Goal: Task Accomplishment & Management: Manage account settings

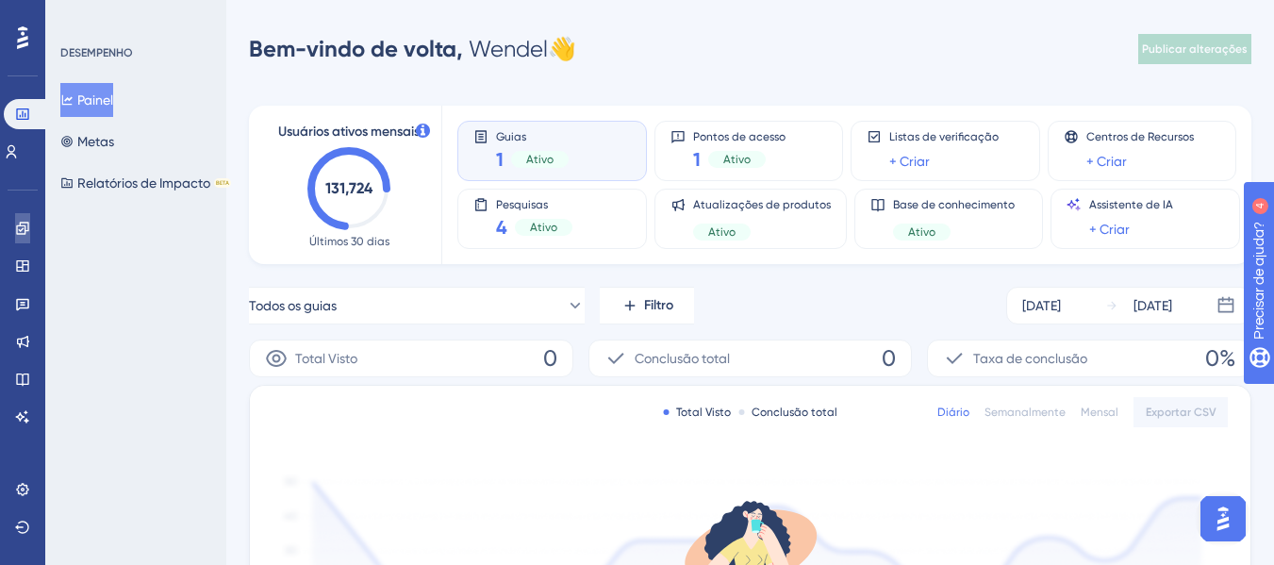
click at [25, 227] on icon at bounding box center [22, 228] width 12 height 12
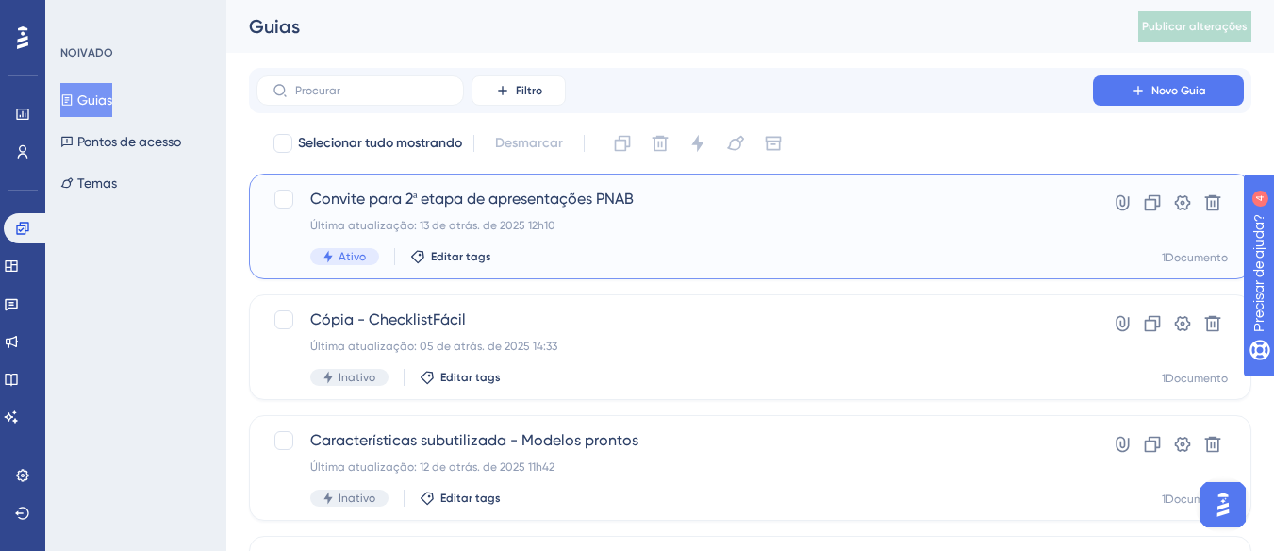
click at [510, 200] on font "Convite para 2ª etapa de apresentações PNAB" at bounding box center [472, 199] width 324 height 18
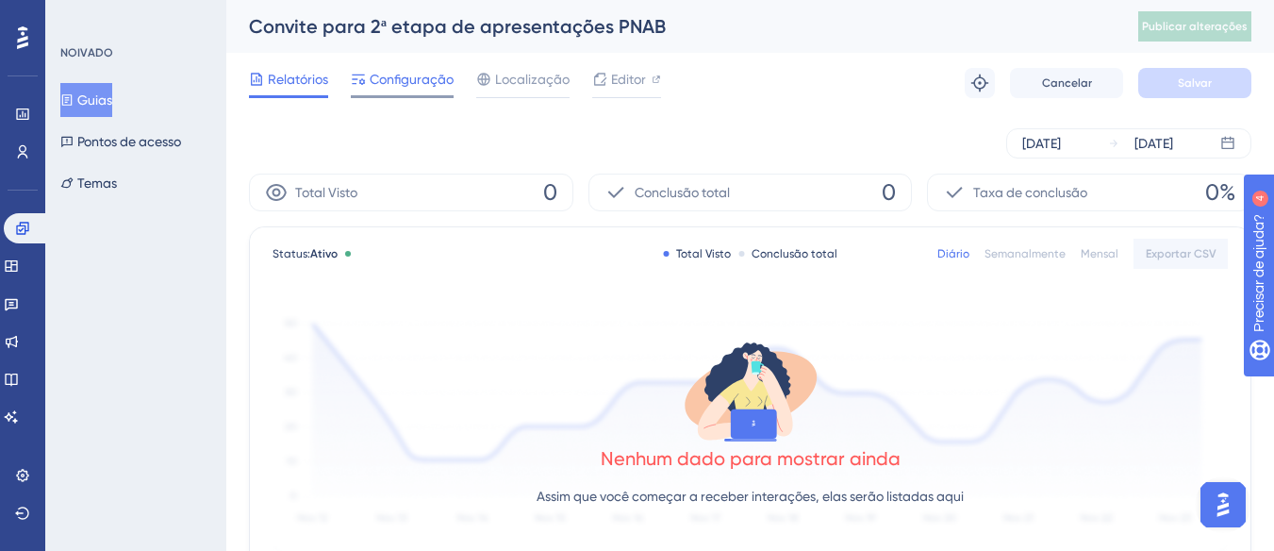
click at [387, 83] on font "Configuração" at bounding box center [412, 79] width 84 height 15
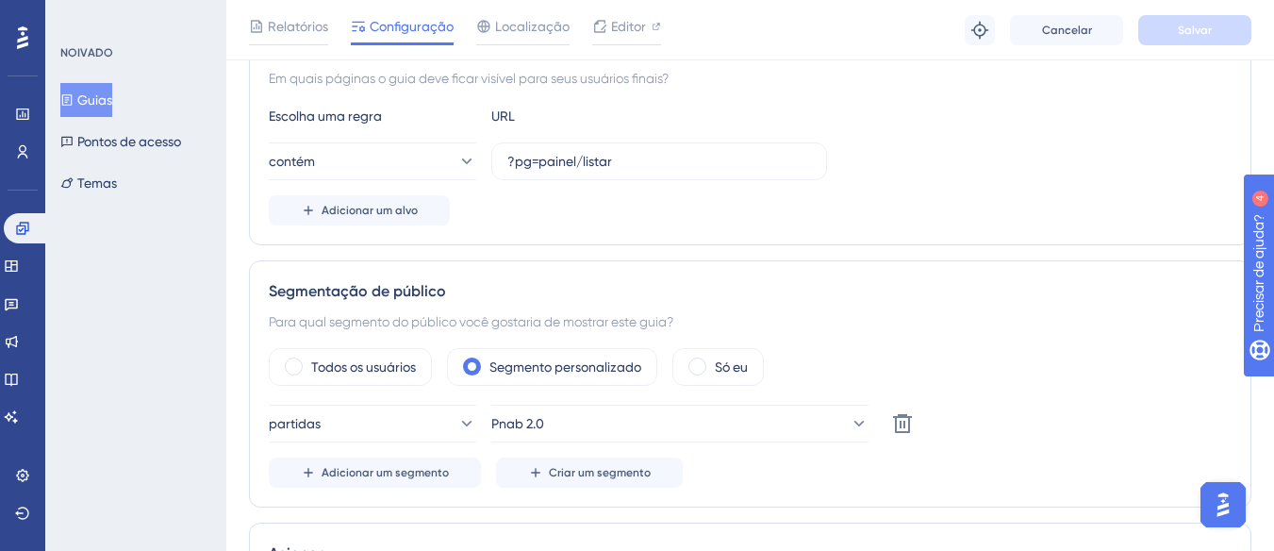
scroll to position [849, 0]
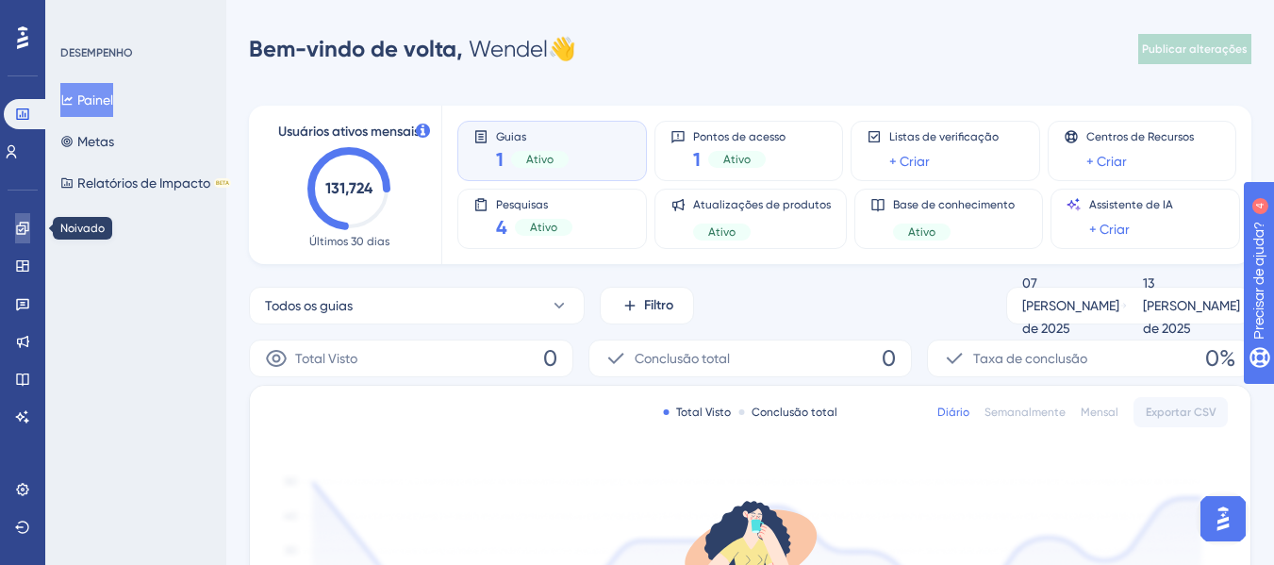
click at [15, 228] on link at bounding box center [22, 228] width 15 height 30
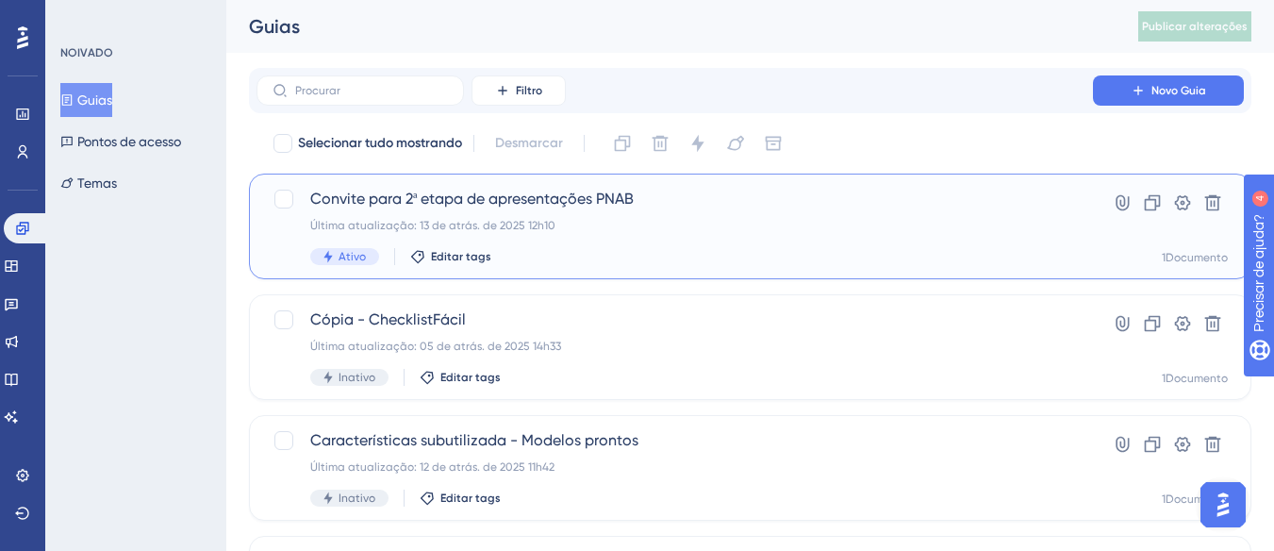
click at [515, 223] on font "Última atualização: 13 de atrás. de 2025 12h10" at bounding box center [432, 225] width 245 height 13
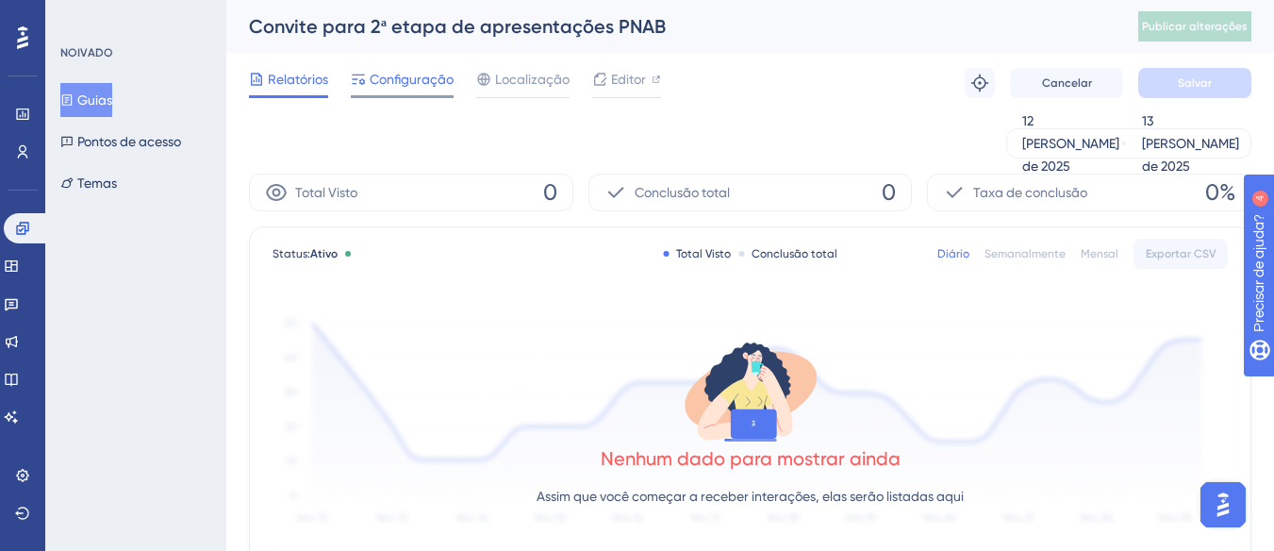
click at [374, 68] on div "Relatórios Configuração Localização Editor Solução de problemas Cancelar Salvar" at bounding box center [750, 83] width 1003 height 60
click at [416, 88] on span "Configuração" at bounding box center [412, 79] width 84 height 23
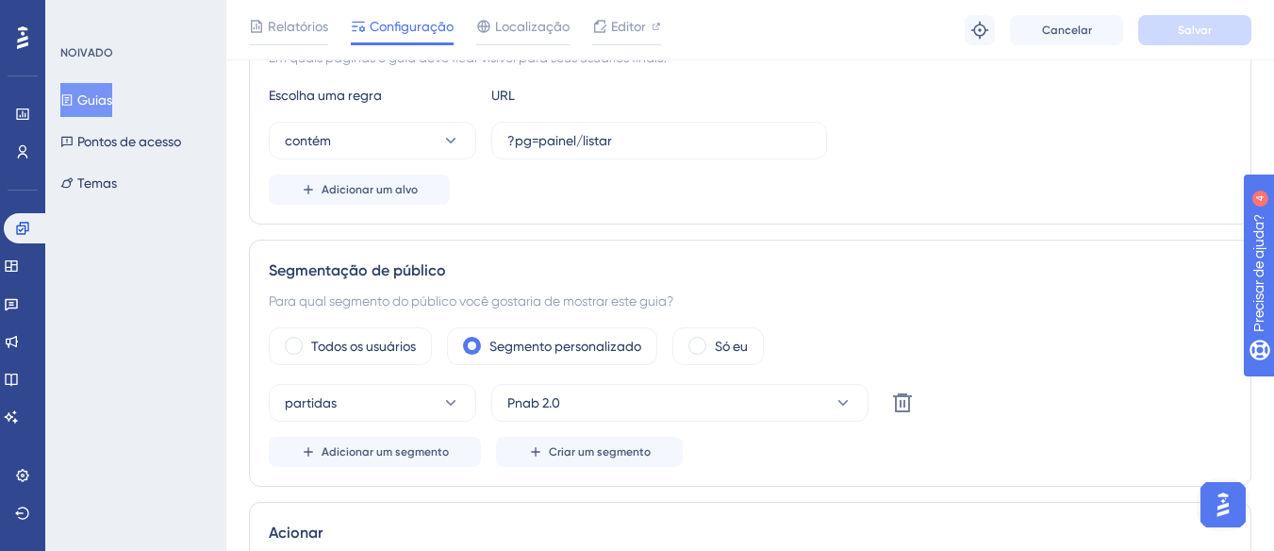
scroll to position [489, 0]
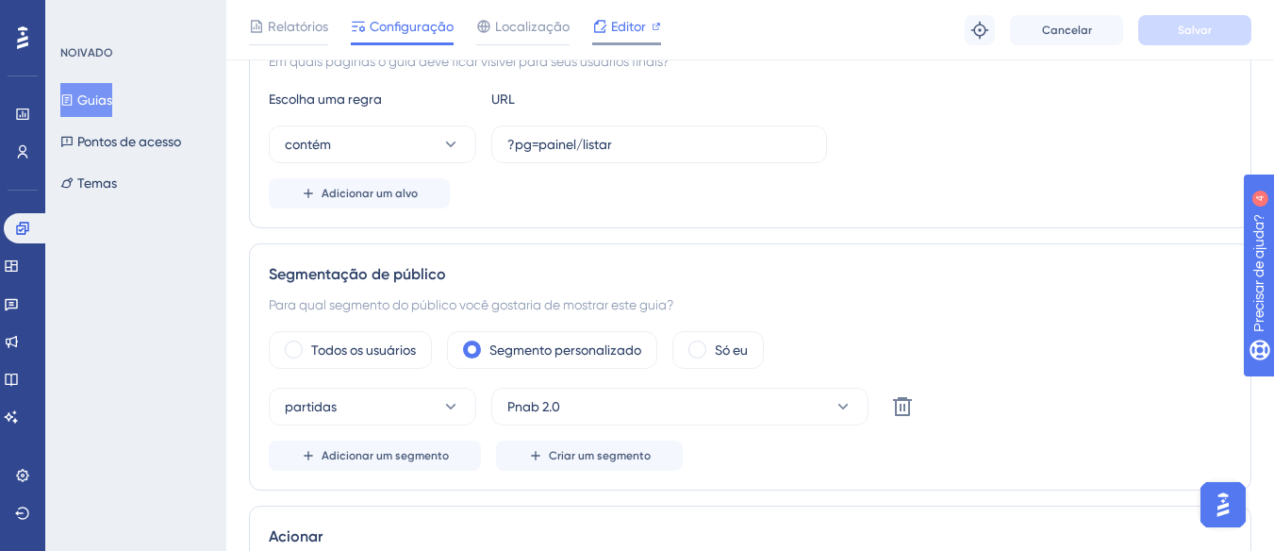
click at [633, 27] on font "Editor" at bounding box center [628, 26] width 35 height 15
click at [15, 156] on link at bounding box center [22, 152] width 15 height 30
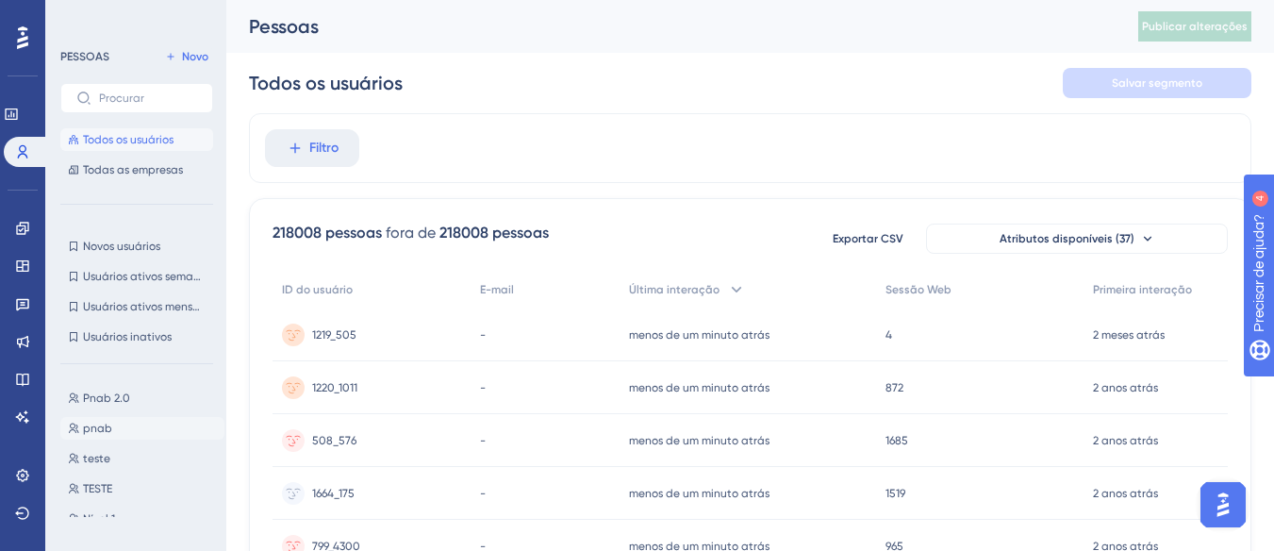
click at [110, 428] on font "pnab" at bounding box center [97, 428] width 29 height 13
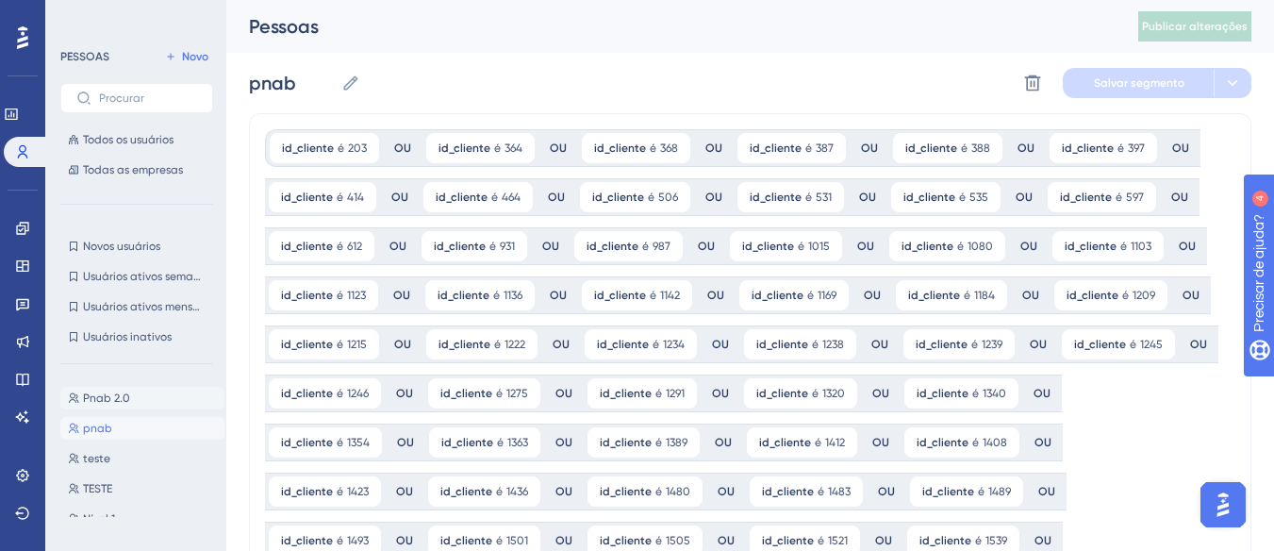
click at [104, 398] on font "Pnab 2.0" at bounding box center [106, 397] width 47 height 13
type input "Pnab 2.0"
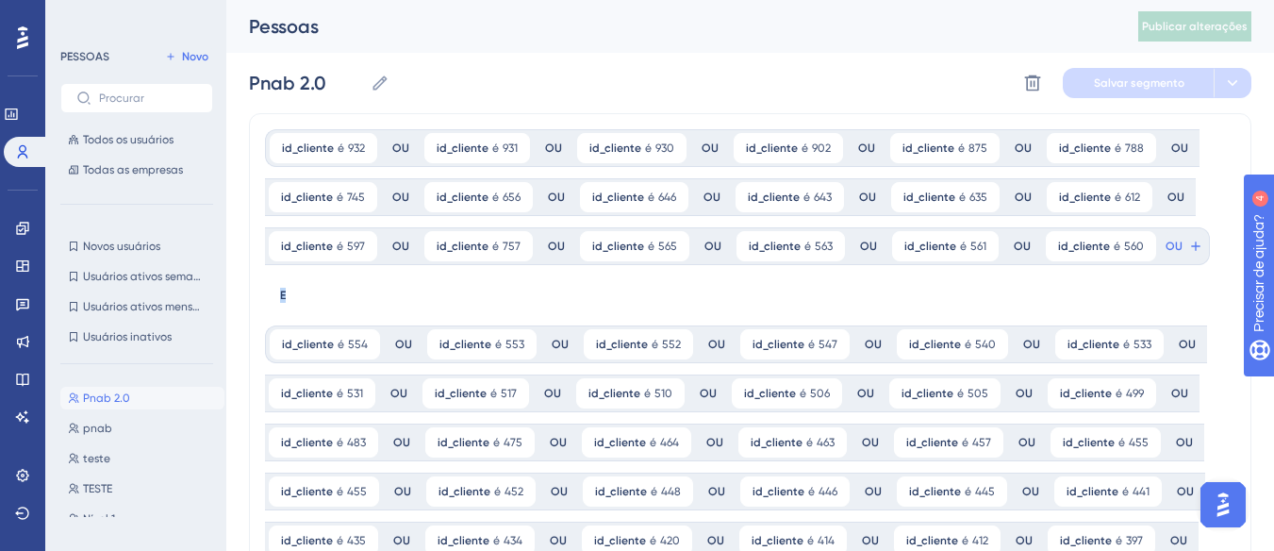
drag, startPoint x: 1215, startPoint y: 246, endPoint x: 1205, endPoint y: 246, distance: 10.4
click at [1205, 246] on div "id_cliente é 932 932 Remover OU id_cliente é 931 931 Remover OU id_cliente é 93…" at bounding box center [743, 221] width 956 height 185
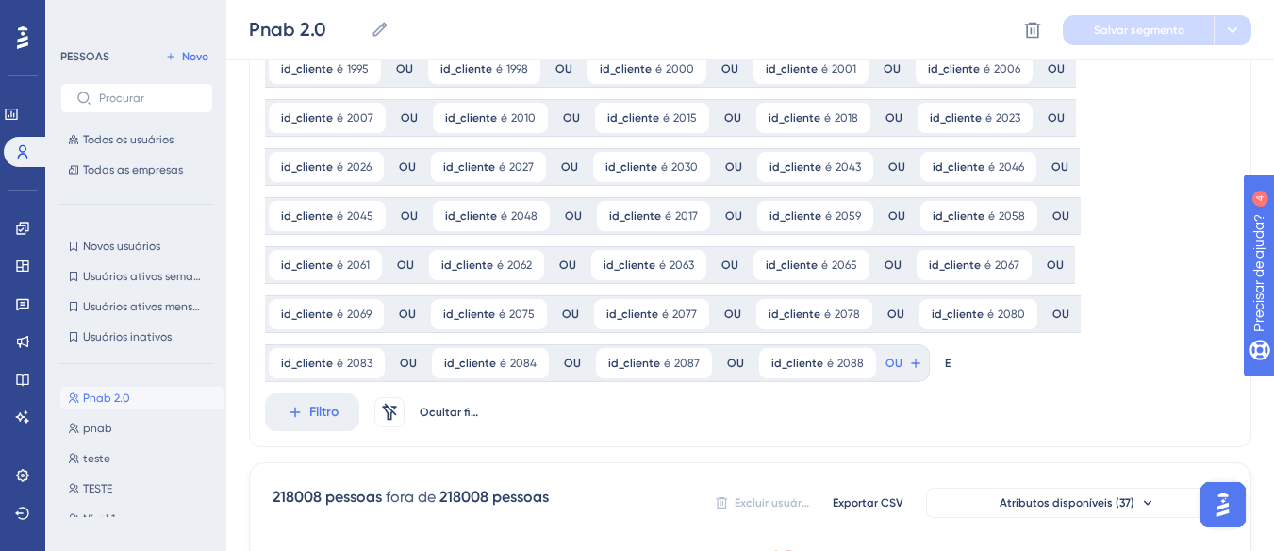
scroll to position [2641, 0]
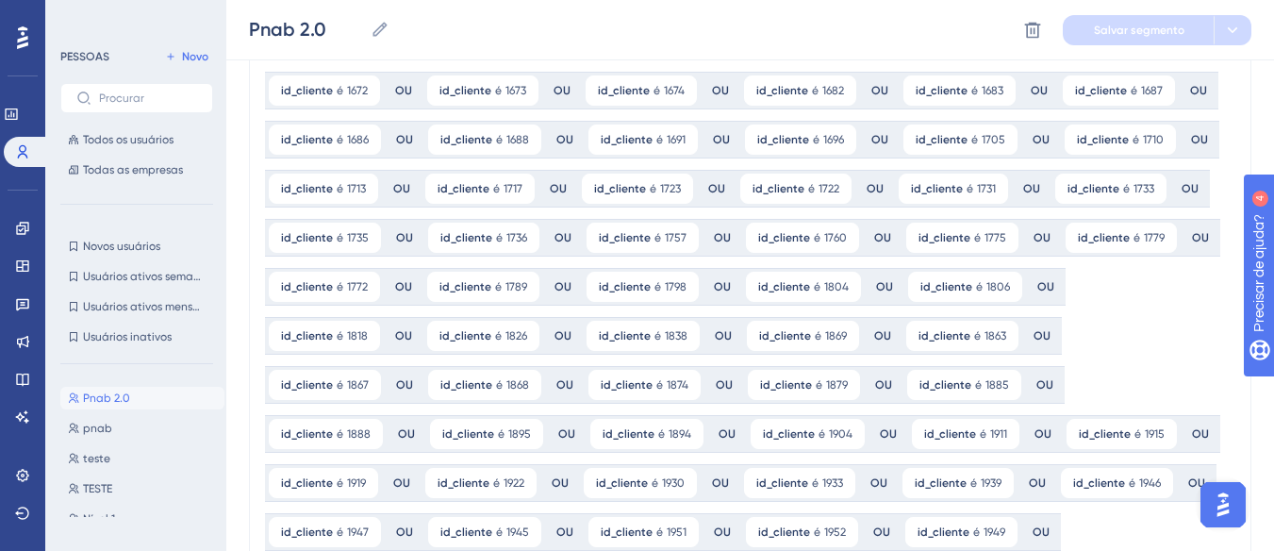
scroll to position [2453, 0]
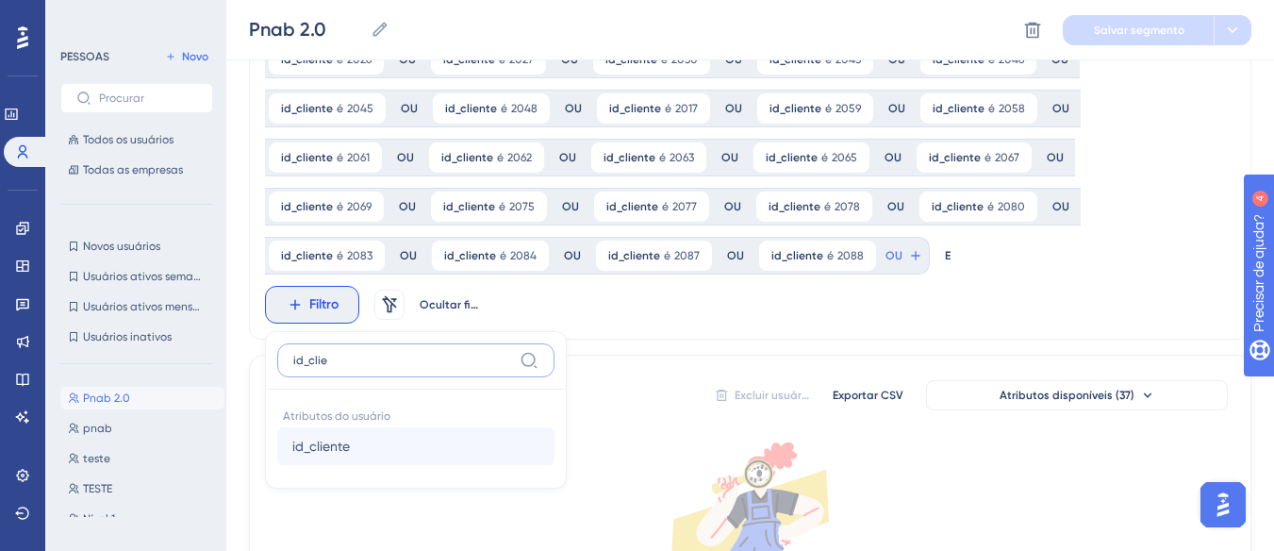
type input "id_clie"
click at [313, 435] on span "id_cliente" at bounding box center [321, 446] width 58 height 23
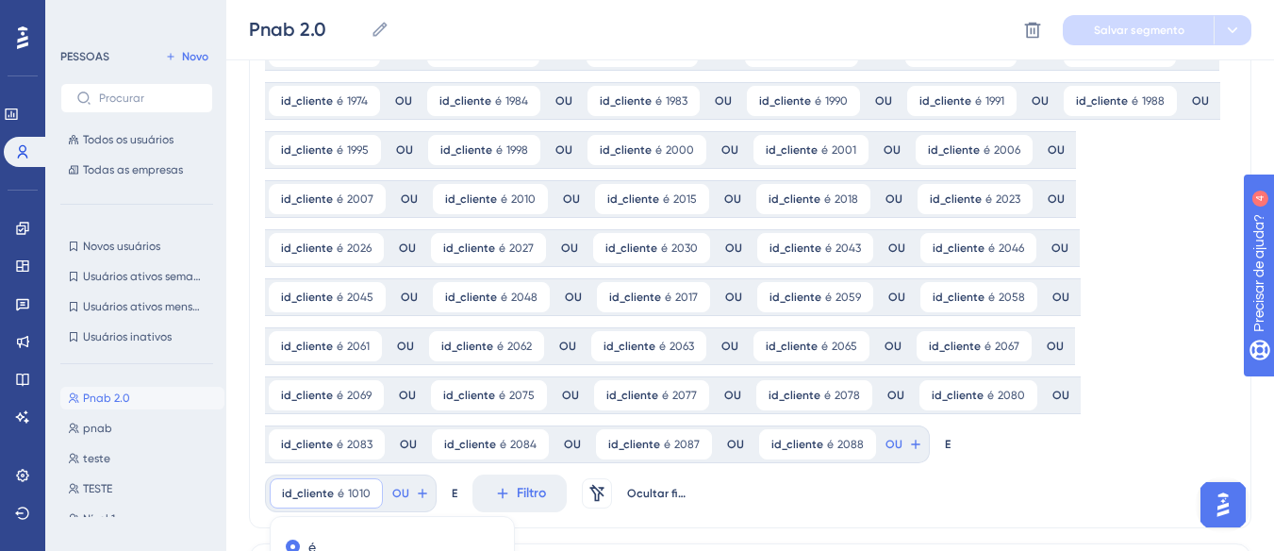
scroll to position [2851, 0]
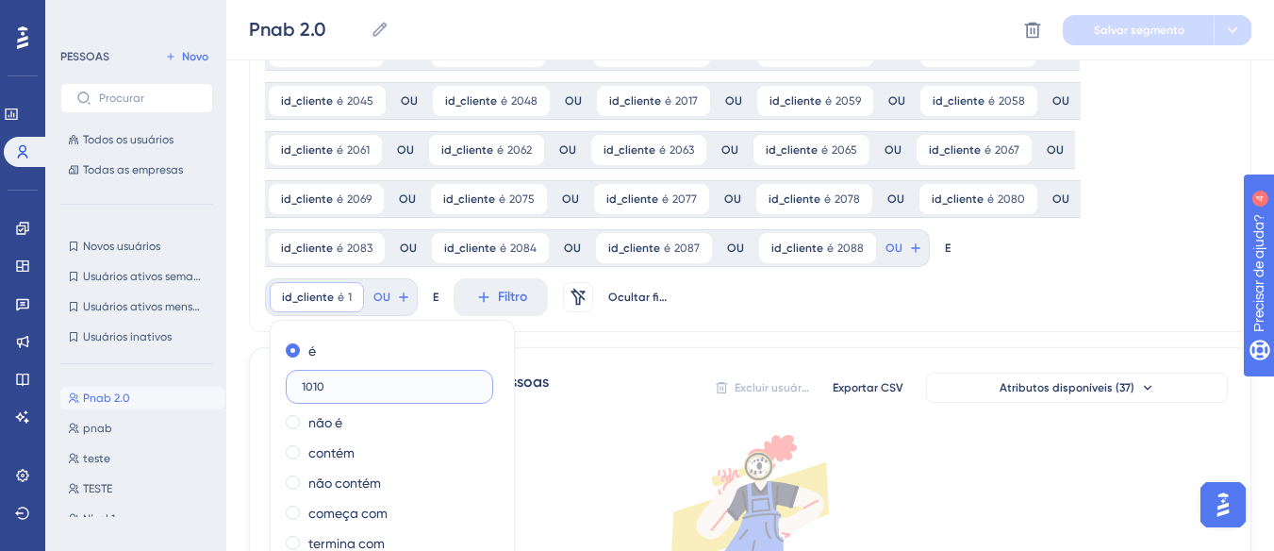
type input "1010"
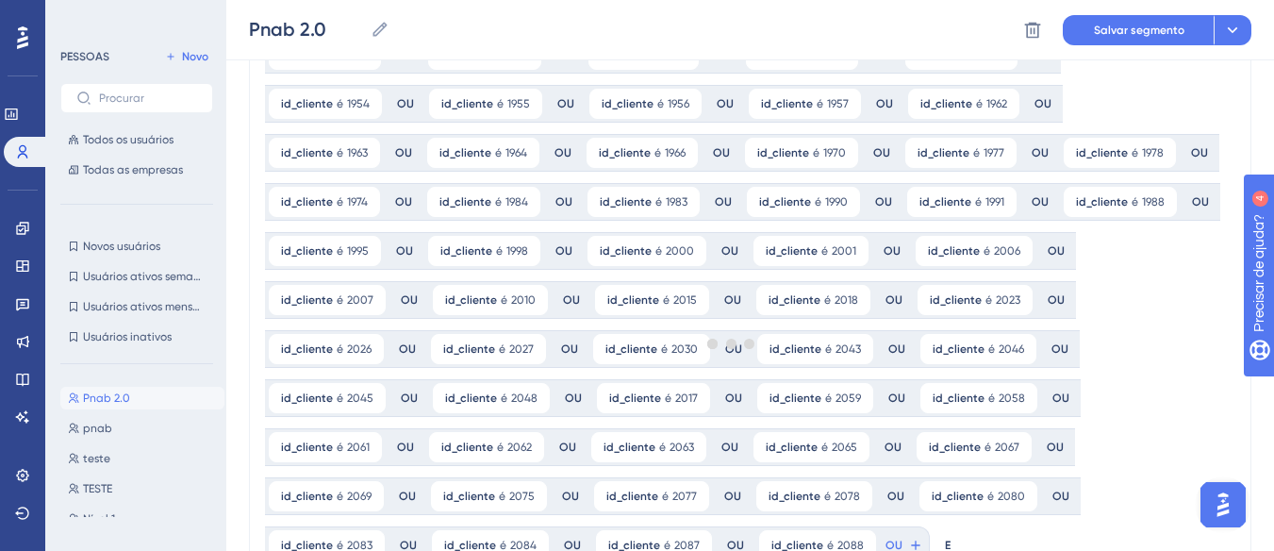
scroll to position [2473, 0]
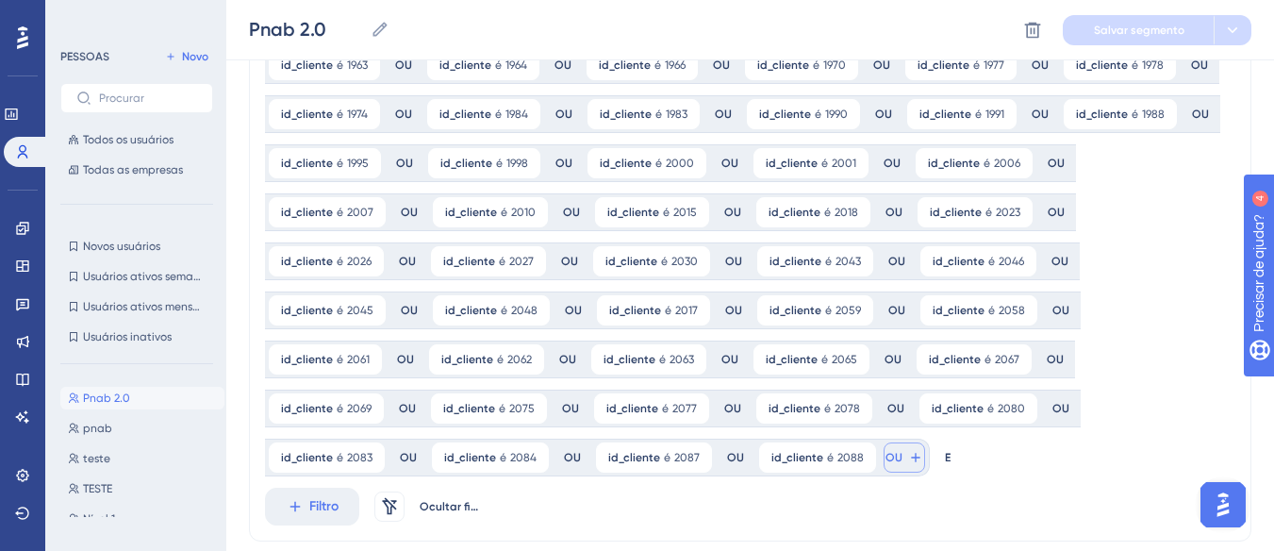
scroll to position [2547, 0]
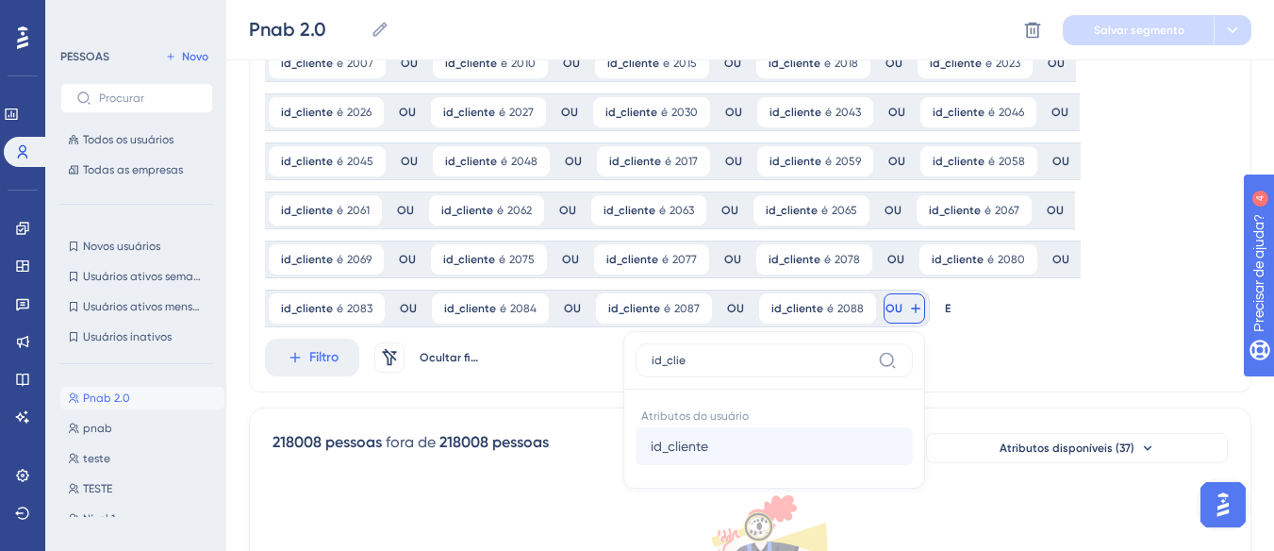
type input "id_clie"
click at [708, 439] on font "id_cliente" at bounding box center [680, 446] width 58 height 15
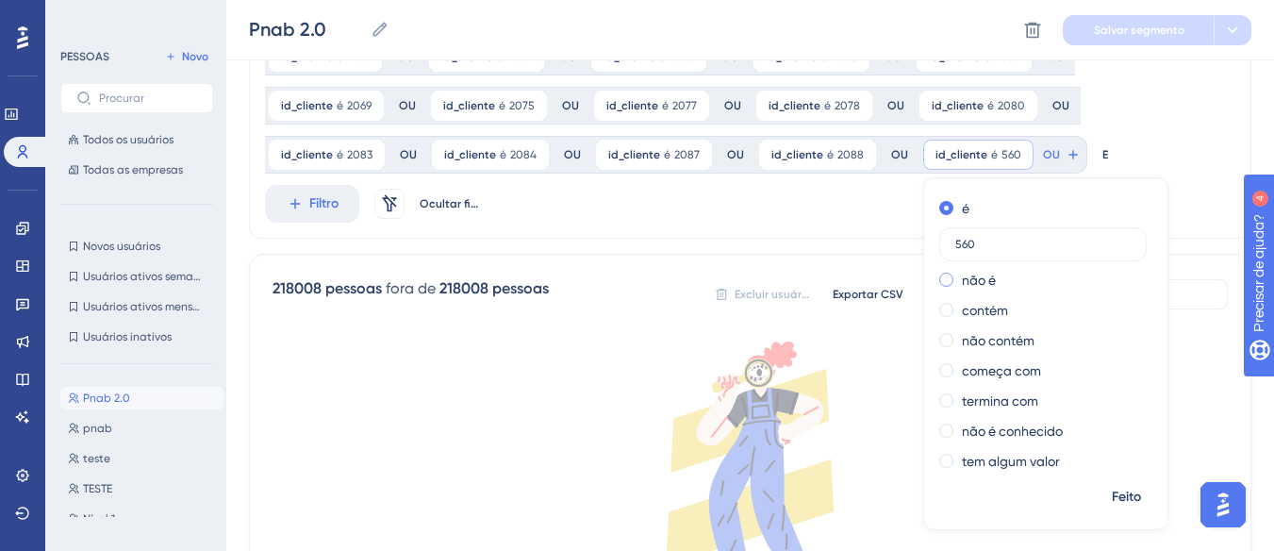
scroll to position [2755, 0]
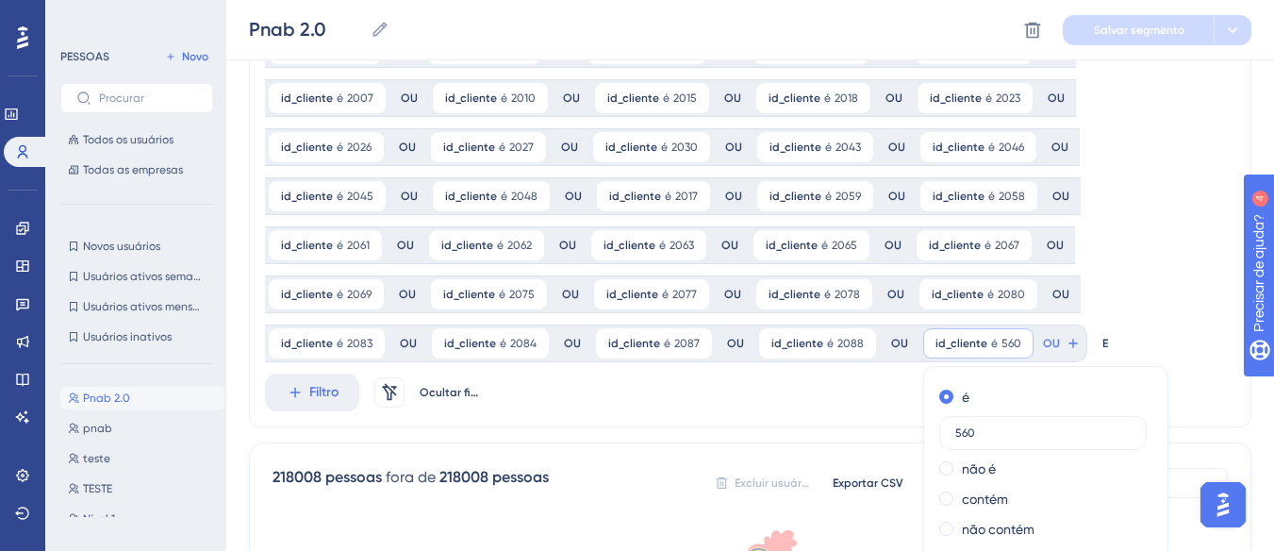
type input "560"
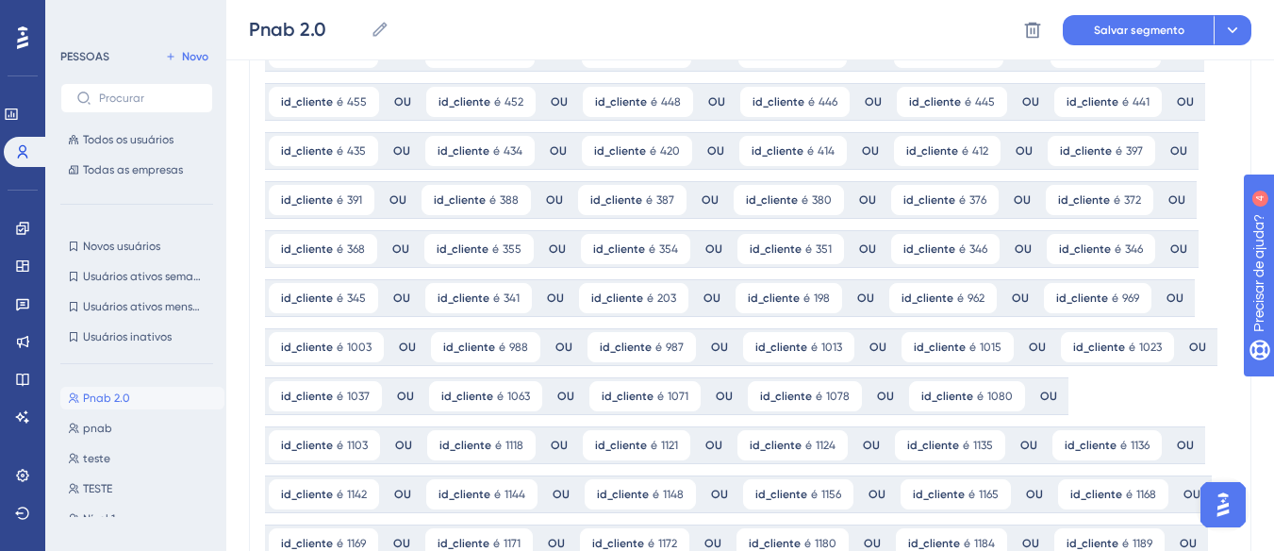
scroll to position [0, 0]
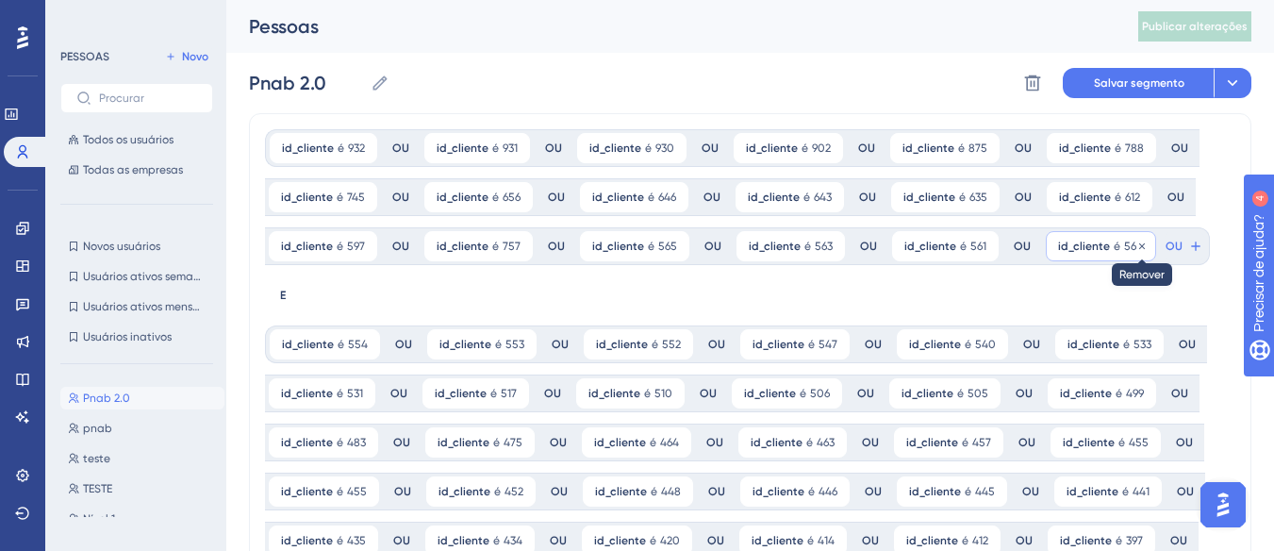
click at [1137, 241] on icon at bounding box center [1142, 246] width 11 height 11
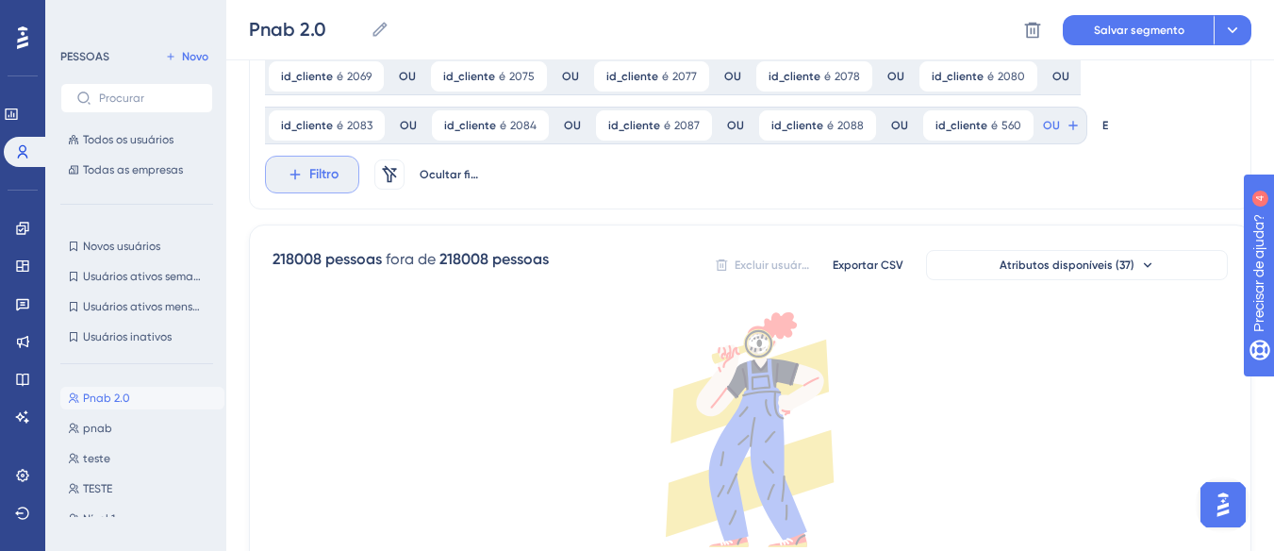
scroll to position [2641, 0]
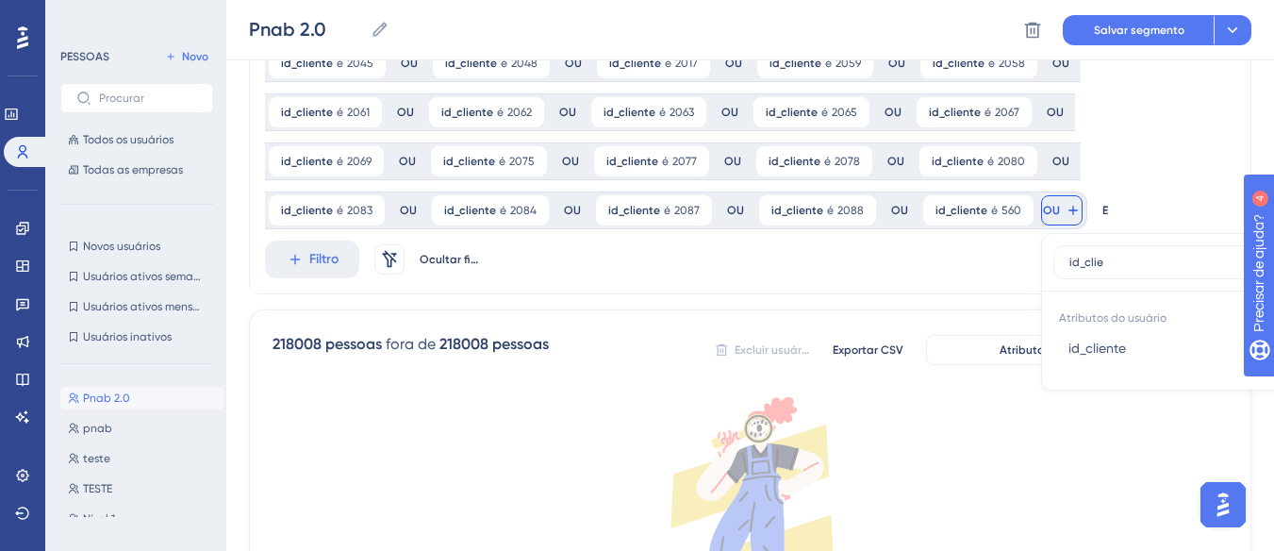
type input "id_clie"
click at [1054, 329] on button "id_cliente id_cliente" at bounding box center [1192, 348] width 277 height 38
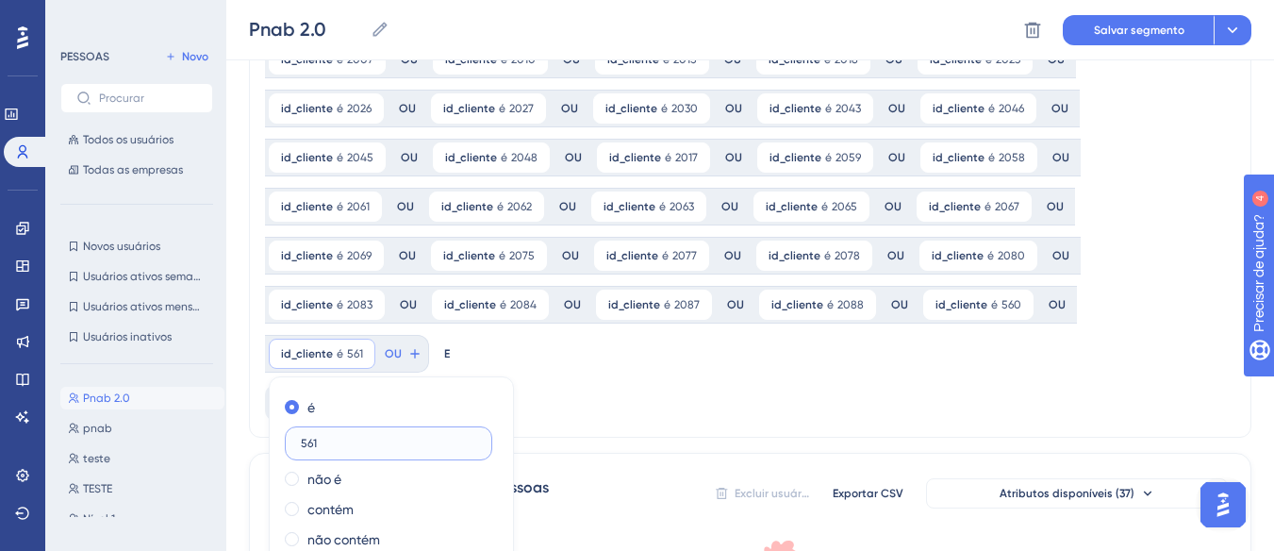
scroll to position [2775, 0]
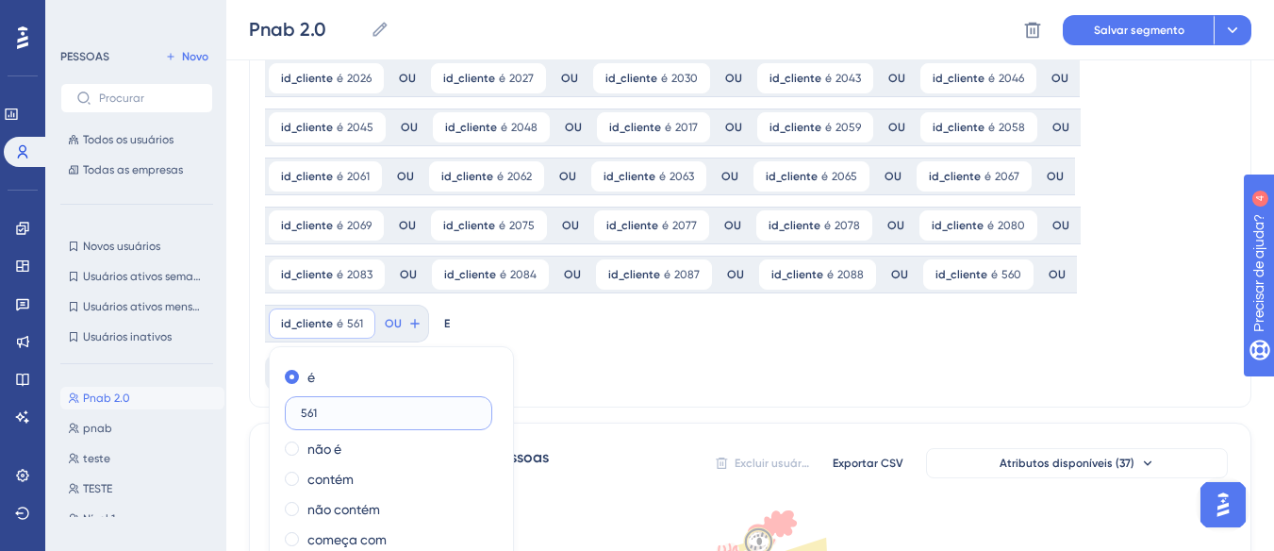
type input "561"
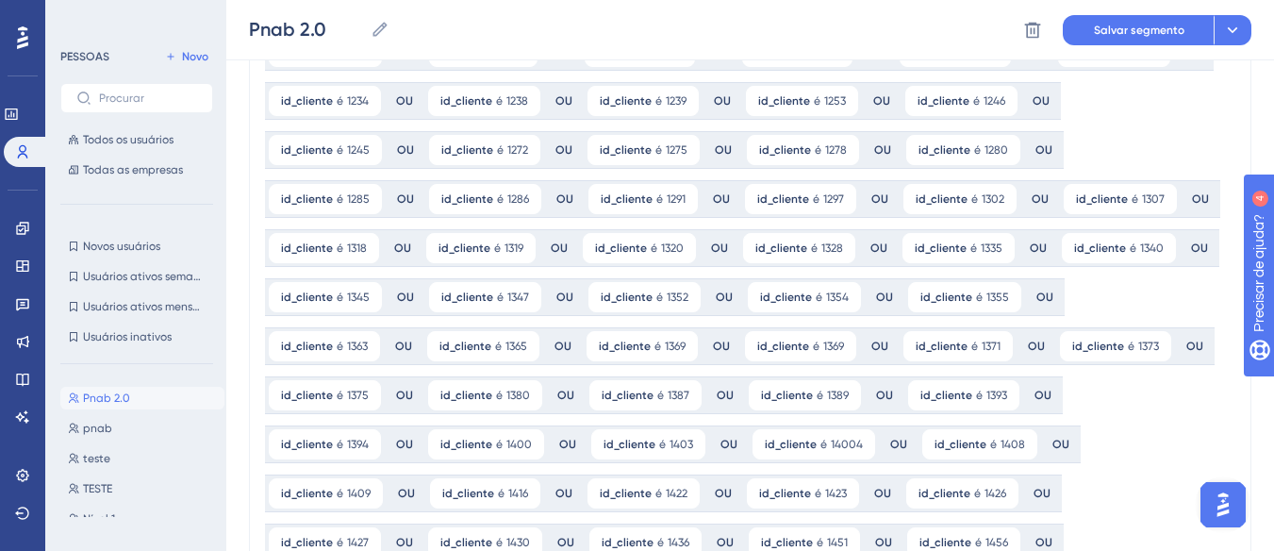
scroll to position [0, 0]
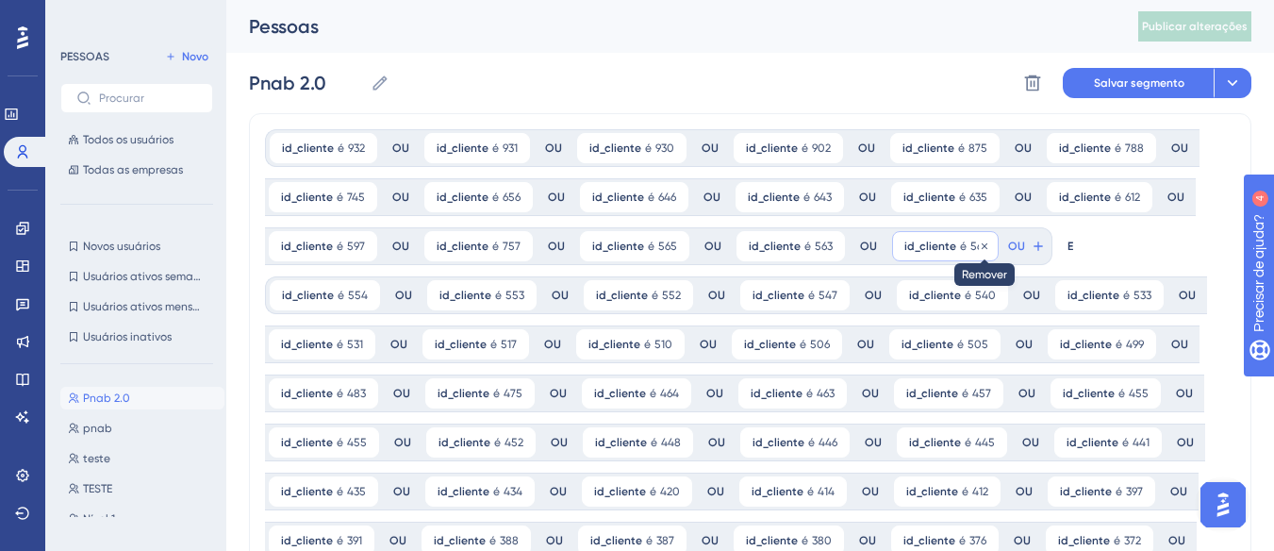
drag, startPoint x: 971, startPoint y: 245, endPoint x: 936, endPoint y: 241, distance: 35.2
click at [979, 244] on icon at bounding box center [984, 246] width 11 height 11
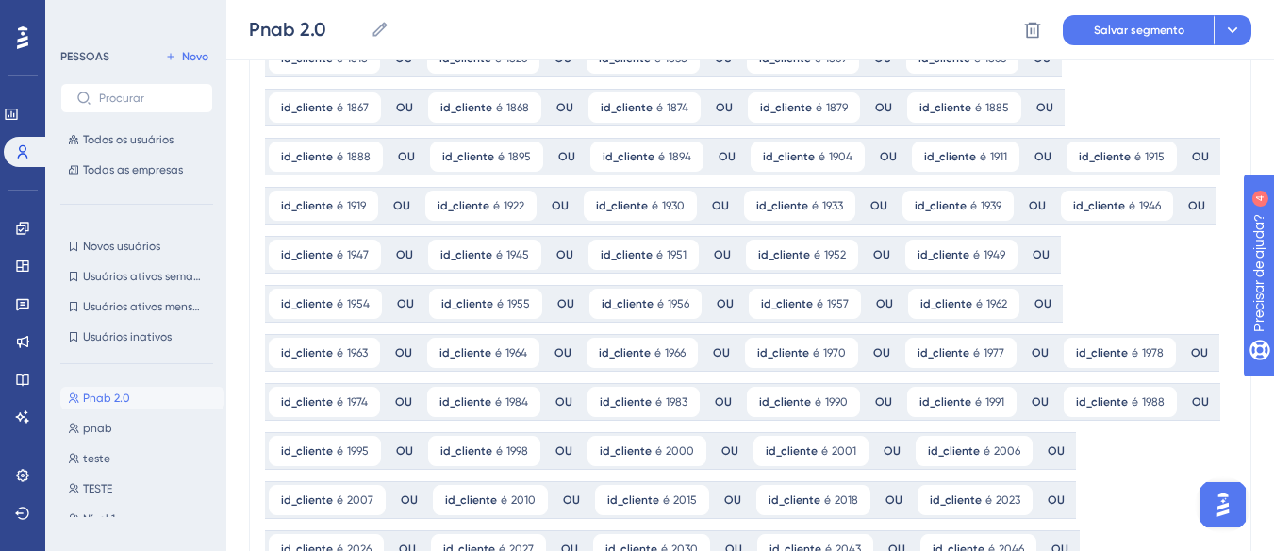
scroll to position [2736, 0]
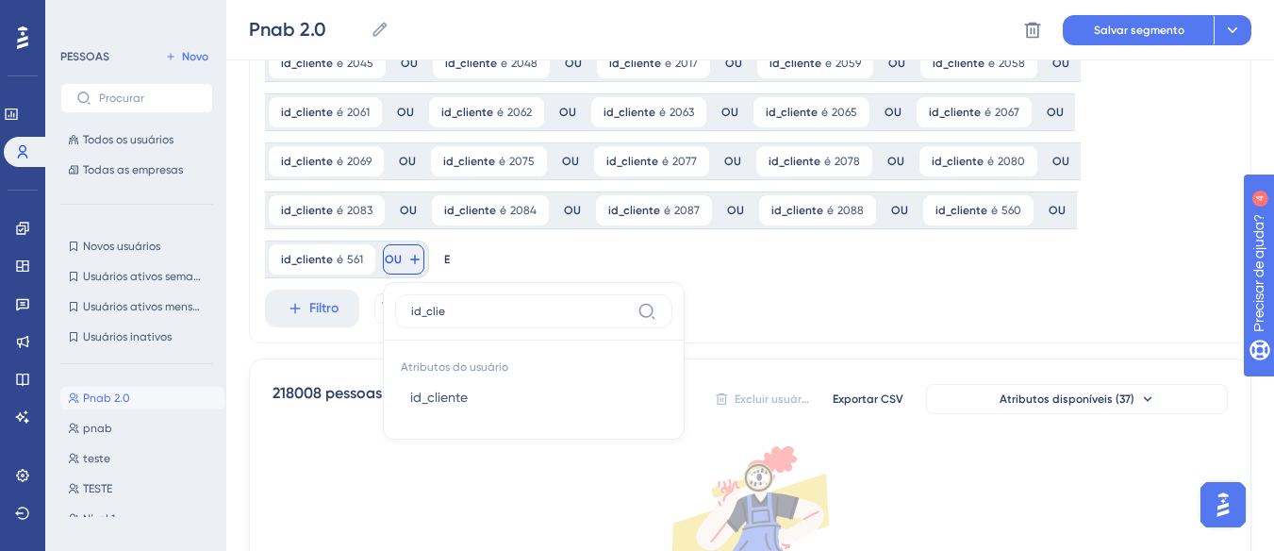
type input "id_clie"
click at [468, 390] on font "id_cliente" at bounding box center [439, 397] width 58 height 15
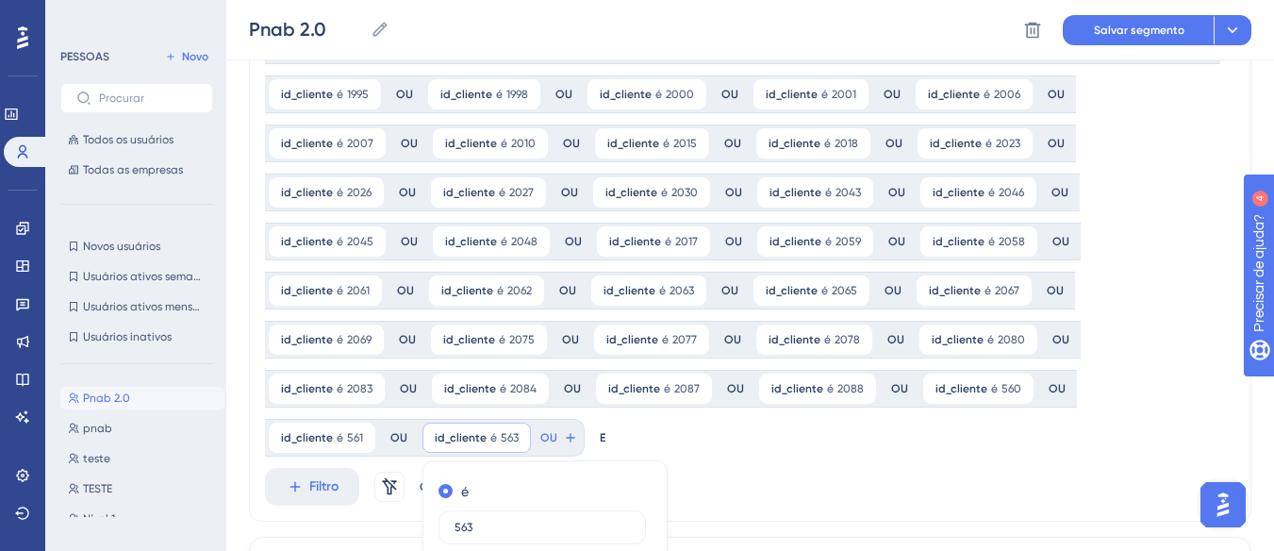
scroll to position [2850, 0]
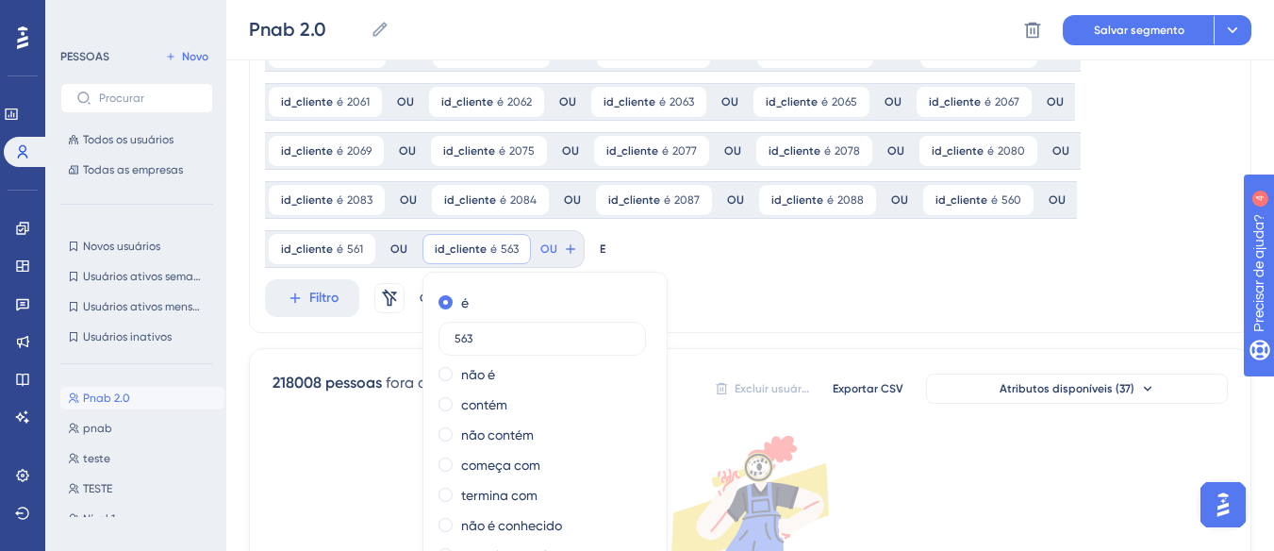
type input "563"
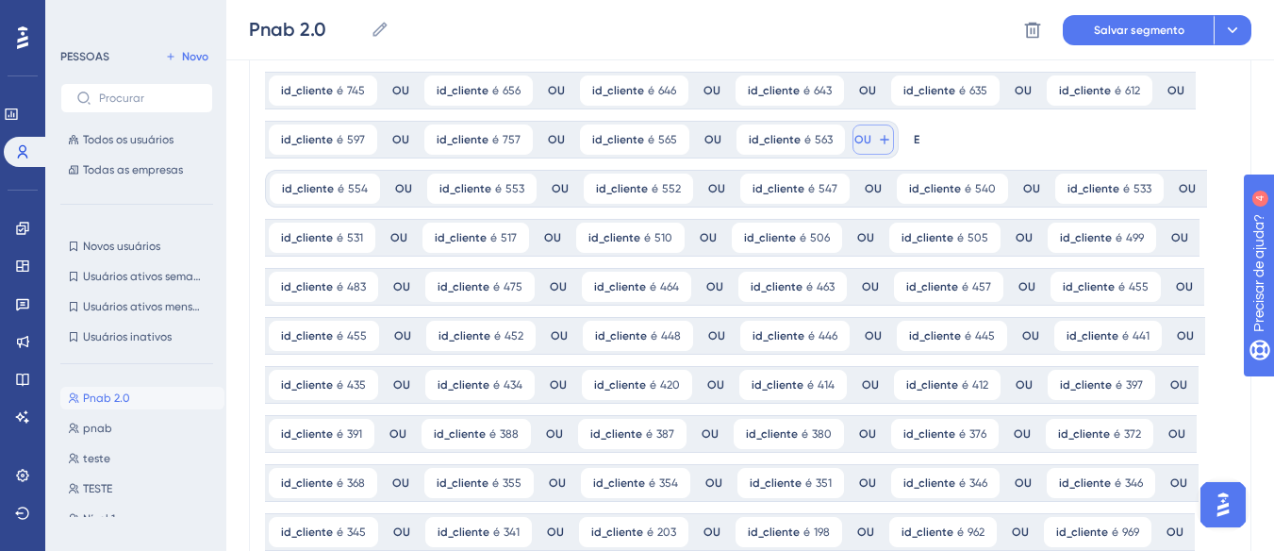
scroll to position [0, 0]
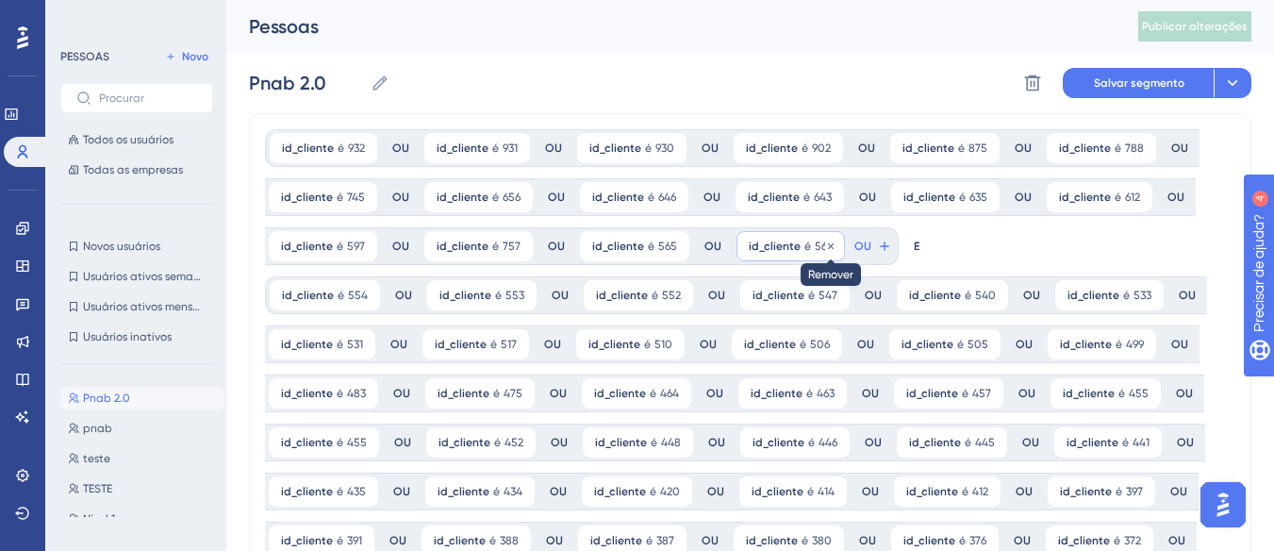
drag, startPoint x: 819, startPoint y: 244, endPoint x: 763, endPoint y: 242, distance: 55.7
click at [825, 244] on icon at bounding box center [830, 246] width 11 height 11
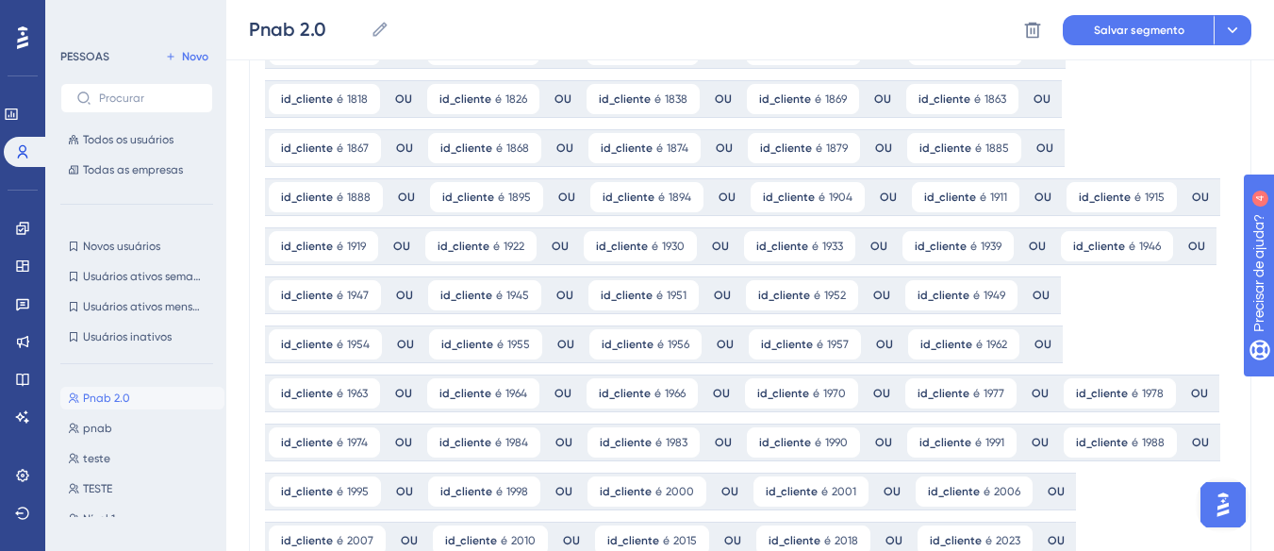
scroll to position [2641, 0]
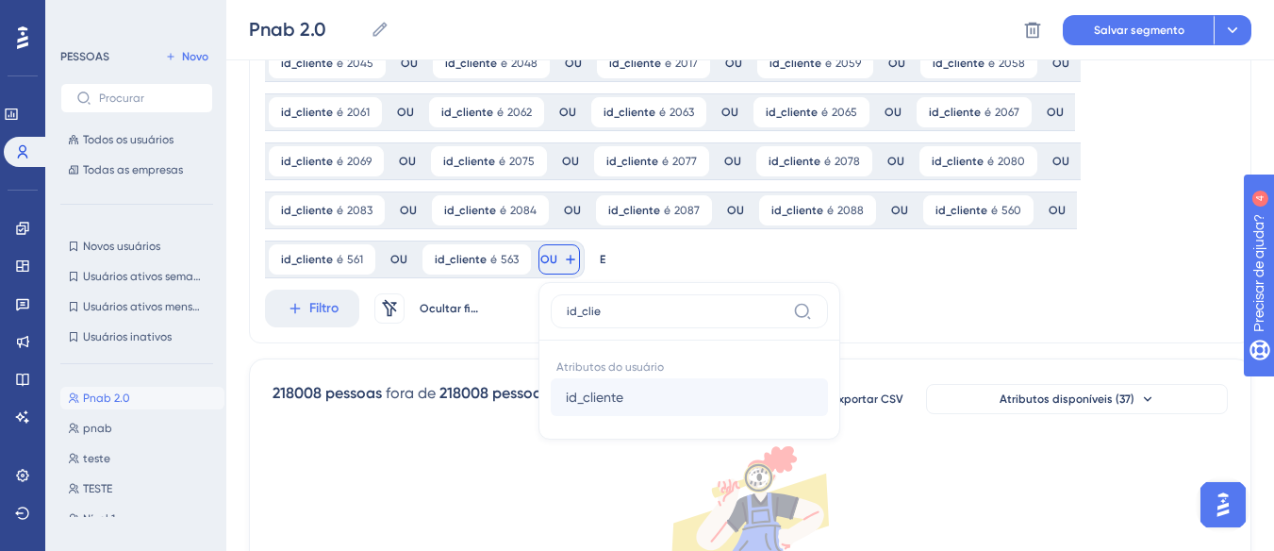
type input "id_clie"
click at [741, 378] on button "id_cliente id_cliente" at bounding box center [689, 397] width 277 height 38
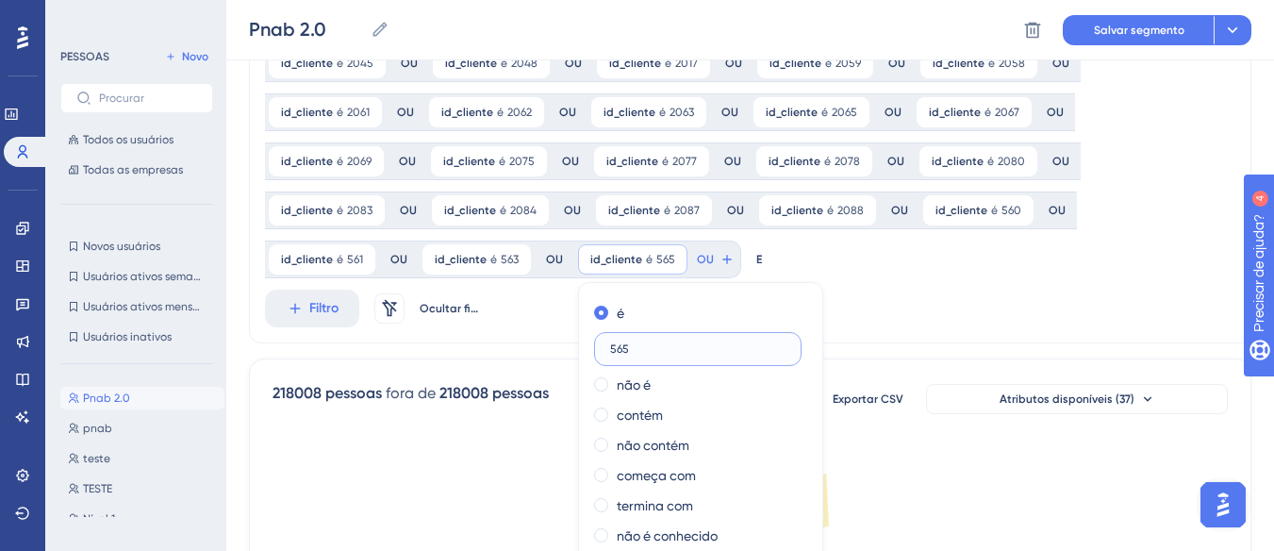
type input "565"
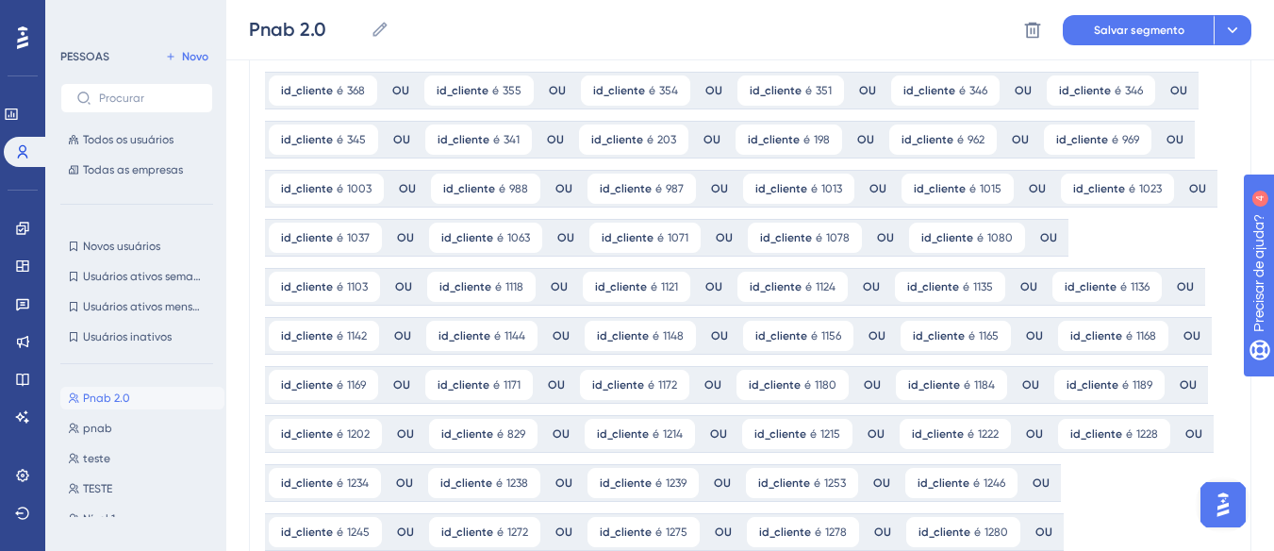
scroll to position [0, 0]
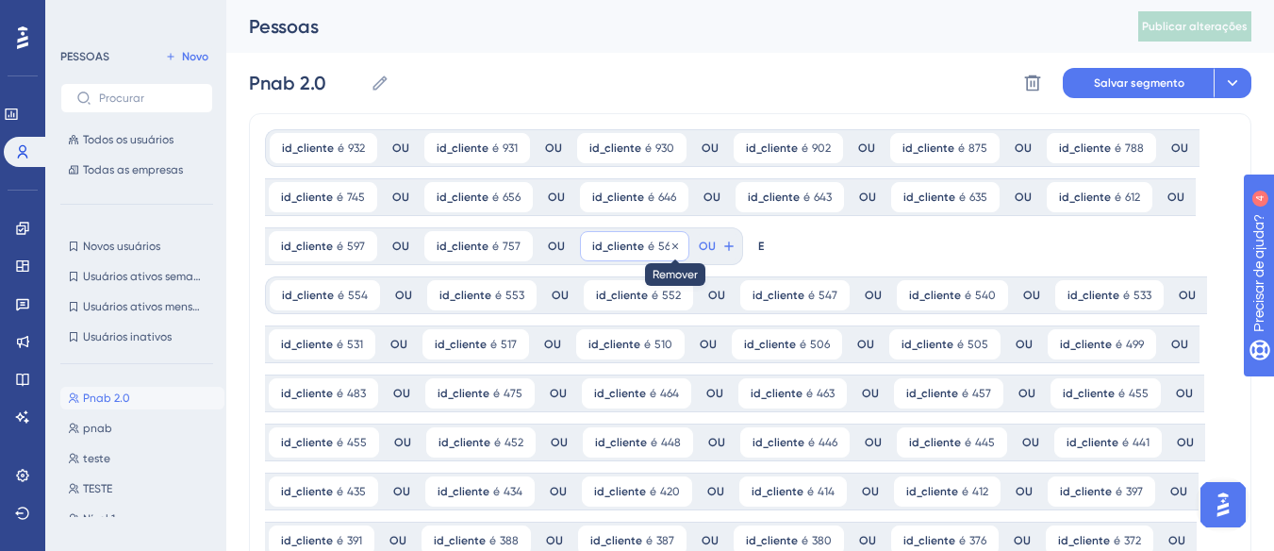
click at [670, 241] on icon at bounding box center [675, 246] width 11 height 11
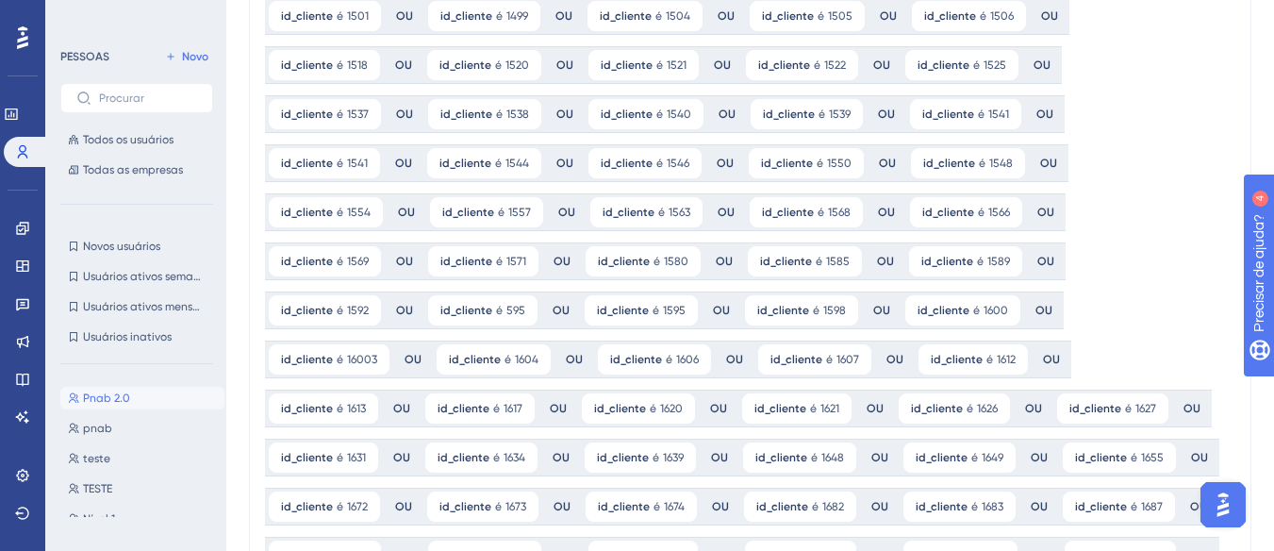
scroll to position [2641, 0]
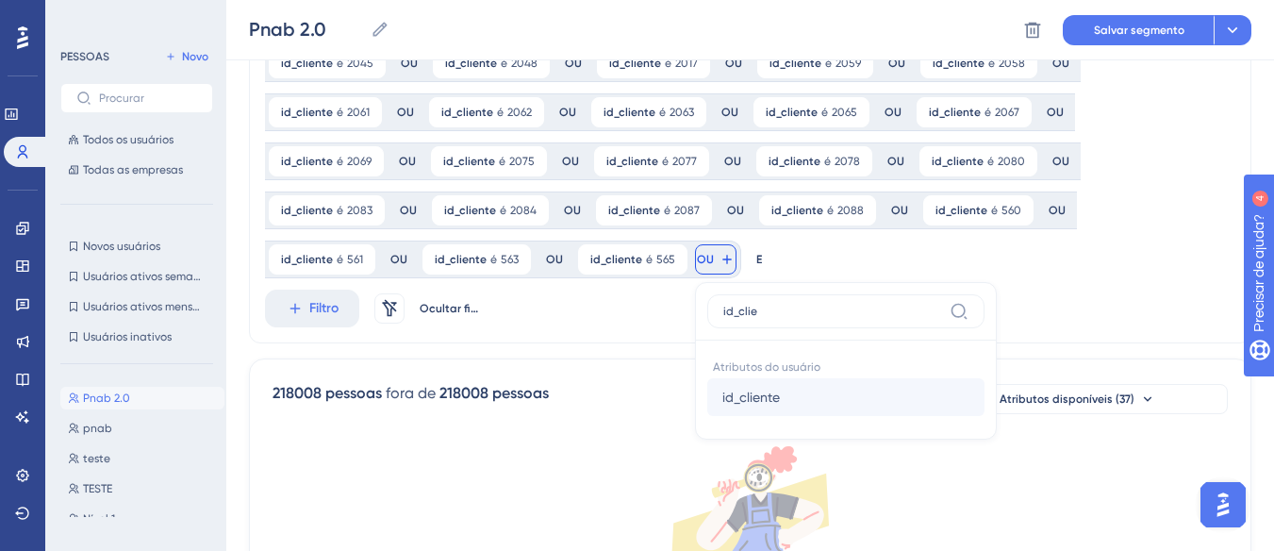
type input "id_clie"
click at [780, 386] on span "id_cliente" at bounding box center [752, 397] width 58 height 23
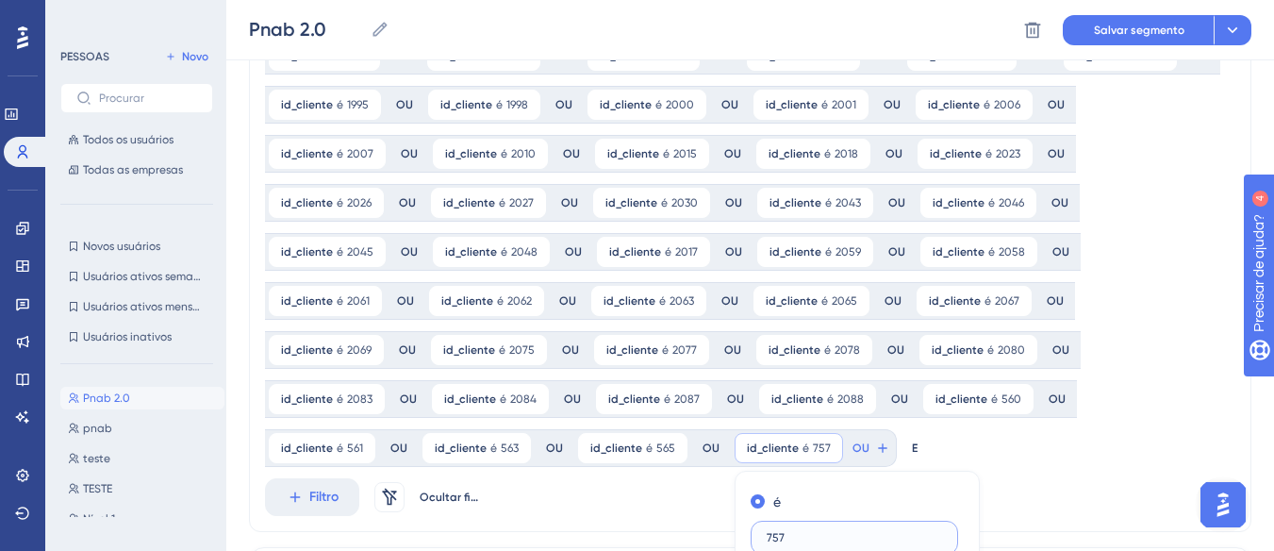
scroll to position [2944, 0]
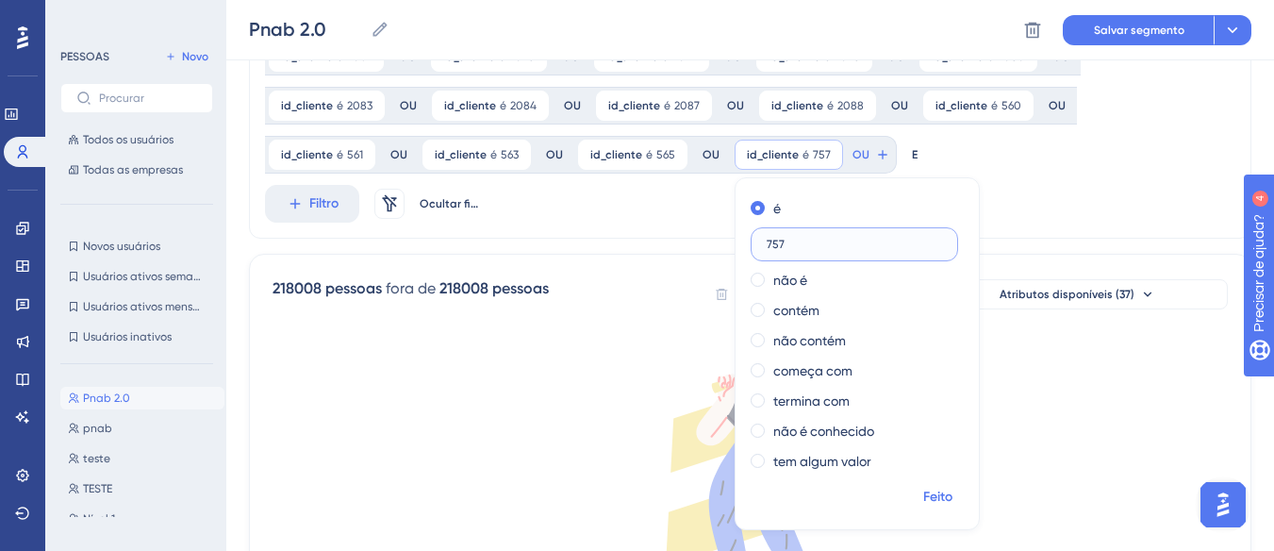
type input "757"
click at [953, 489] on font "Feito" at bounding box center [937, 497] width 29 height 16
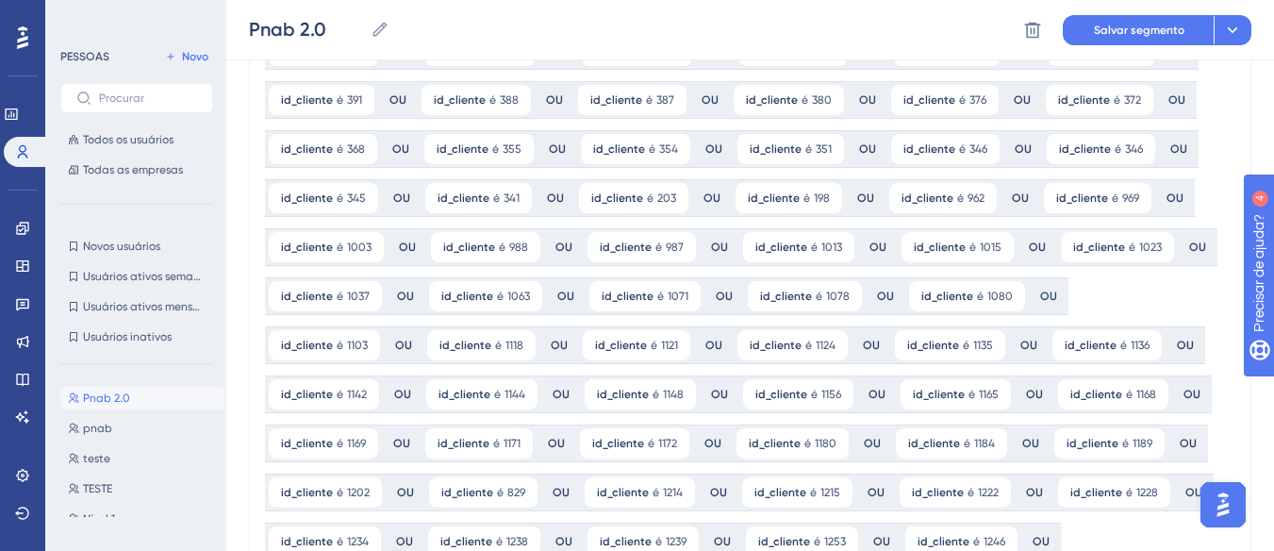
scroll to position [0, 0]
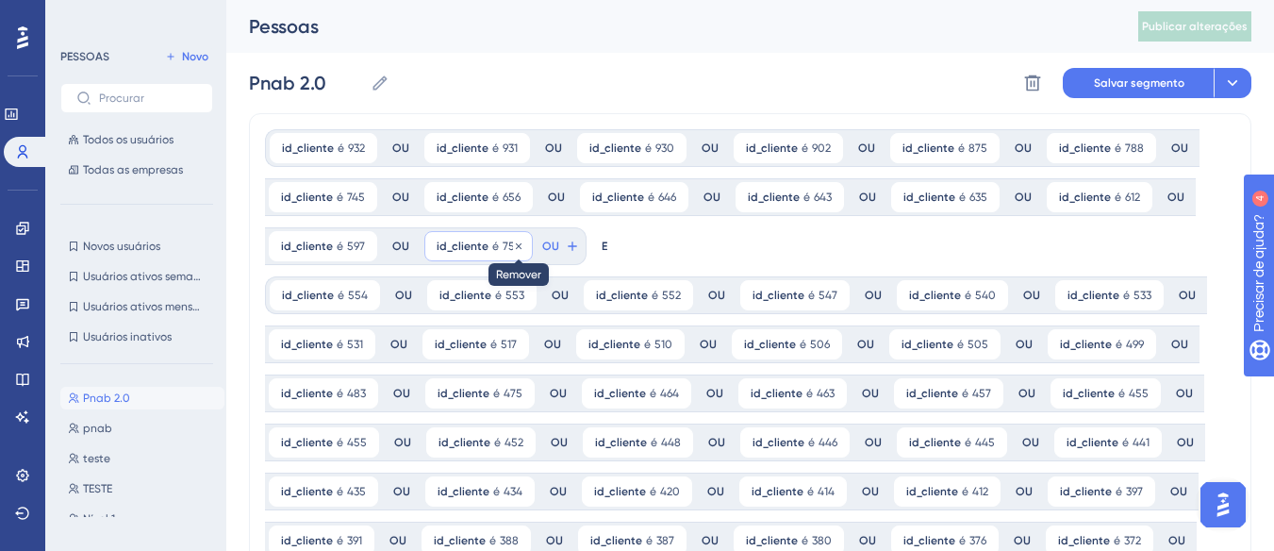
click at [514, 245] on icon at bounding box center [518, 246] width 11 height 11
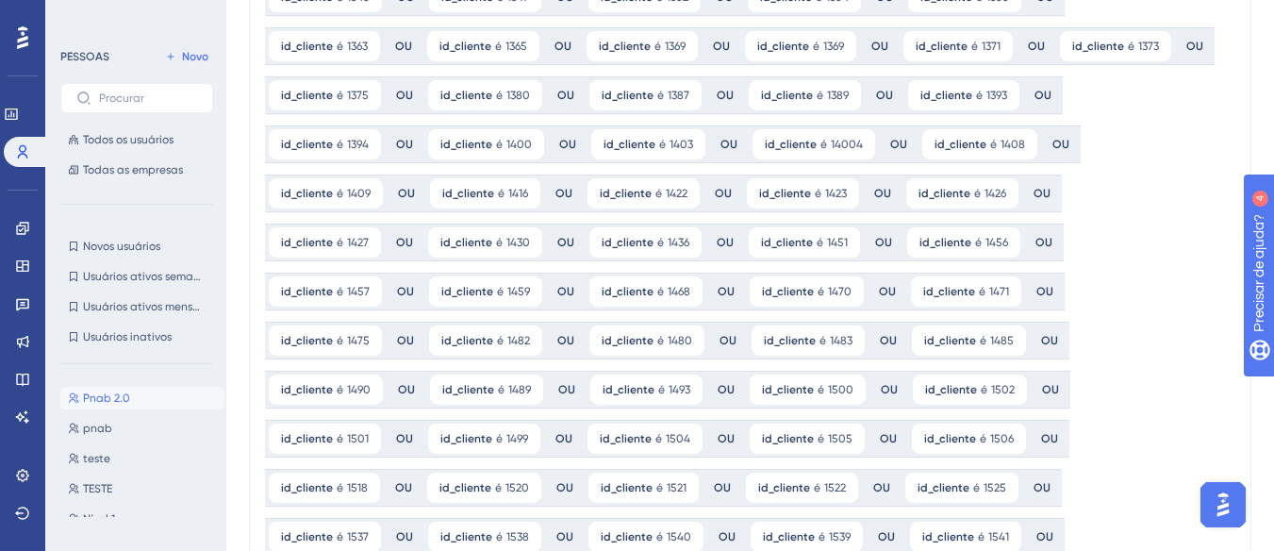
scroll to position [2547, 0]
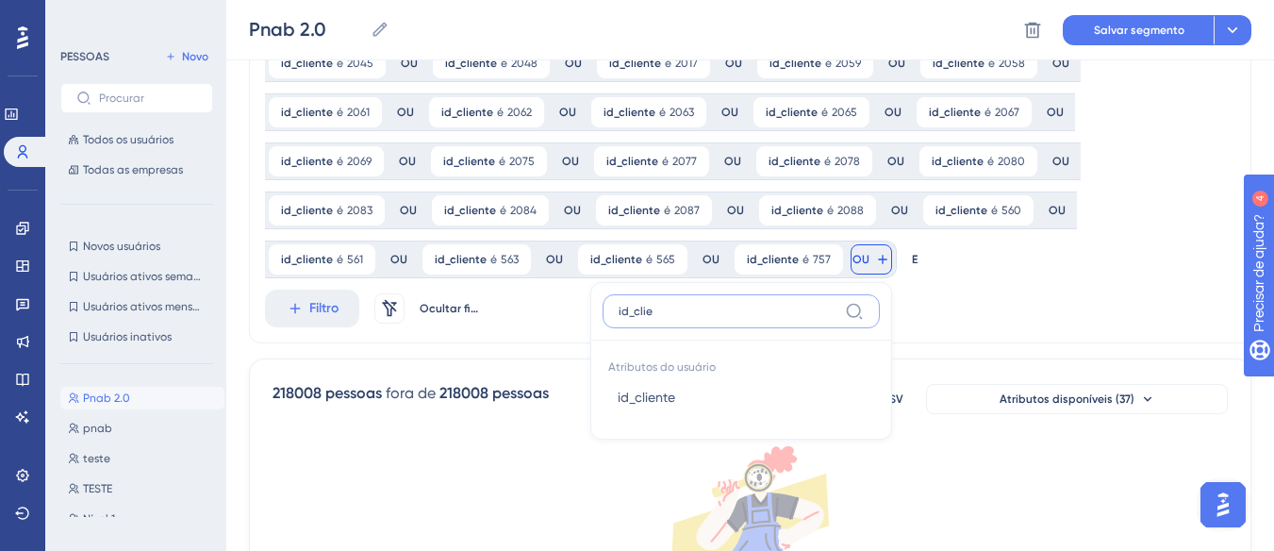
type input "id_clie"
click at [675, 390] on font "id_cliente" at bounding box center [647, 397] width 58 height 15
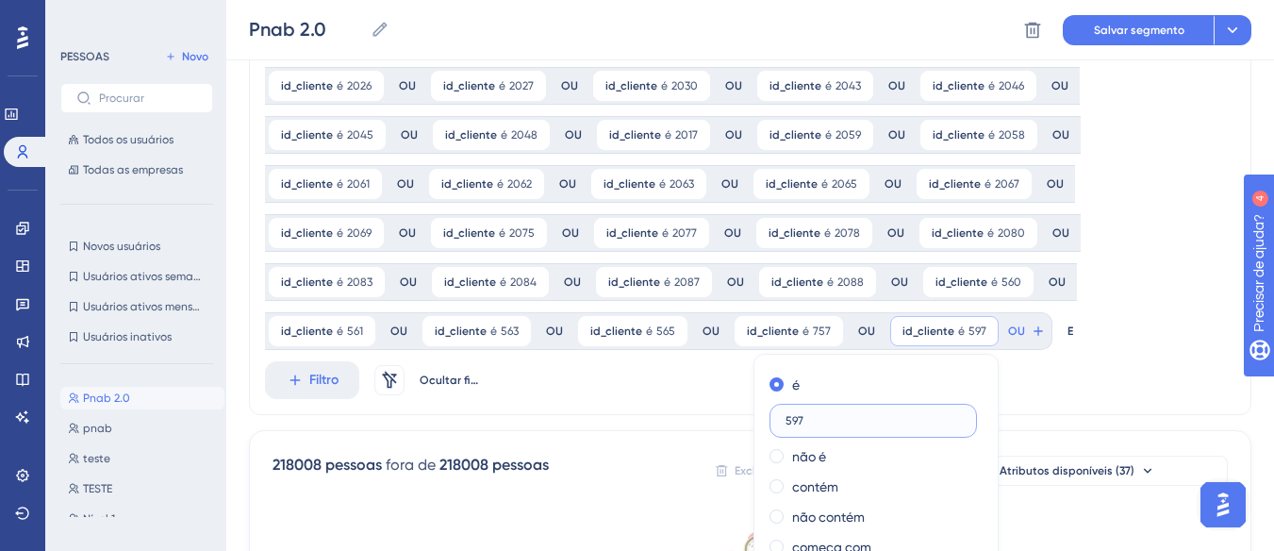
scroll to position [2775, 0]
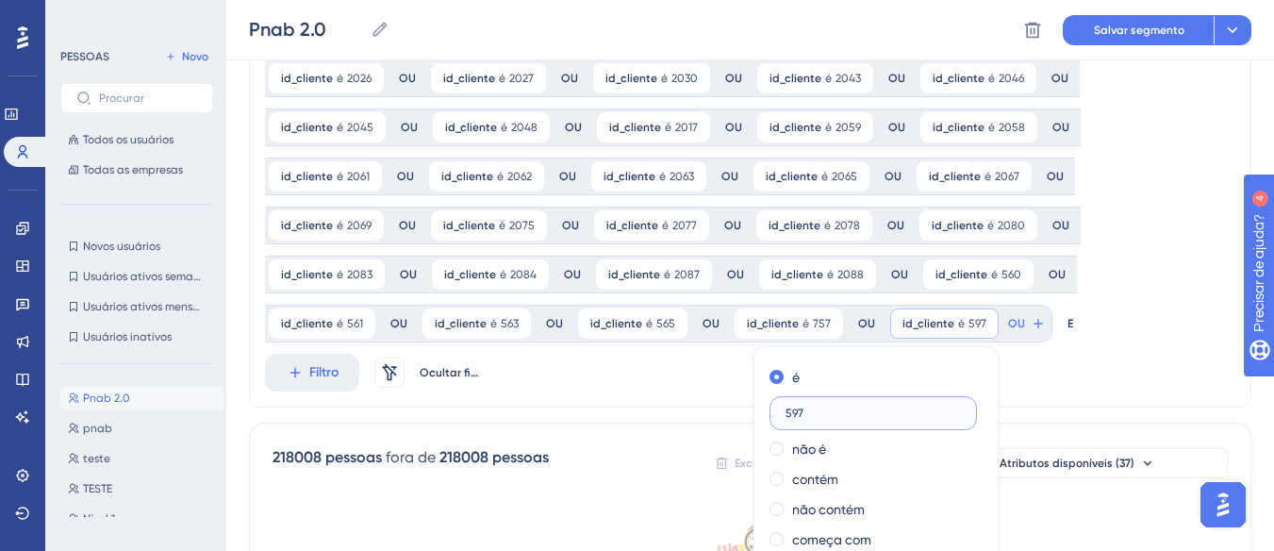
type input "597"
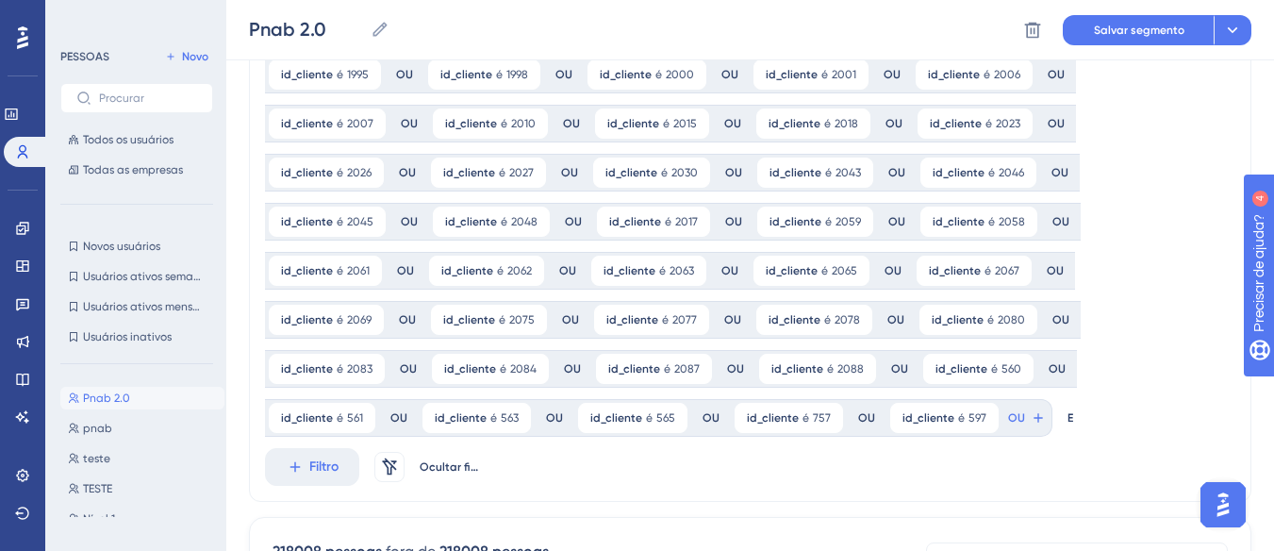
scroll to position [0, 0]
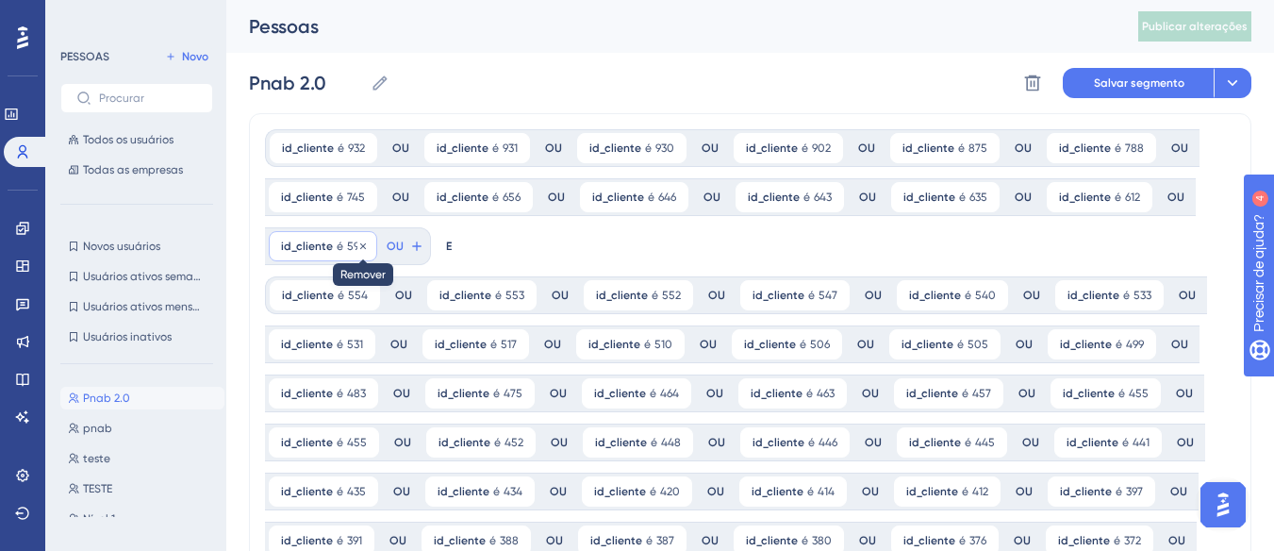
click at [363, 244] on icon at bounding box center [363, 246] width 11 height 11
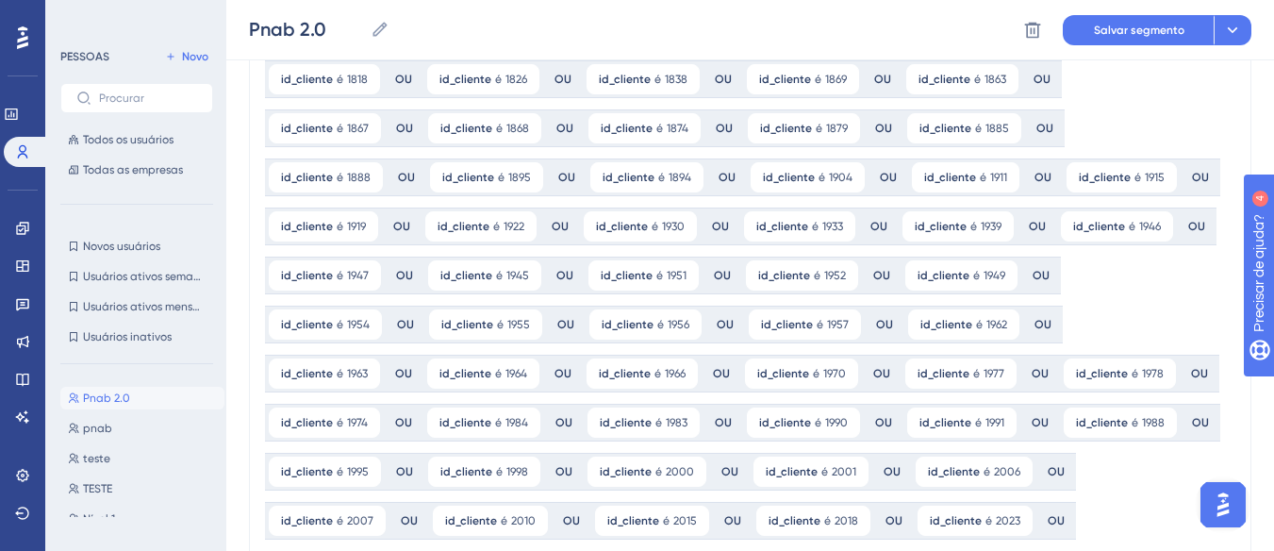
scroll to position [2518, 0]
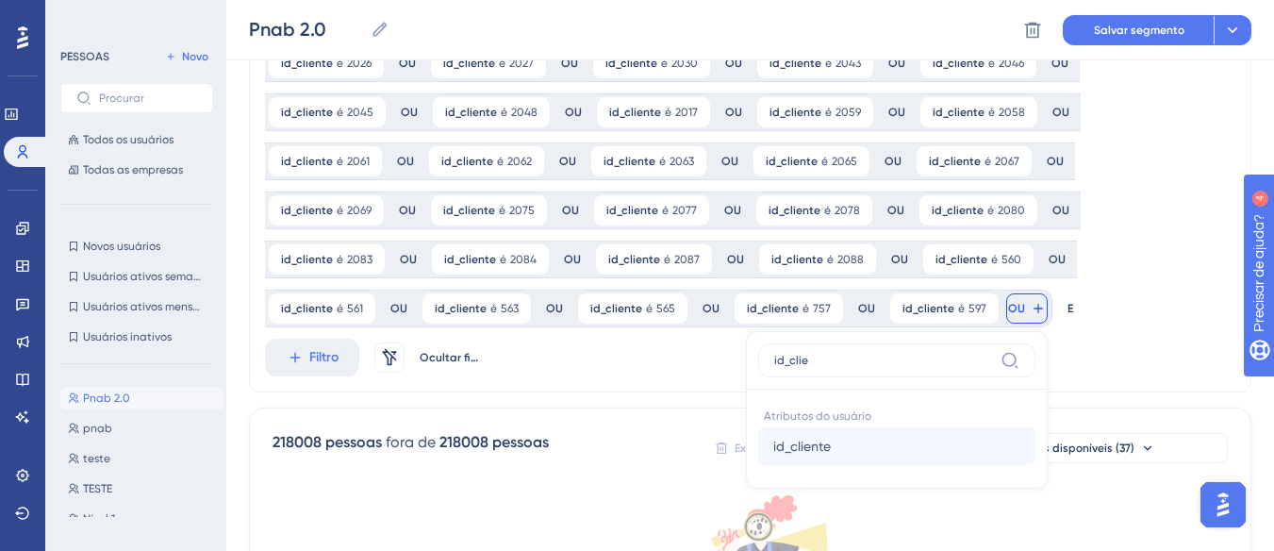
type input "id_clie"
click at [831, 439] on font "id_cliente" at bounding box center [802, 446] width 58 height 15
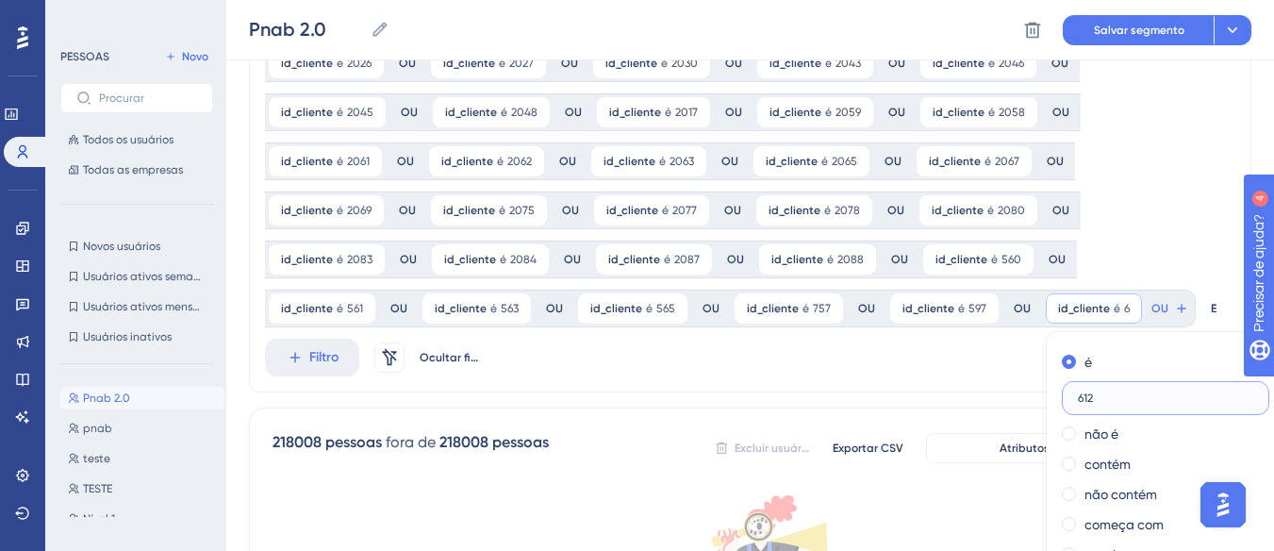
type input "612"
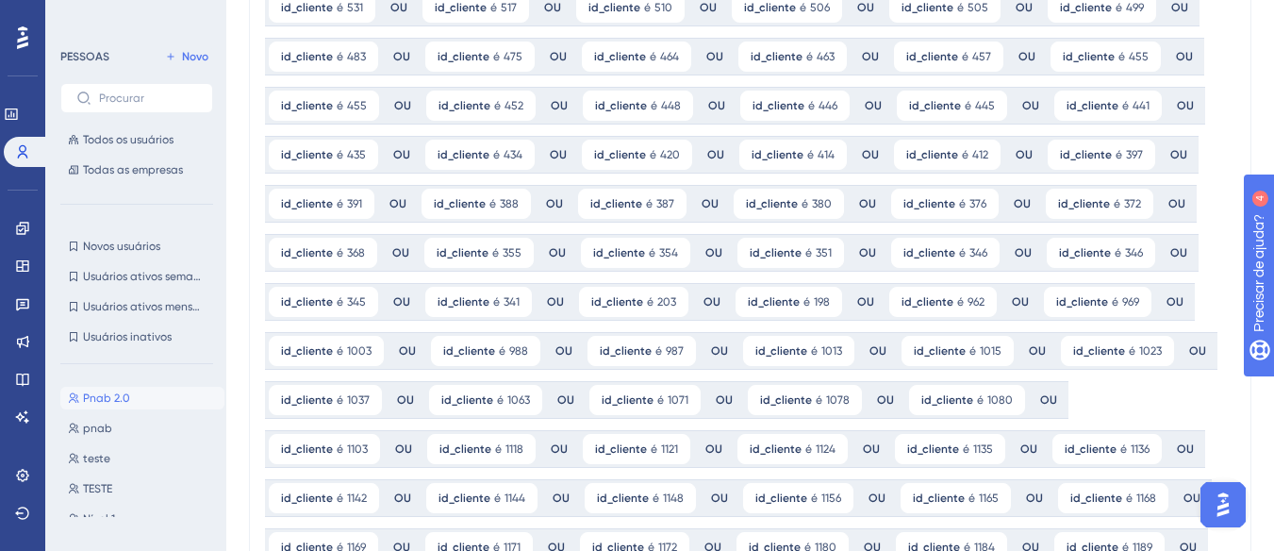
scroll to position [0, 0]
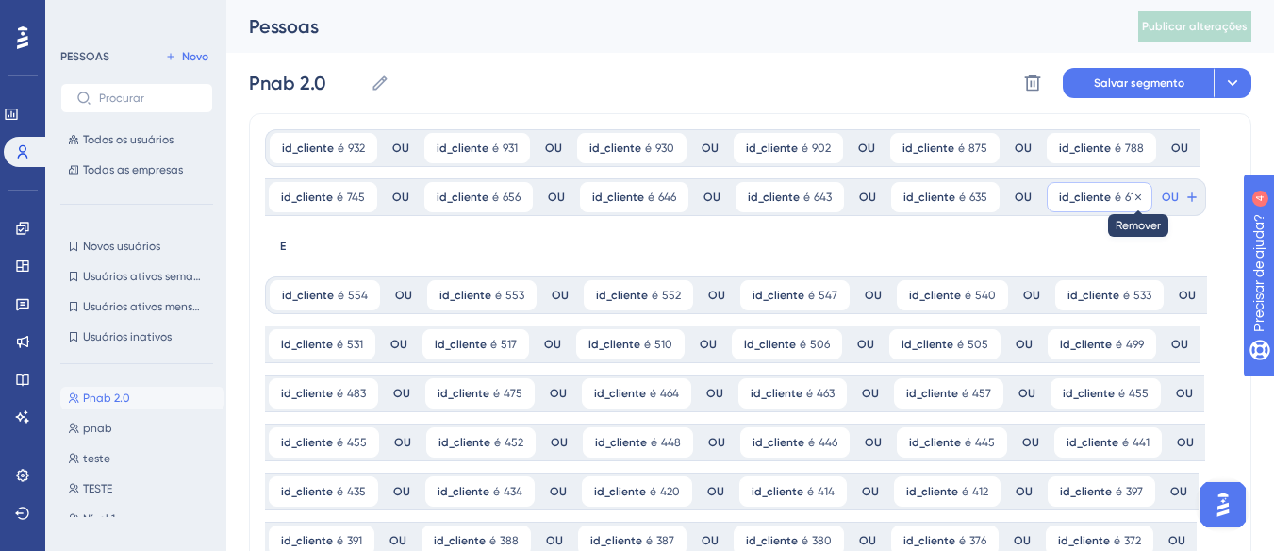
click at [1133, 194] on icon at bounding box center [1138, 196] width 11 height 11
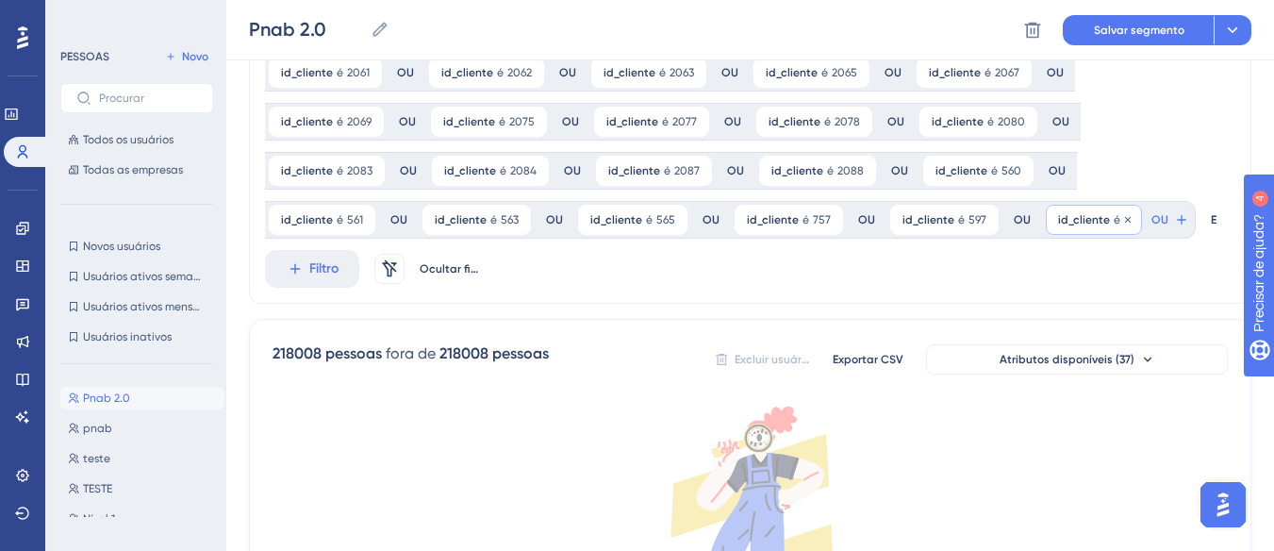
scroll to position [2641, 0]
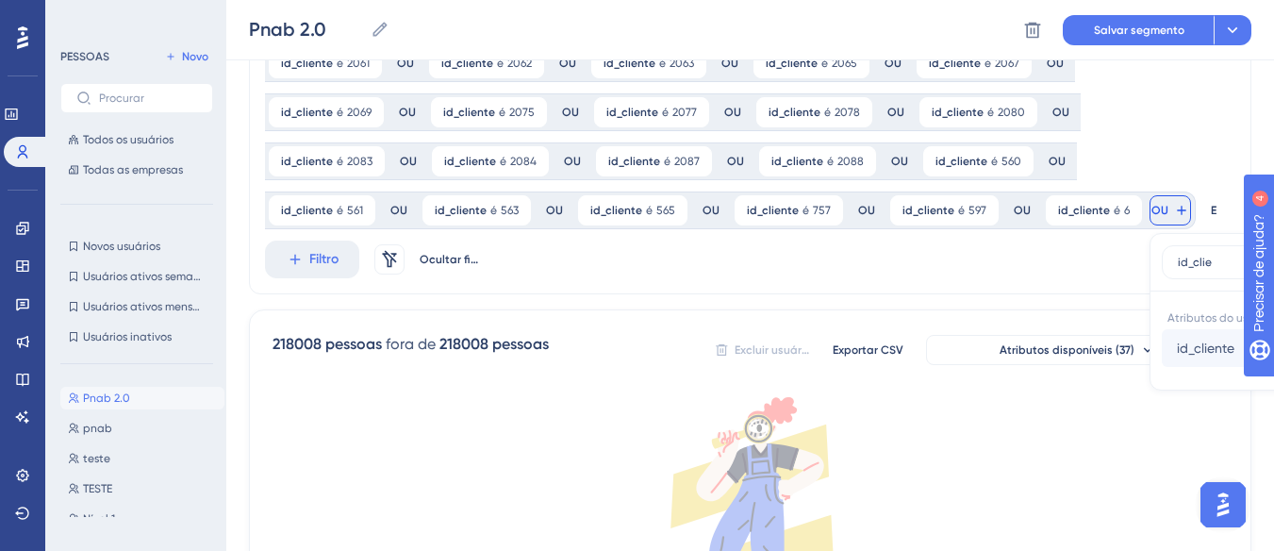
type input "id_clie"
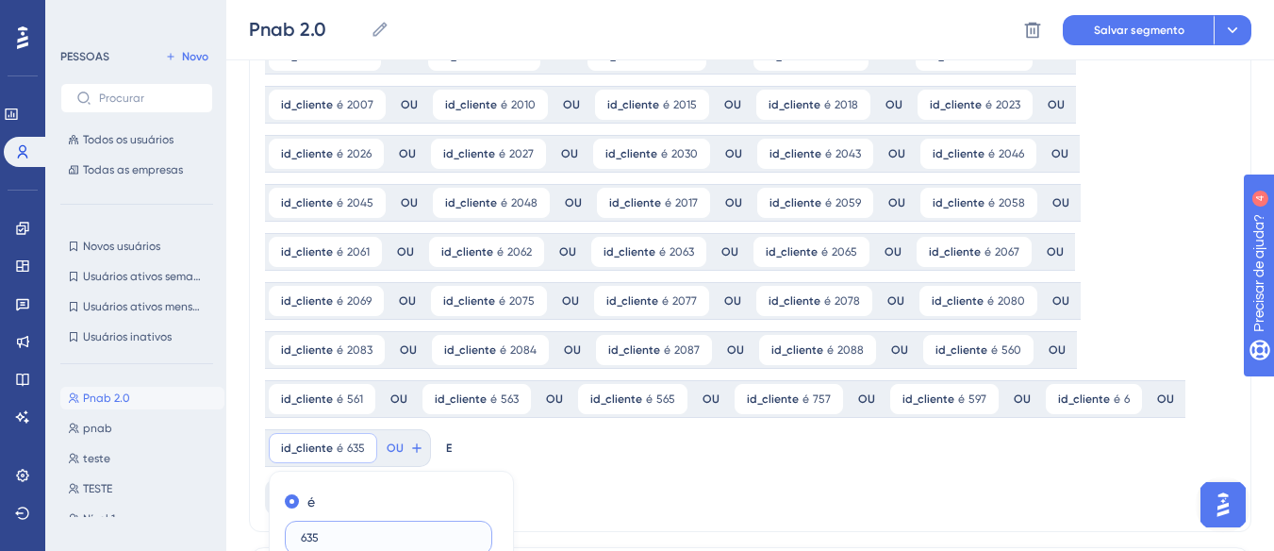
scroll to position [2944, 0]
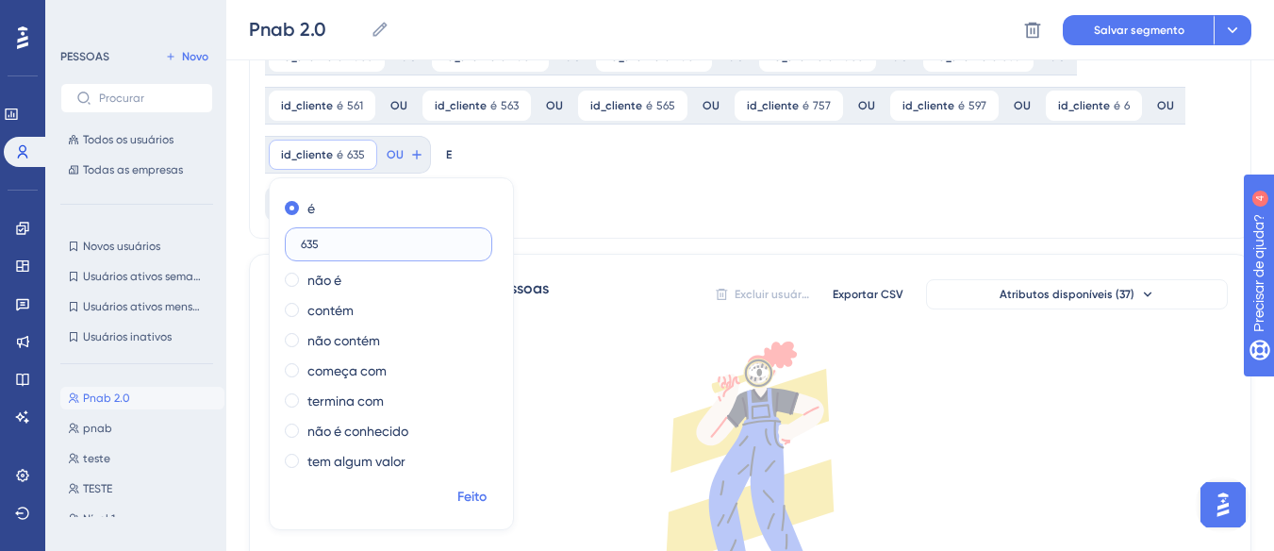
type input "635"
click at [487, 489] on font "Feito" at bounding box center [471, 497] width 29 height 16
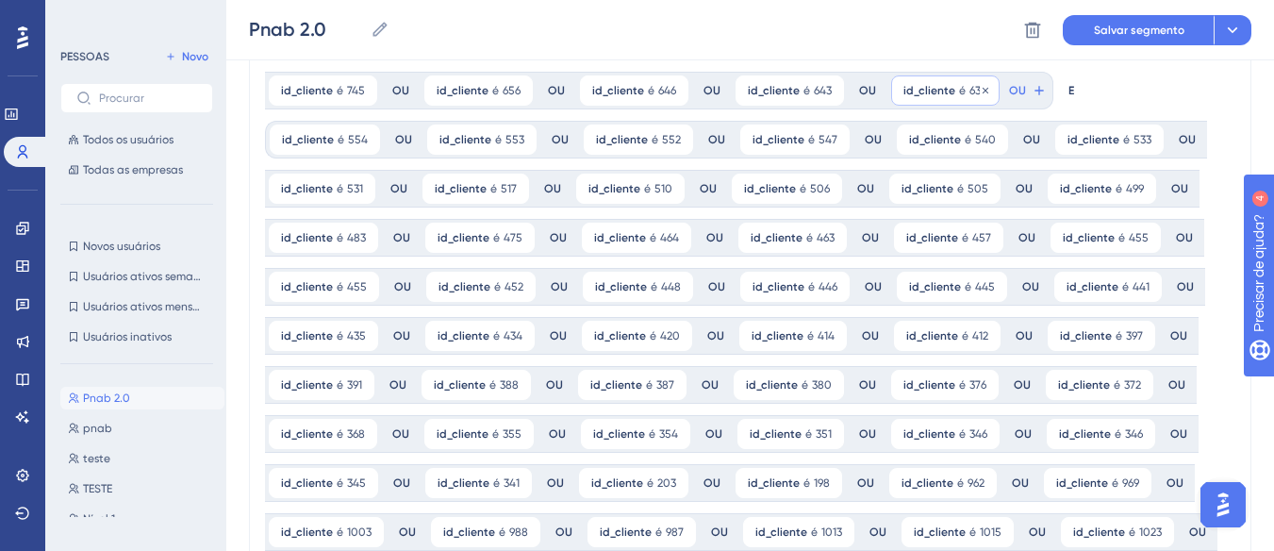
scroll to position [0, 0]
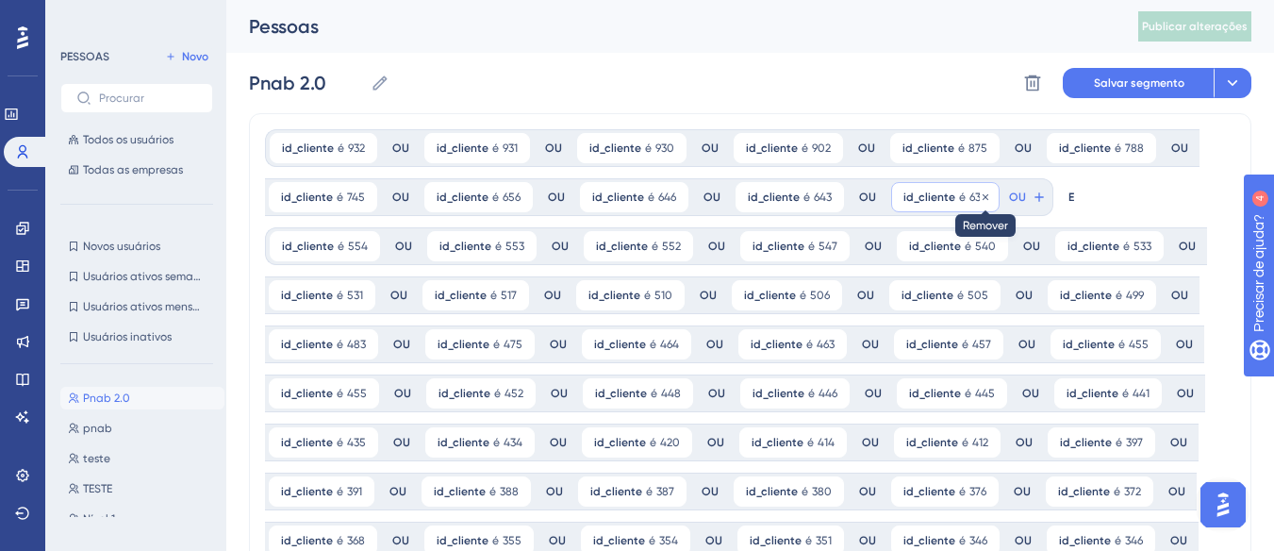
click at [980, 193] on icon at bounding box center [985, 196] width 11 height 11
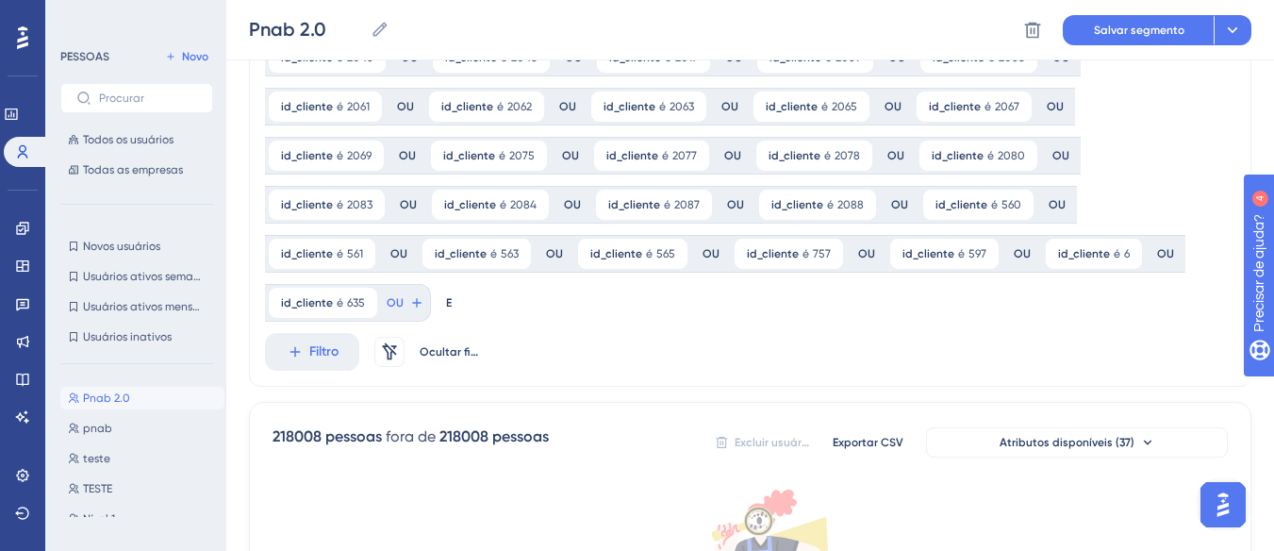
scroll to position [2736, 0]
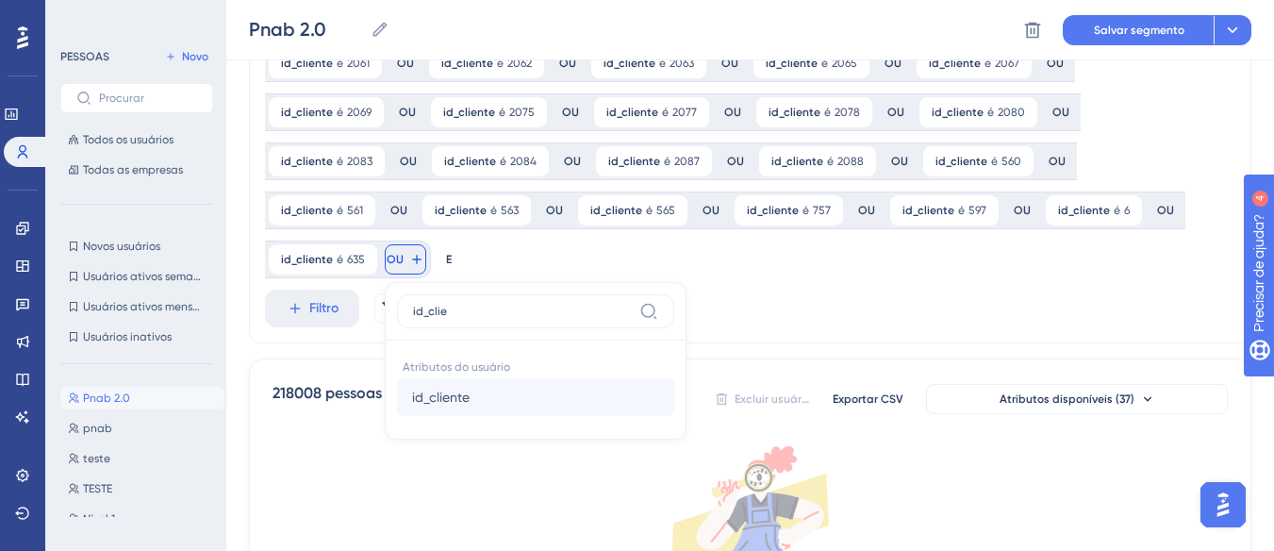
type input "id_clie"
click at [470, 386] on span "id_cliente" at bounding box center [441, 397] width 58 height 23
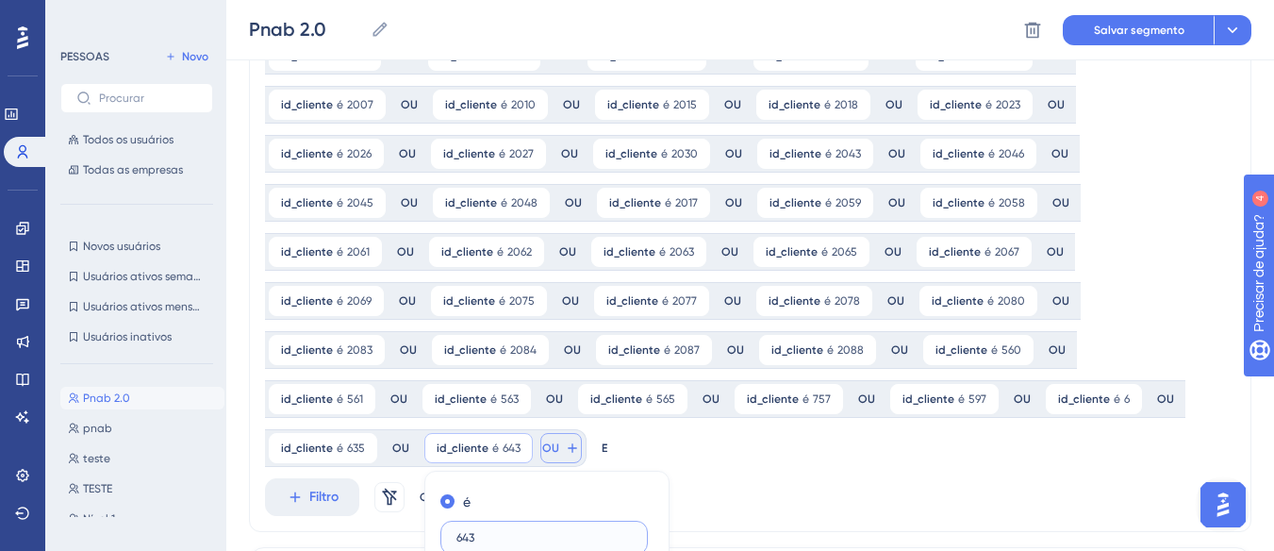
scroll to position [2854, 0]
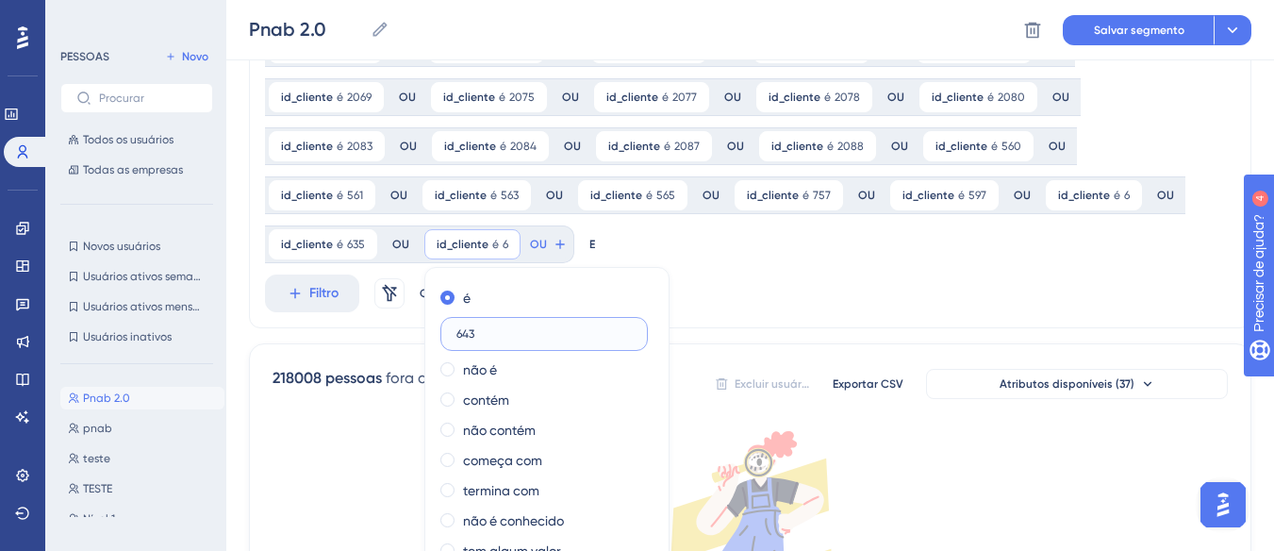
type input "643"
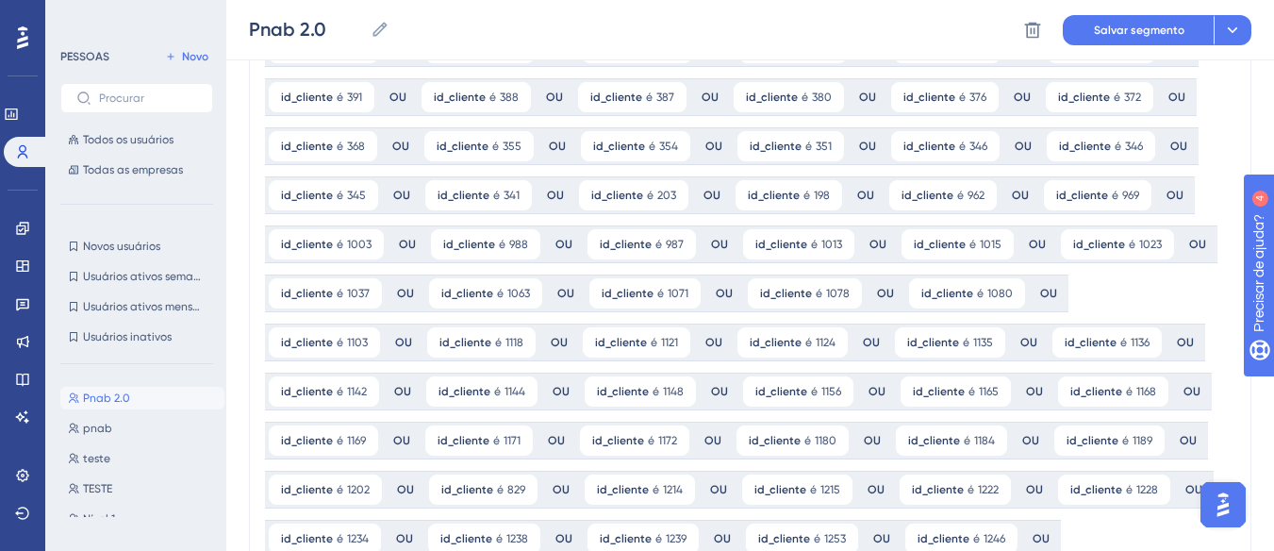
scroll to position [0, 0]
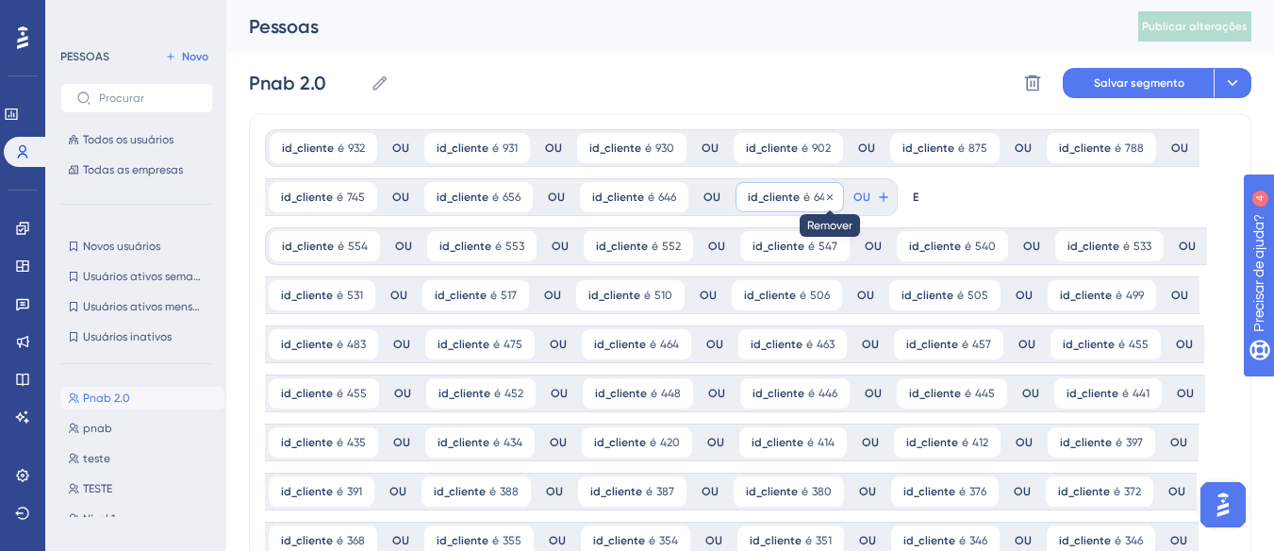
click at [827, 195] on icon at bounding box center [830, 196] width 6 height 6
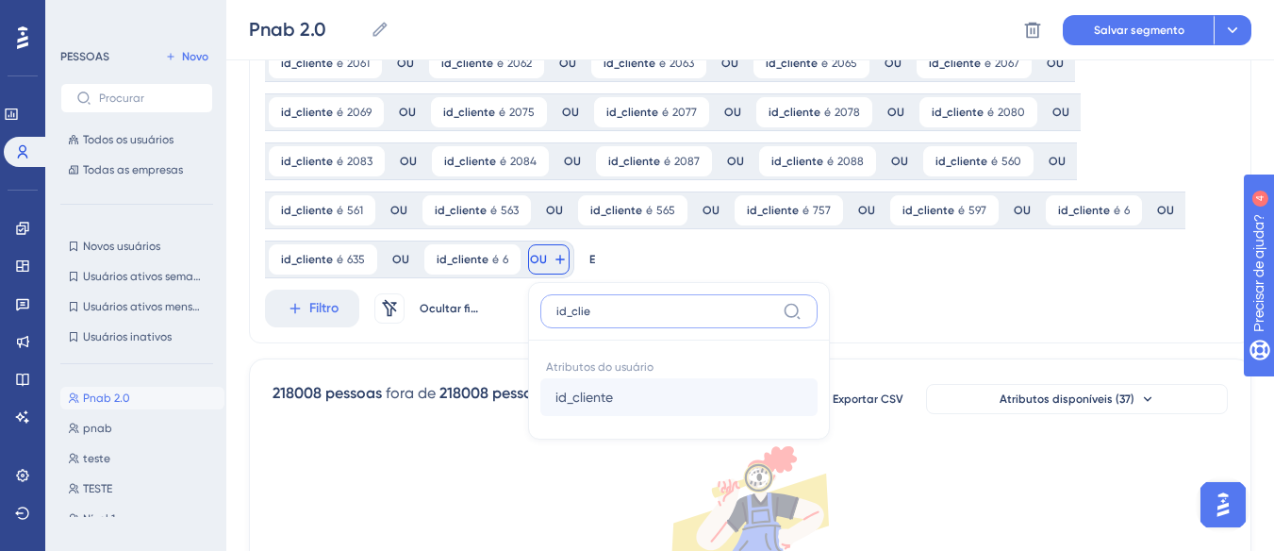
type input "id_clie"
click at [715, 378] on button "id_cliente id_cliente" at bounding box center [678, 397] width 277 height 38
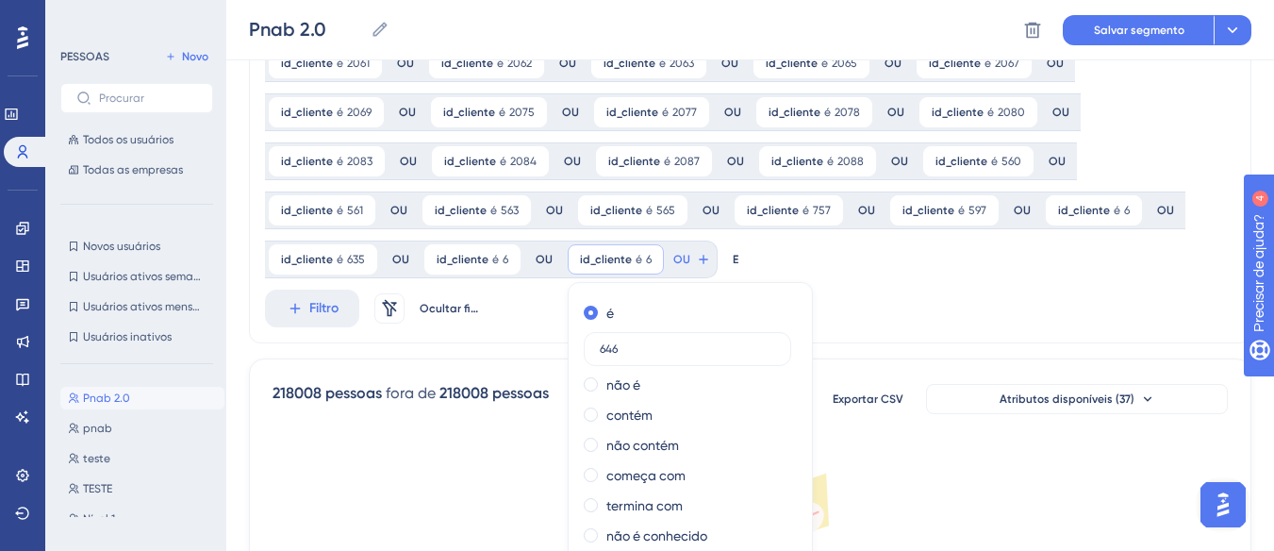
type input "646"
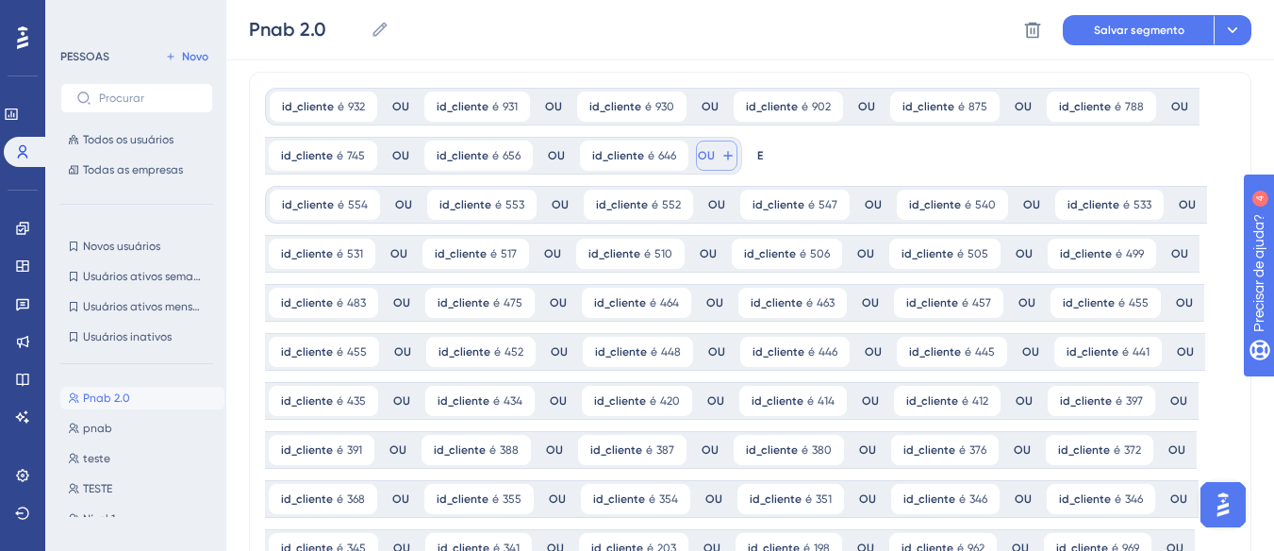
scroll to position [0, 0]
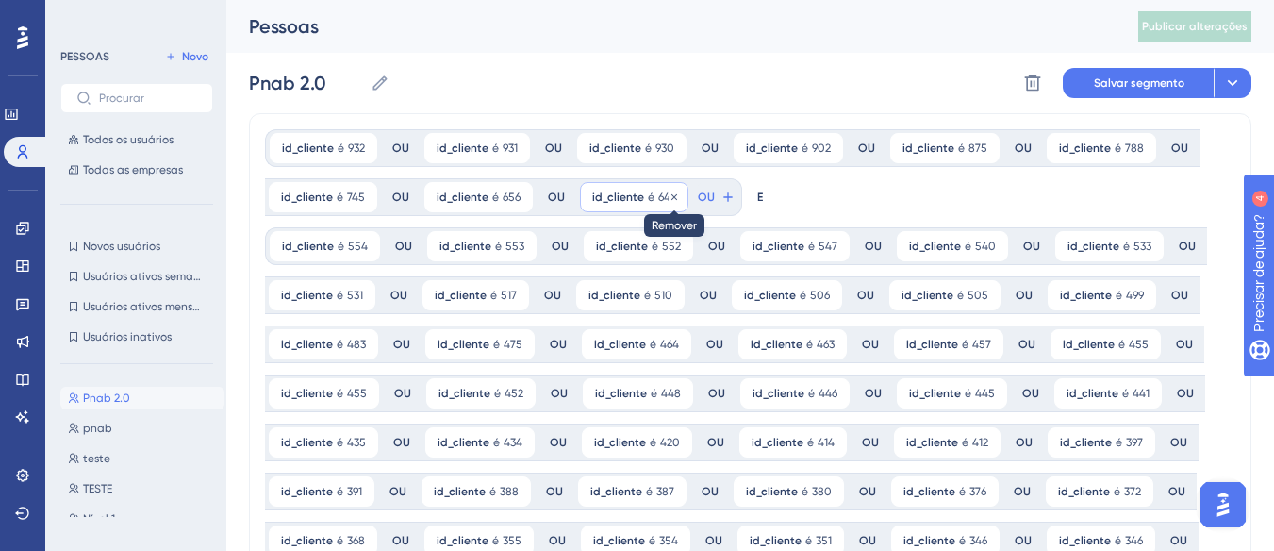
click at [672, 198] on icon at bounding box center [675, 196] width 6 height 6
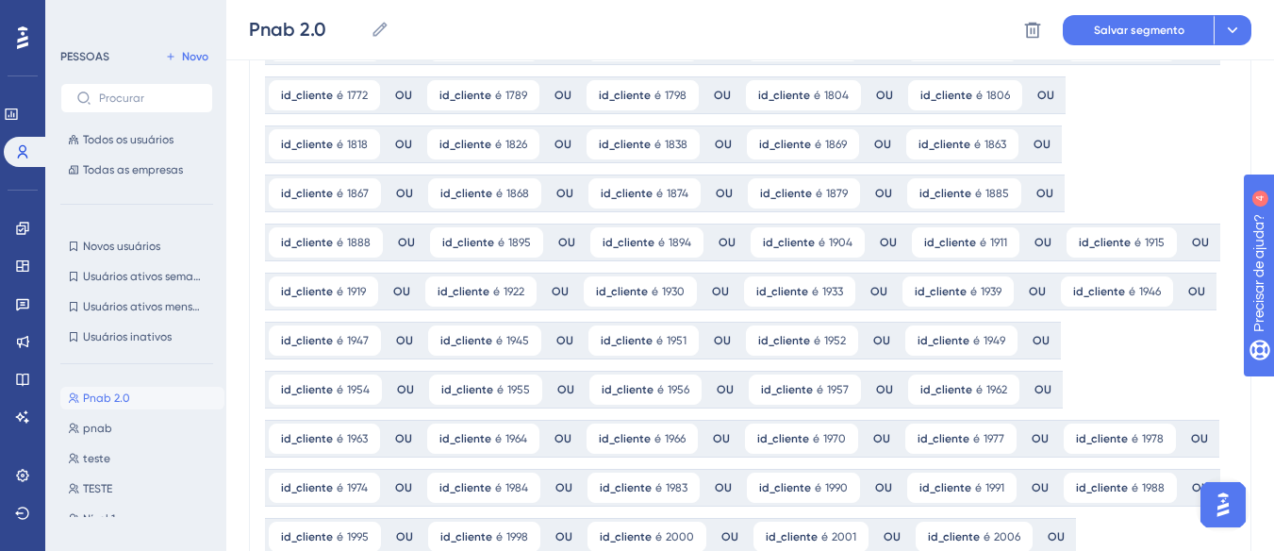
scroll to position [2641, 0]
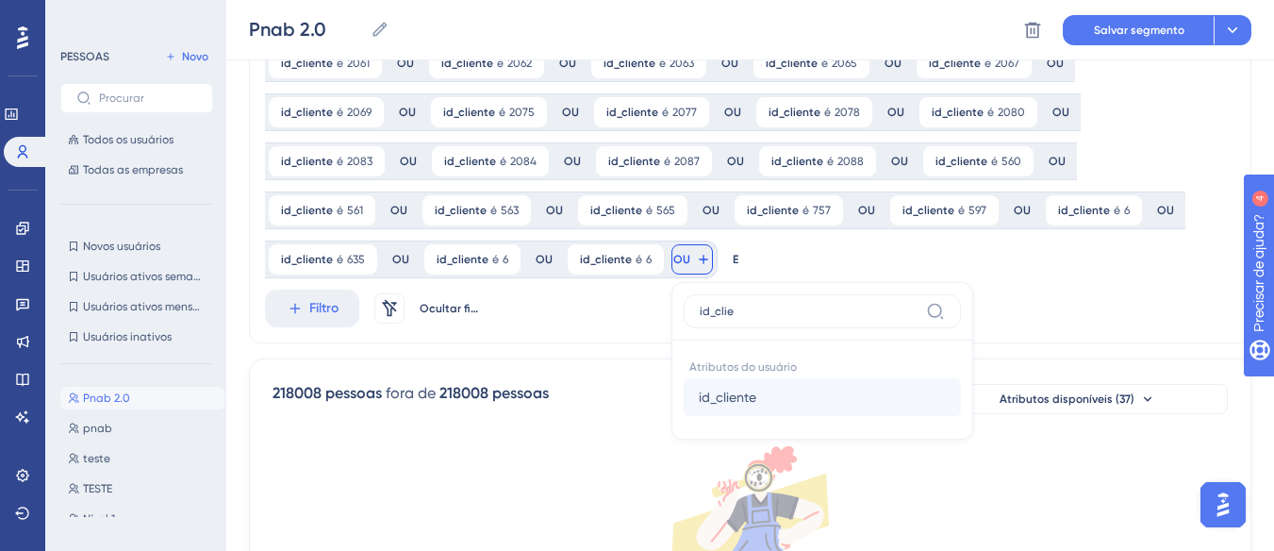
type input "id_clie"
click at [757, 390] on font "id_cliente" at bounding box center [728, 397] width 58 height 15
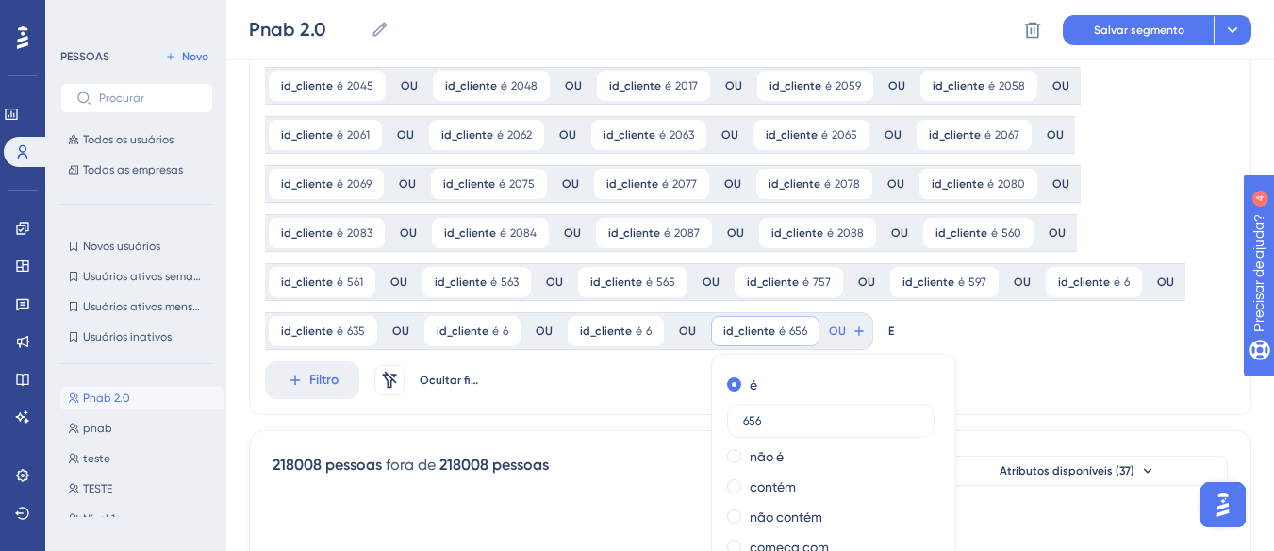
scroll to position [2775, 0]
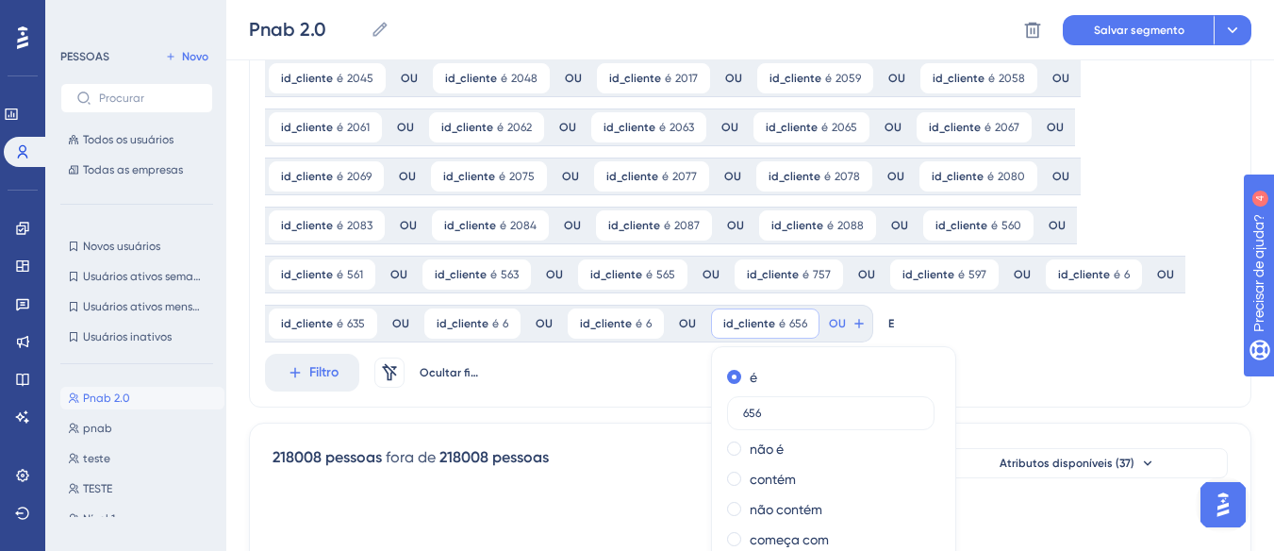
type input "656"
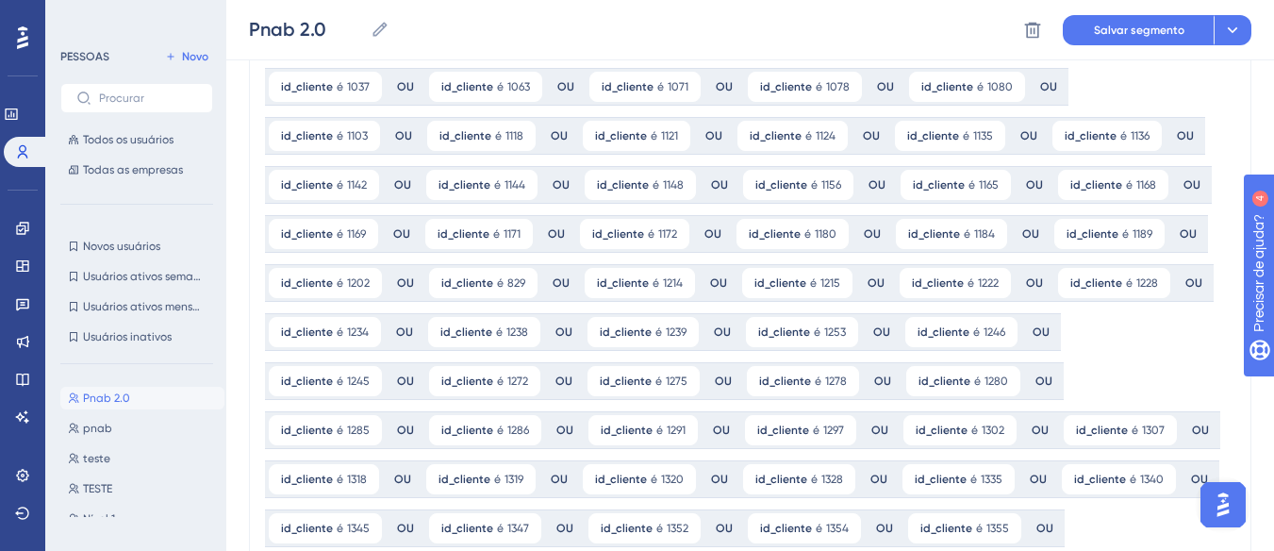
scroll to position [0, 0]
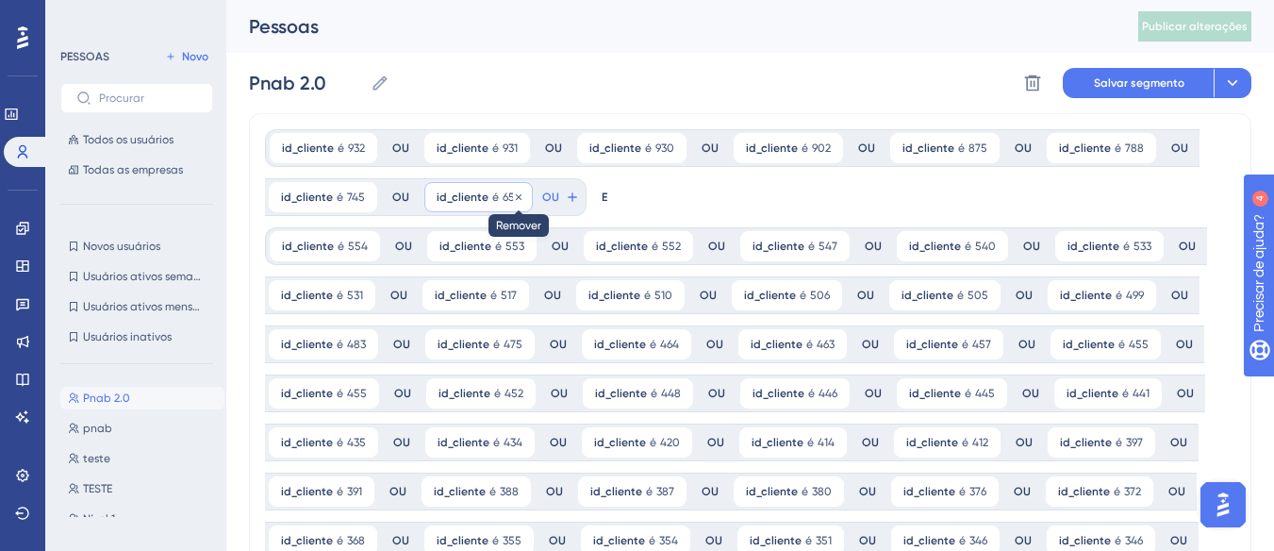
click at [513, 194] on icon at bounding box center [518, 196] width 11 height 11
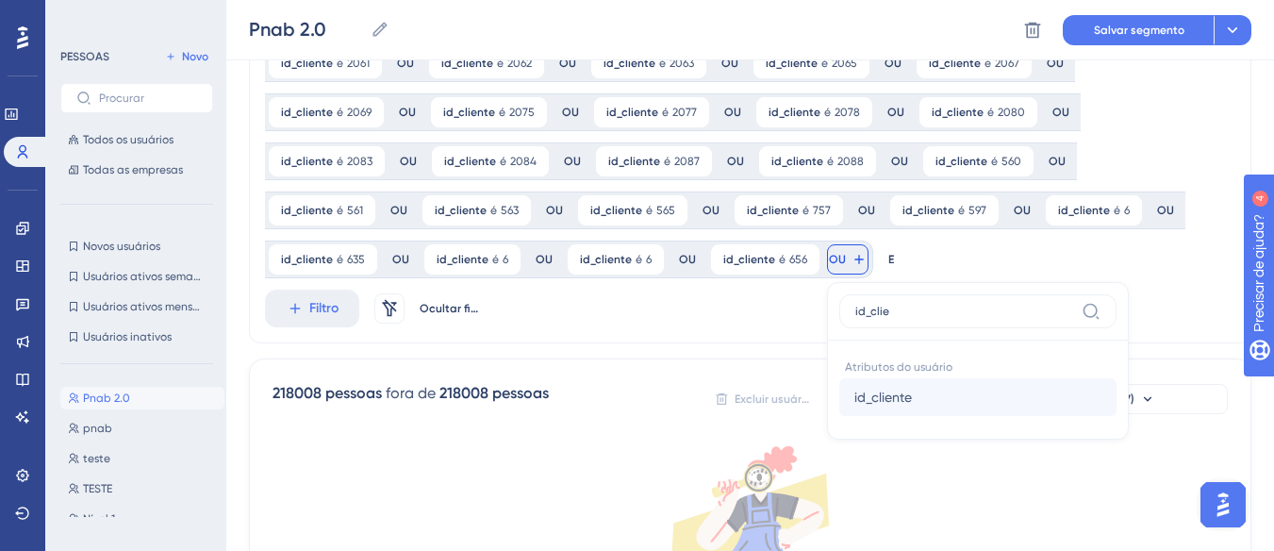
type input "id_clie"
click at [912, 390] on font "id_cliente" at bounding box center [884, 397] width 58 height 15
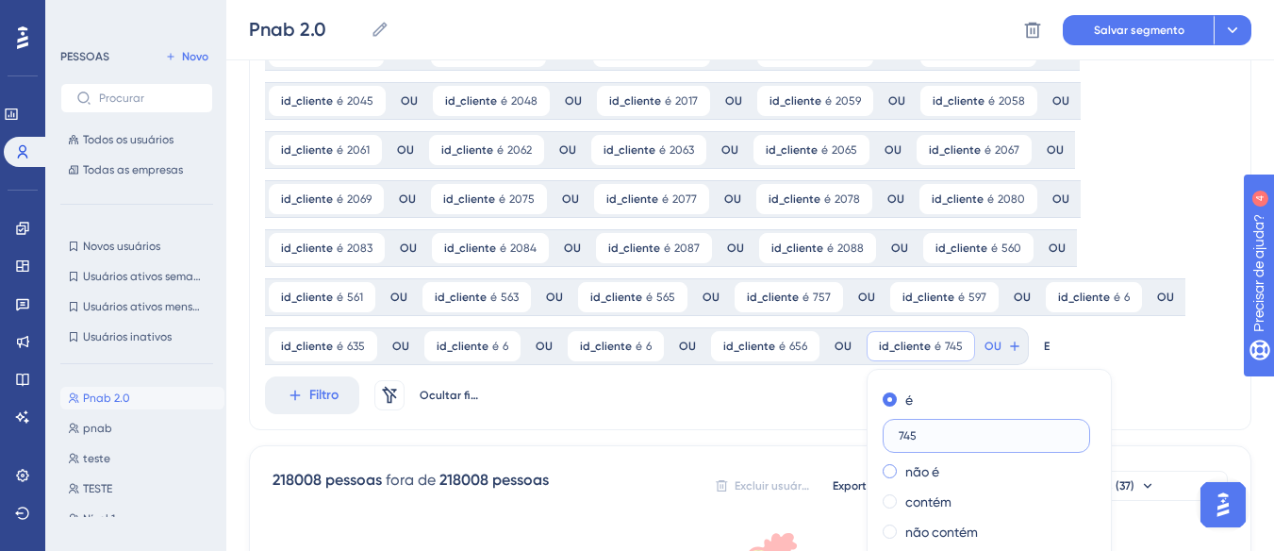
scroll to position [2760, 0]
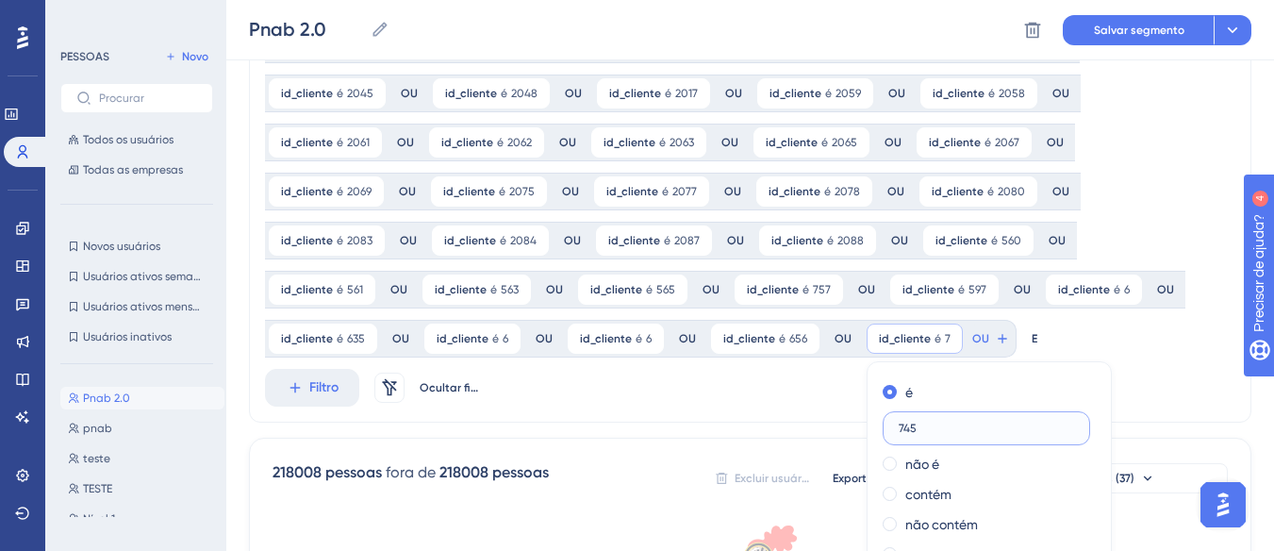
type input "745"
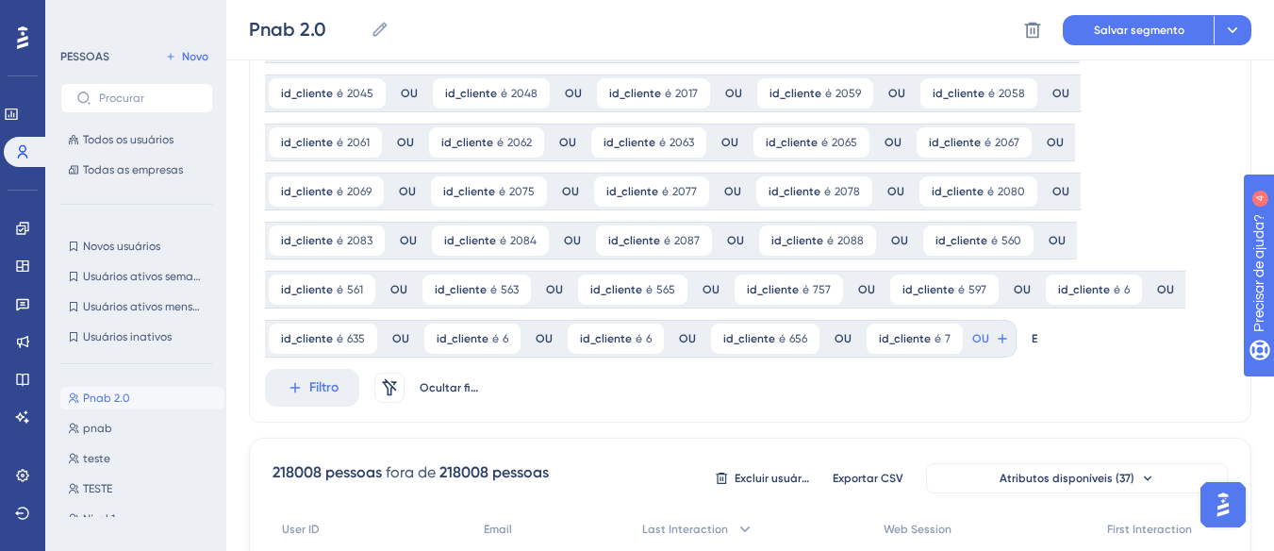
scroll to position [25, 0]
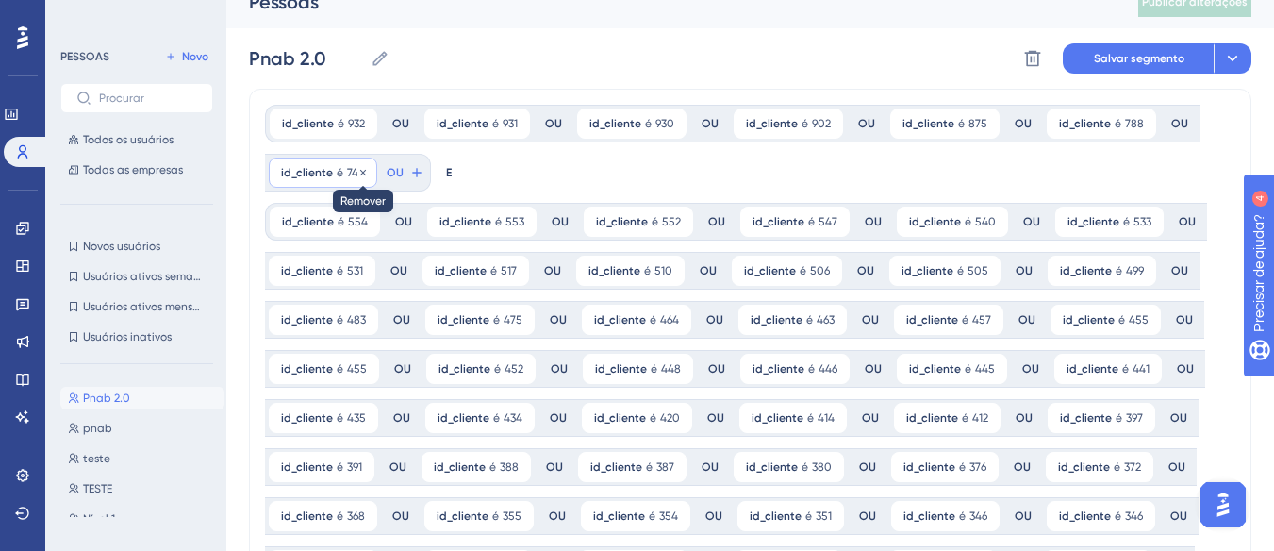
click at [361, 171] on icon at bounding box center [363, 172] width 11 height 11
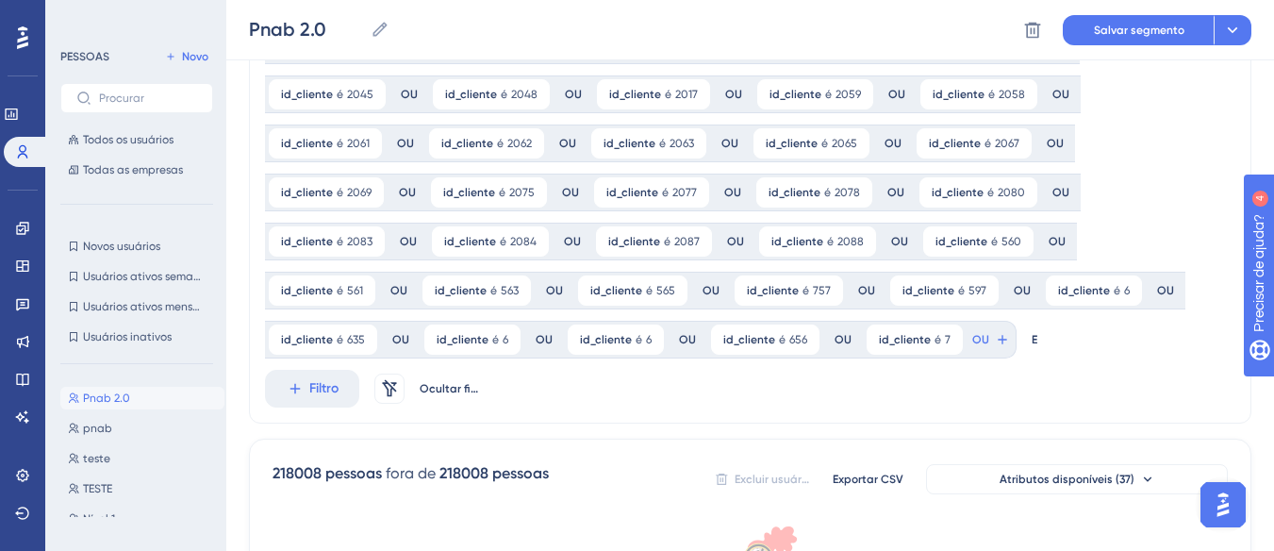
scroll to position [2666, 0]
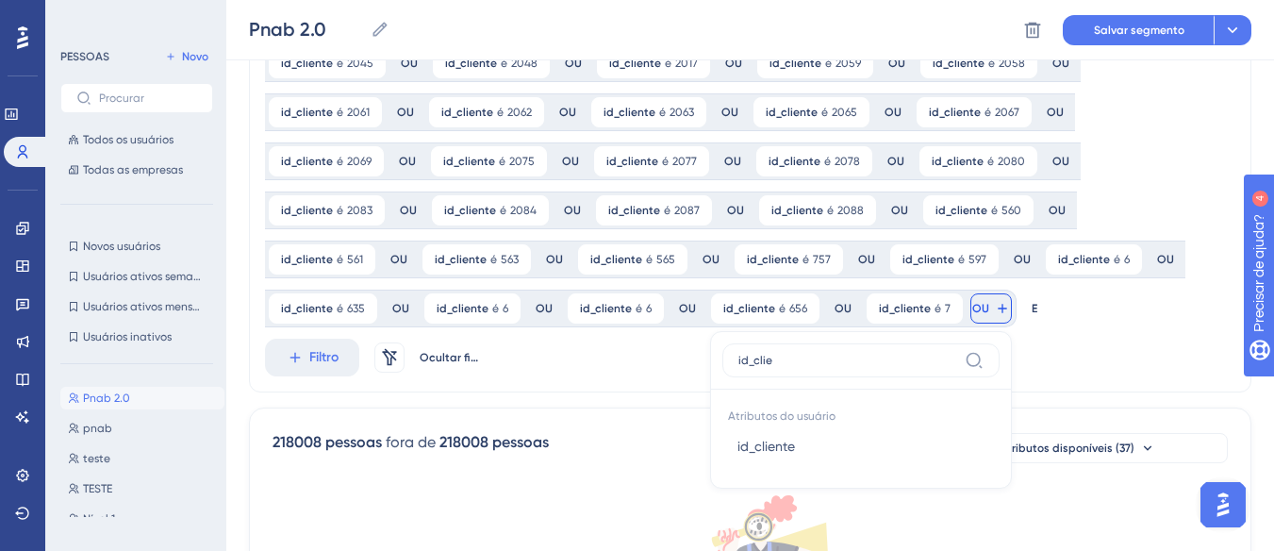
type input "id_clie"
click at [1000, 427] on button "id_cliente id_cliente" at bounding box center [861, 446] width 277 height 38
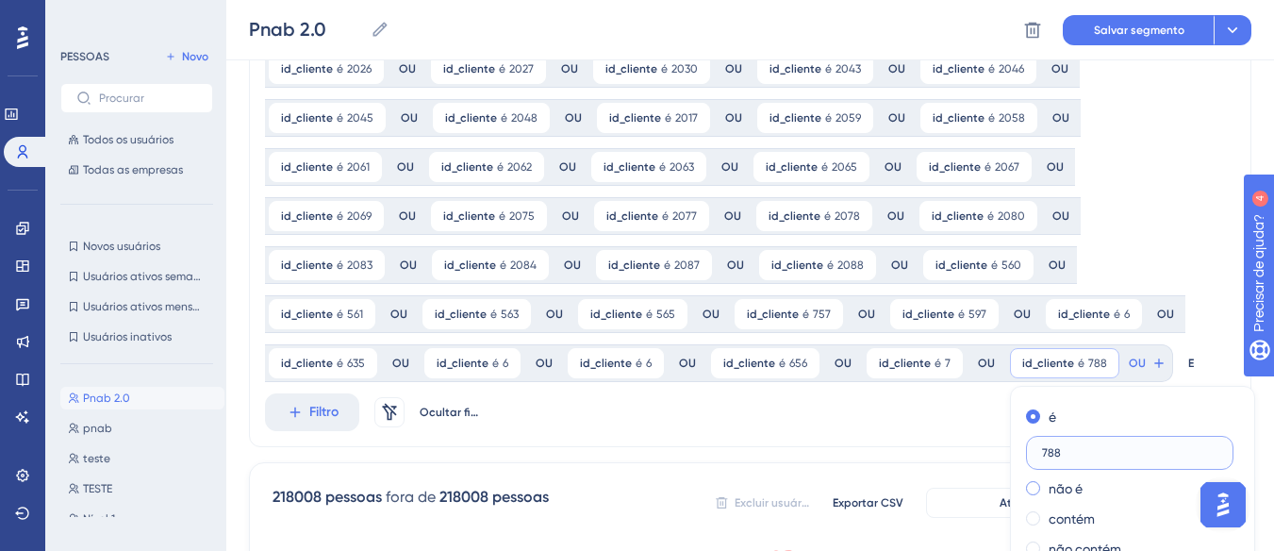
scroll to position [2769, 0]
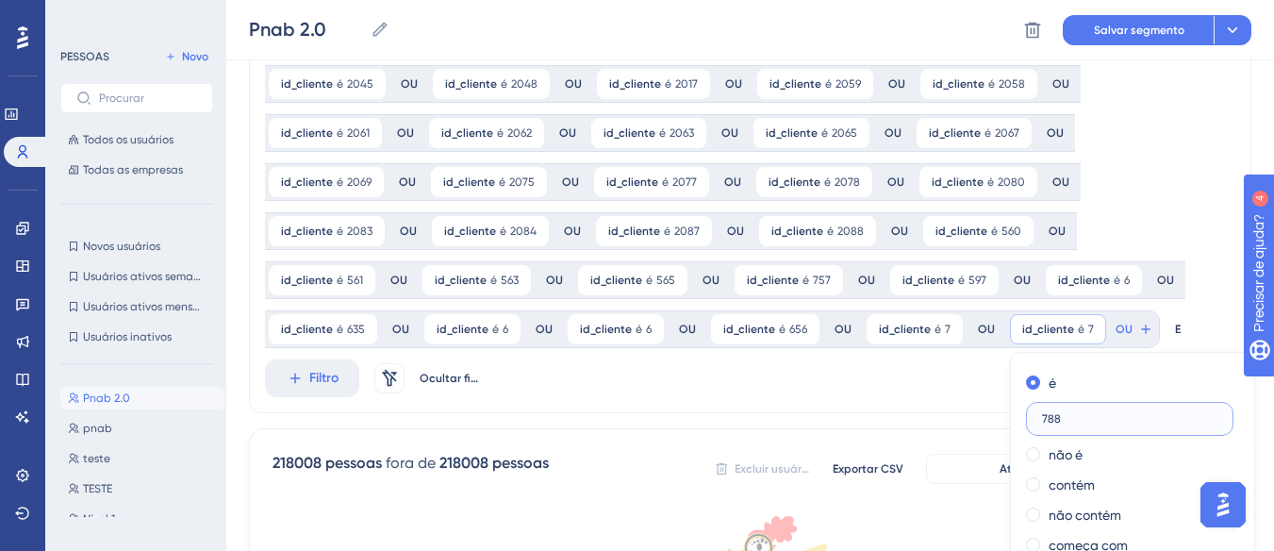
type input "788"
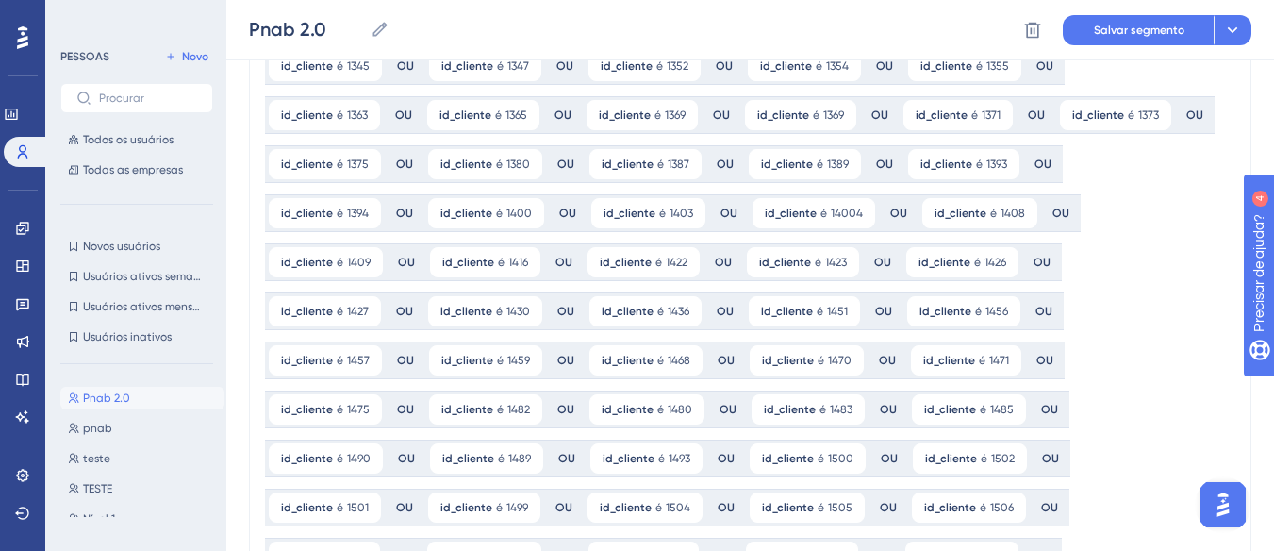
scroll to position [0, 0]
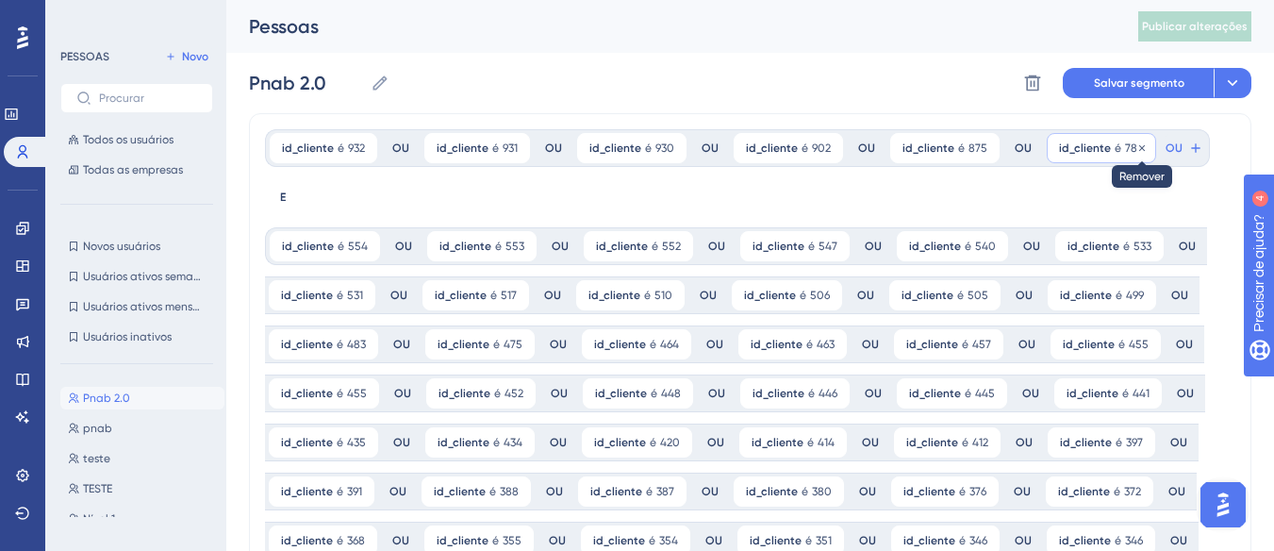
click at [1137, 145] on icon at bounding box center [1142, 147] width 11 height 11
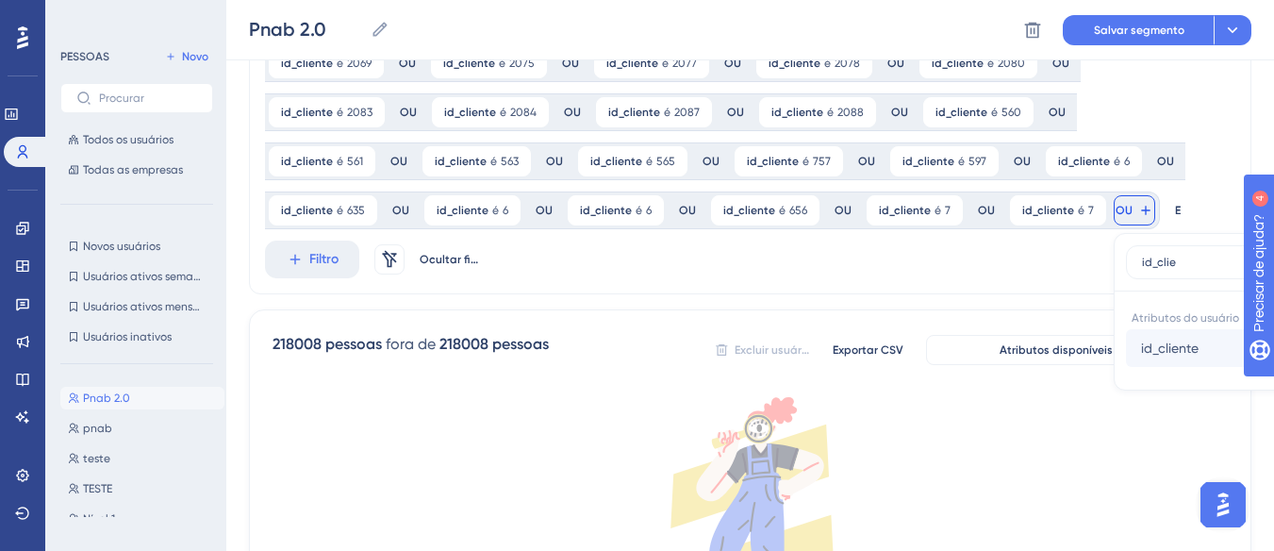
type input "id_clie"
click at [1141, 341] on font "id_cliente" at bounding box center [1170, 348] width 58 height 15
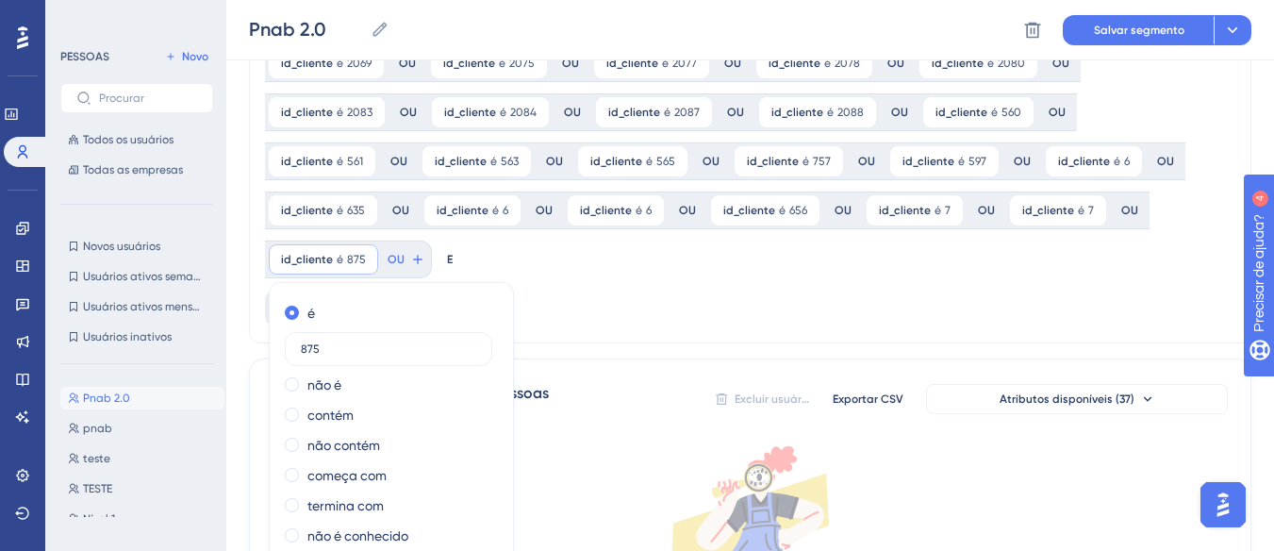
type input "875"
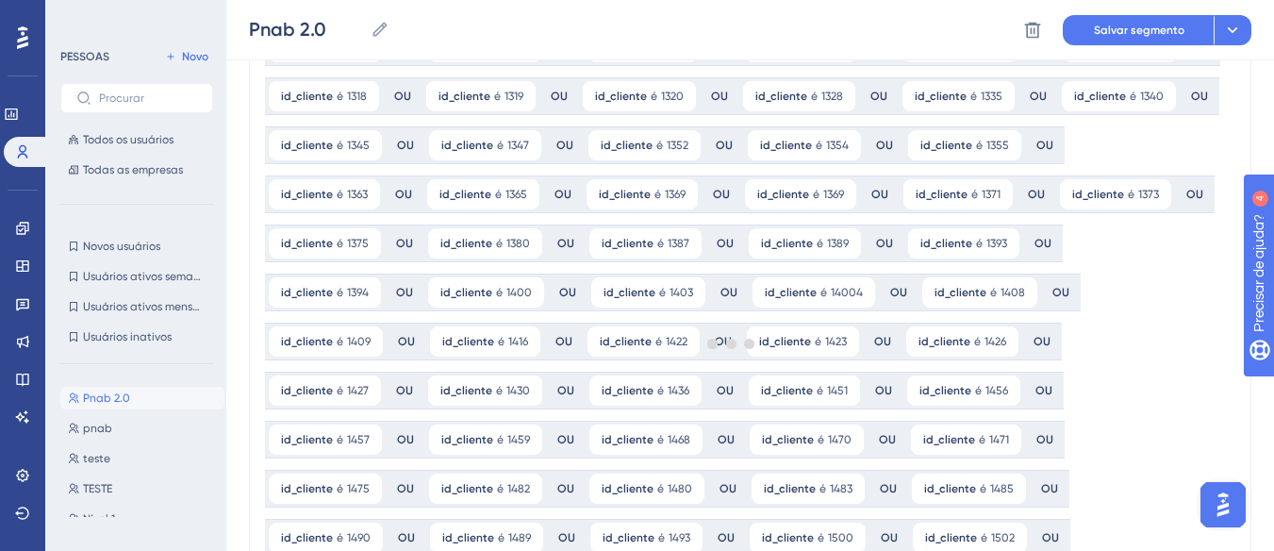
scroll to position [0, 0]
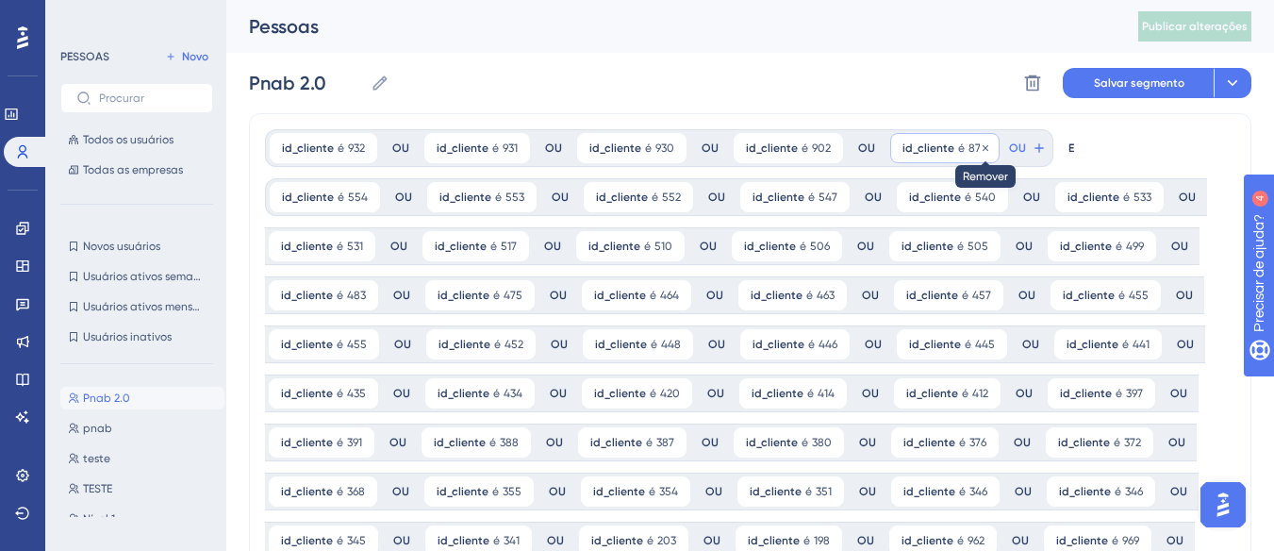
click at [980, 144] on icon at bounding box center [985, 147] width 11 height 11
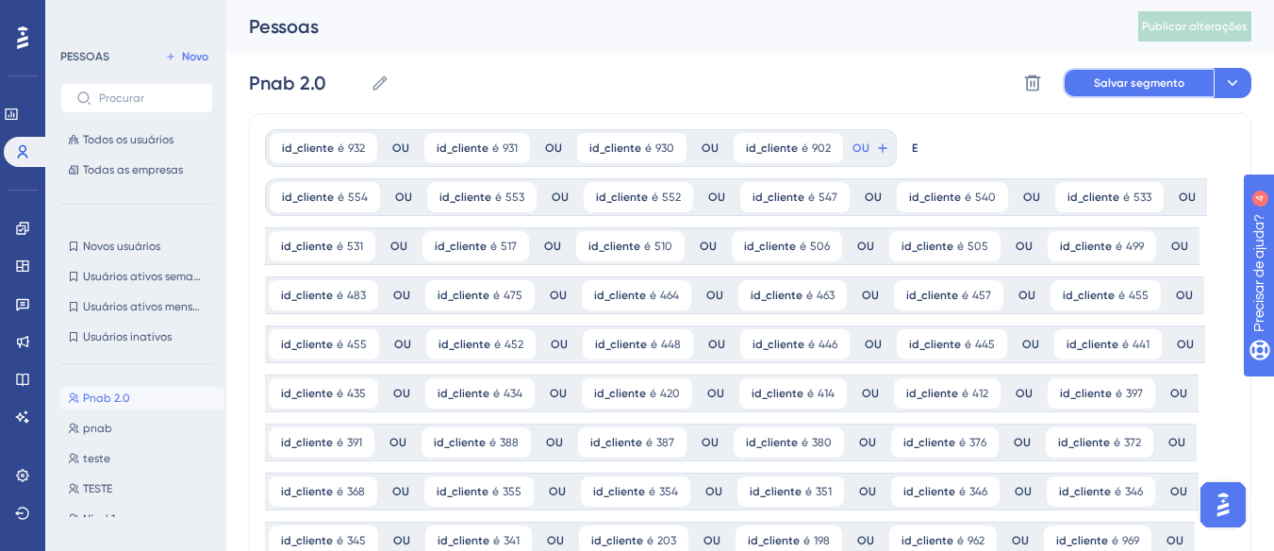
click at [1141, 84] on font "Salvar segmento" at bounding box center [1139, 82] width 91 height 13
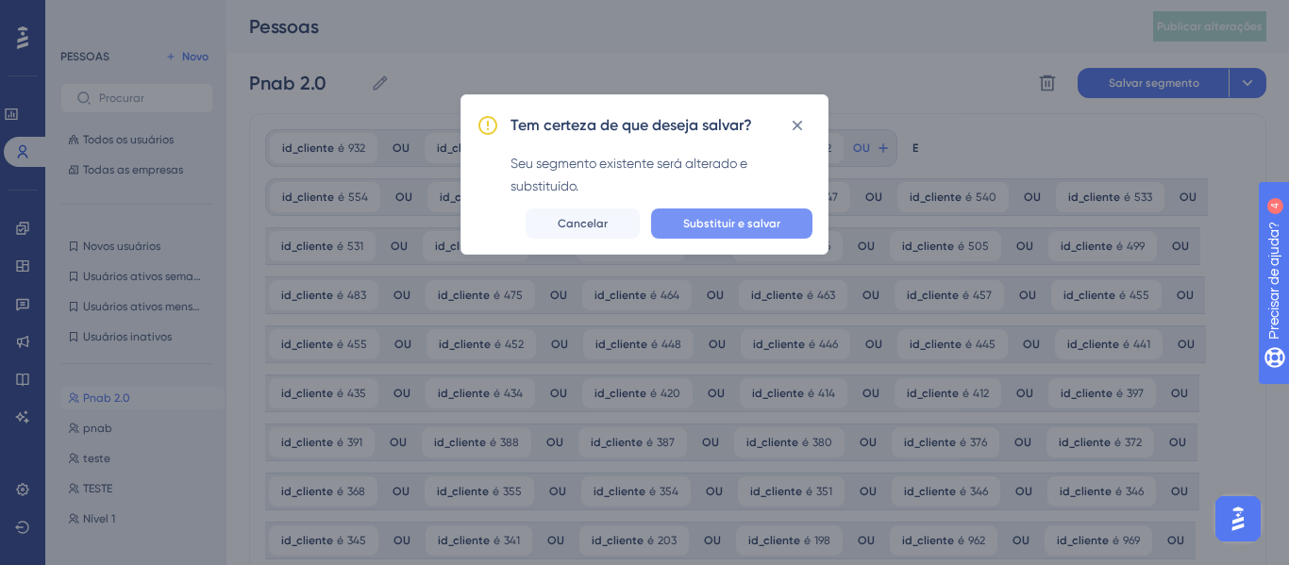
click at [710, 211] on button "Substituir e salvar" at bounding box center [731, 223] width 161 height 30
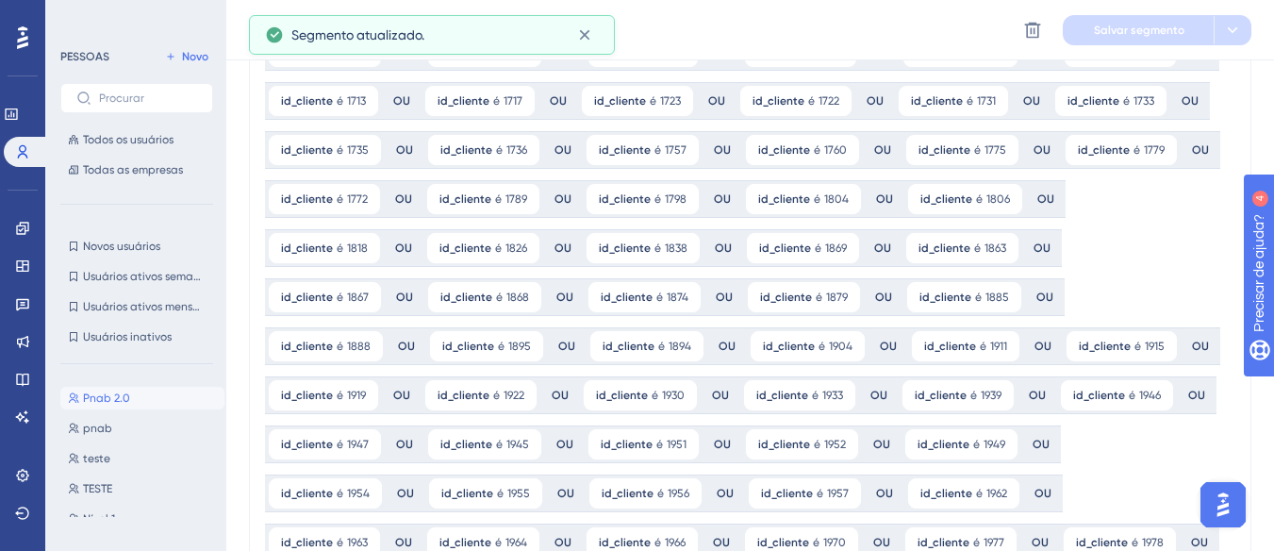
scroll to position [2641, 0]
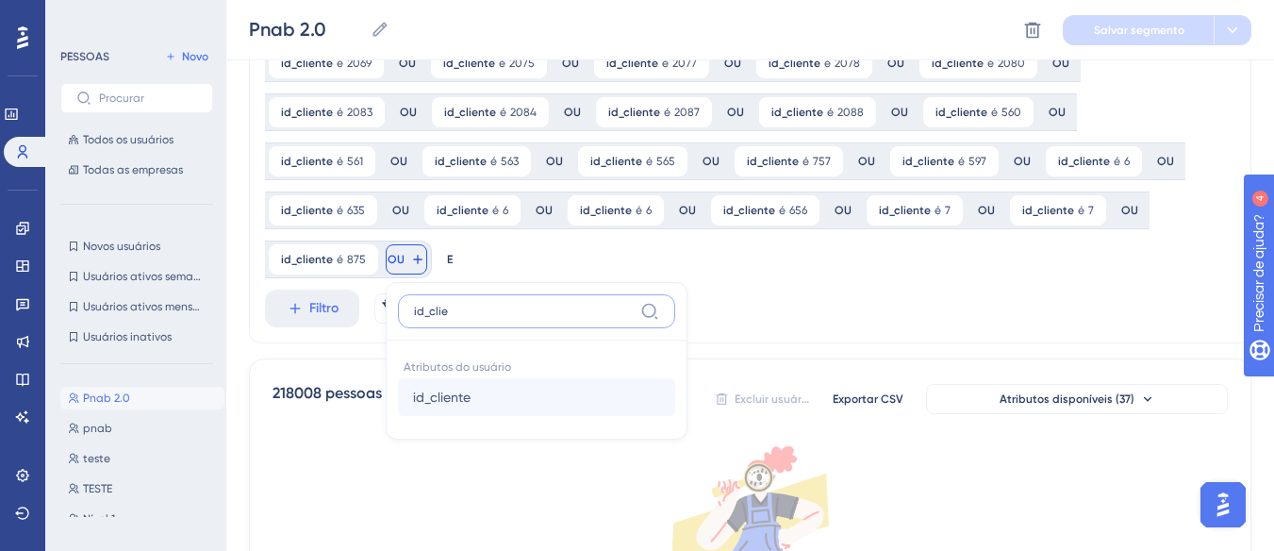
type input "id_clie"
click at [471, 390] on font "id_cliente" at bounding box center [442, 397] width 58 height 15
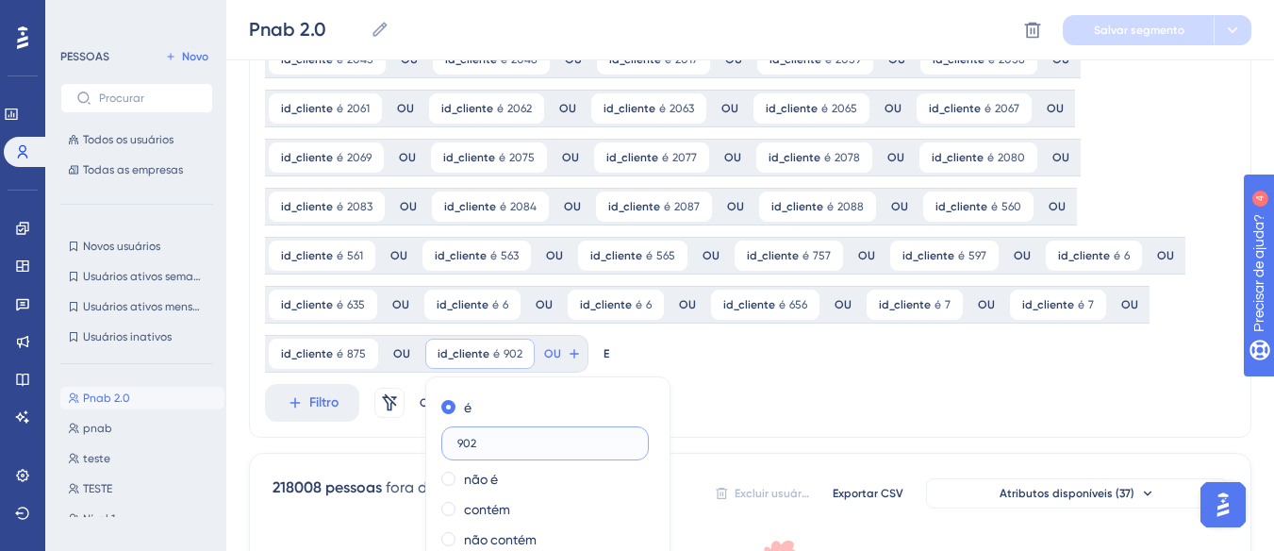
scroll to position [2760, 0]
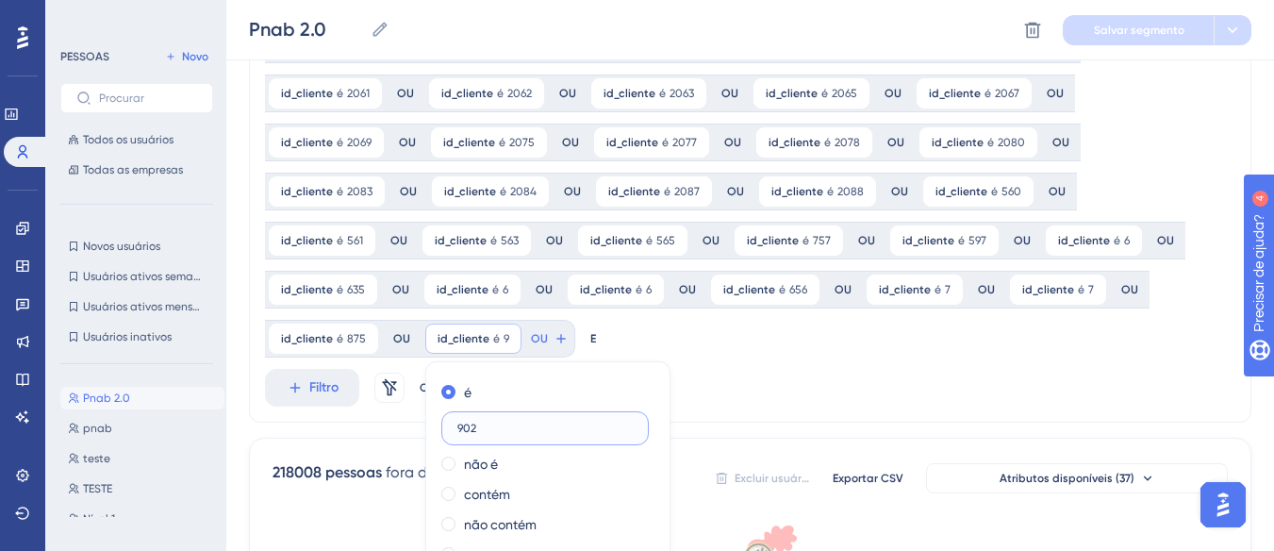
type input "902"
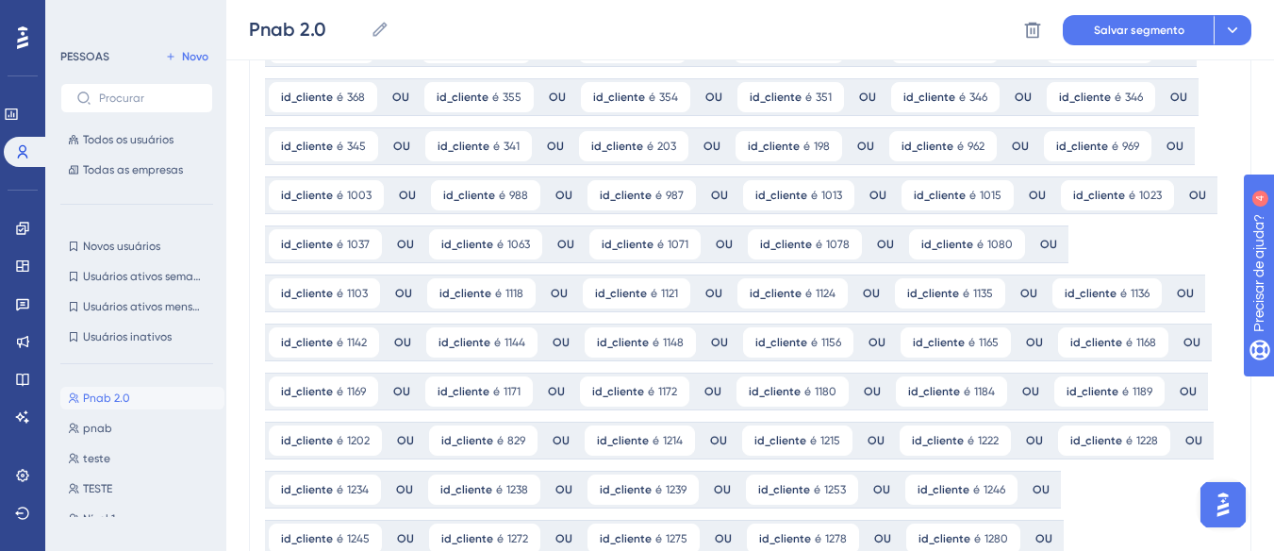
scroll to position [0, 0]
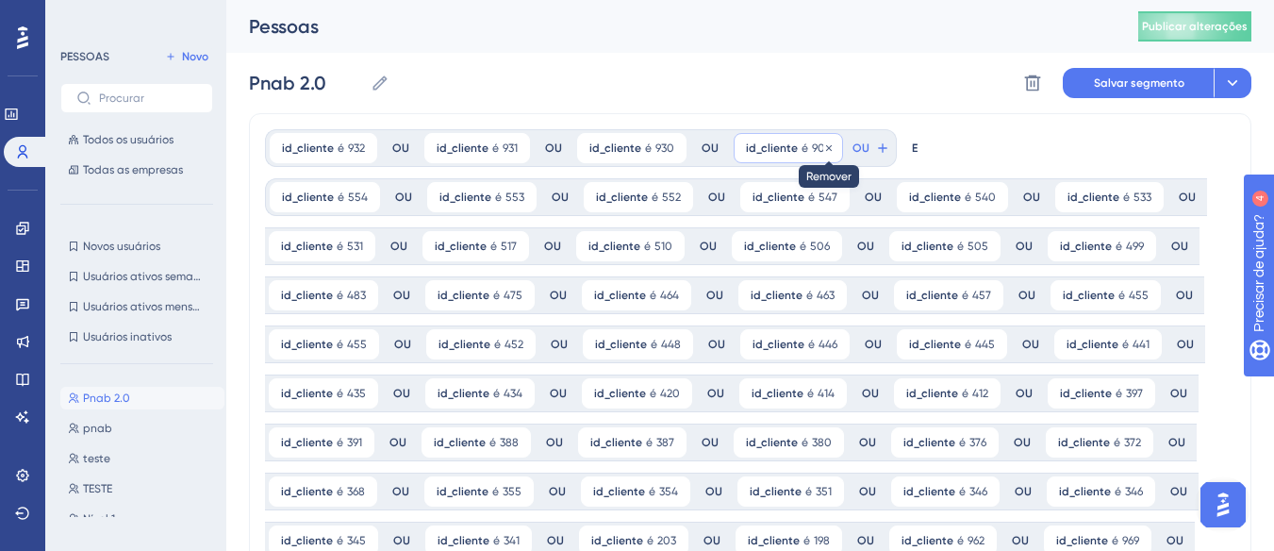
click at [823, 144] on icon at bounding box center [828, 147] width 11 height 11
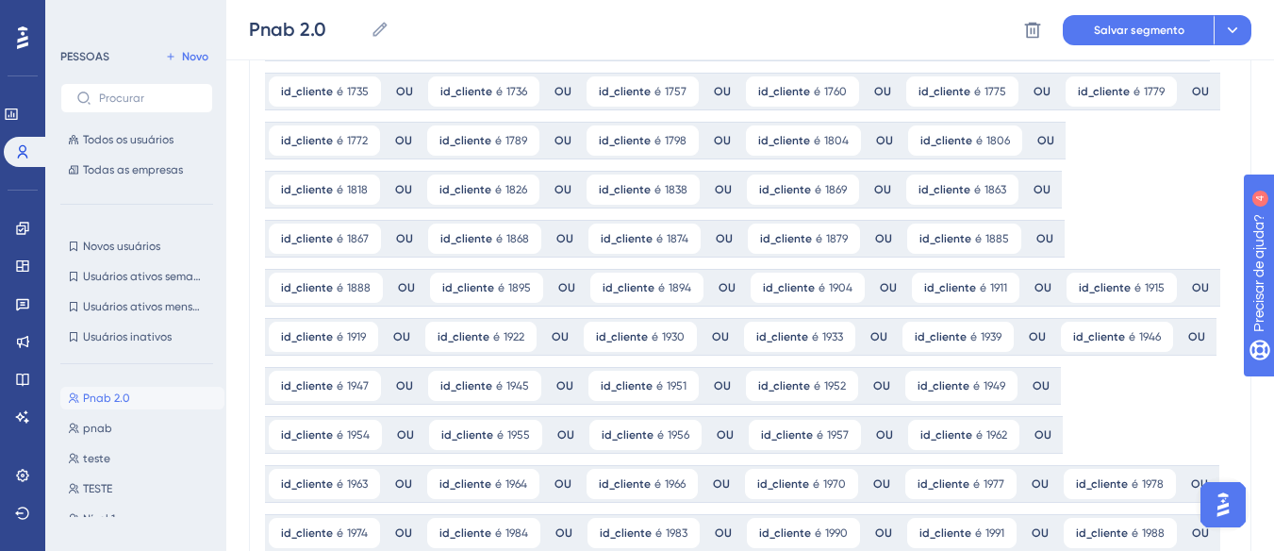
scroll to position [2547, 0]
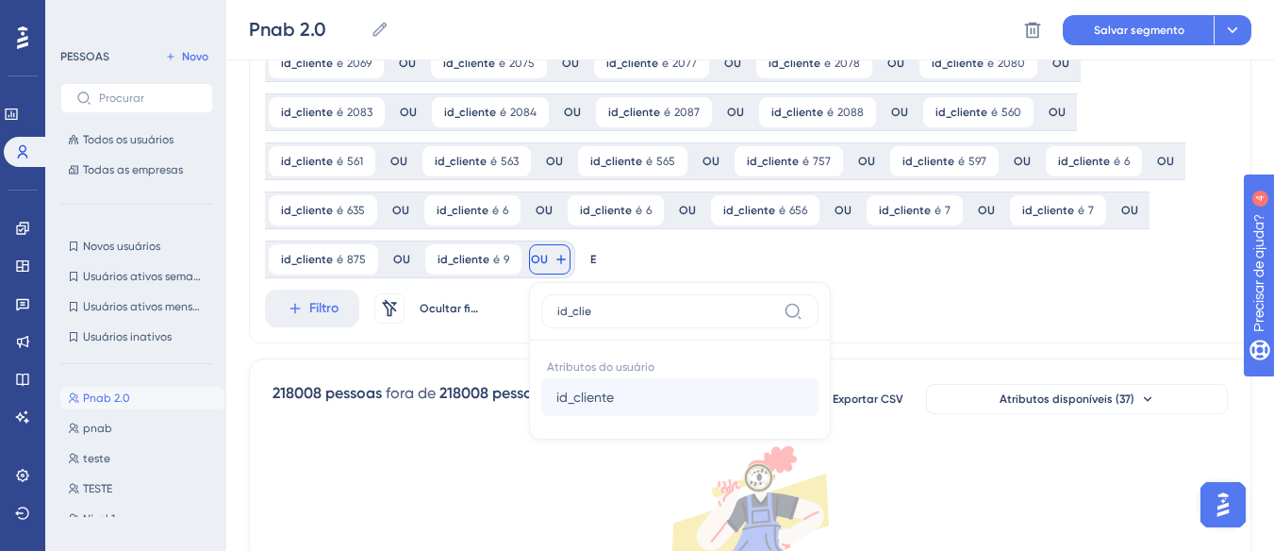
type input "id_clie"
click at [614, 390] on font "id_cliente" at bounding box center [586, 397] width 58 height 15
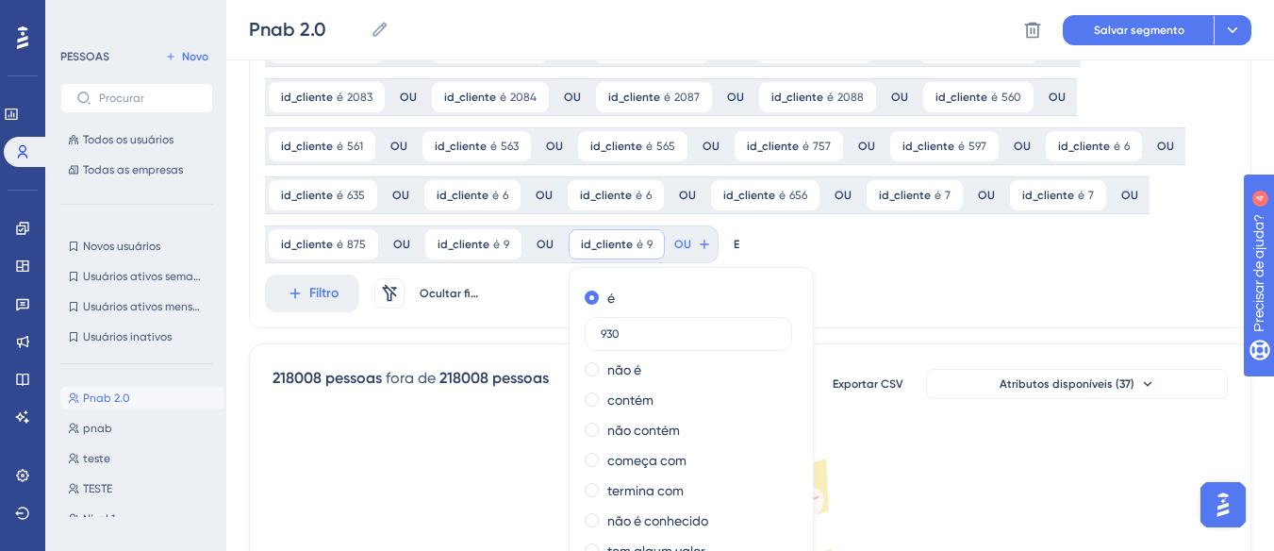
scroll to position [2944, 0]
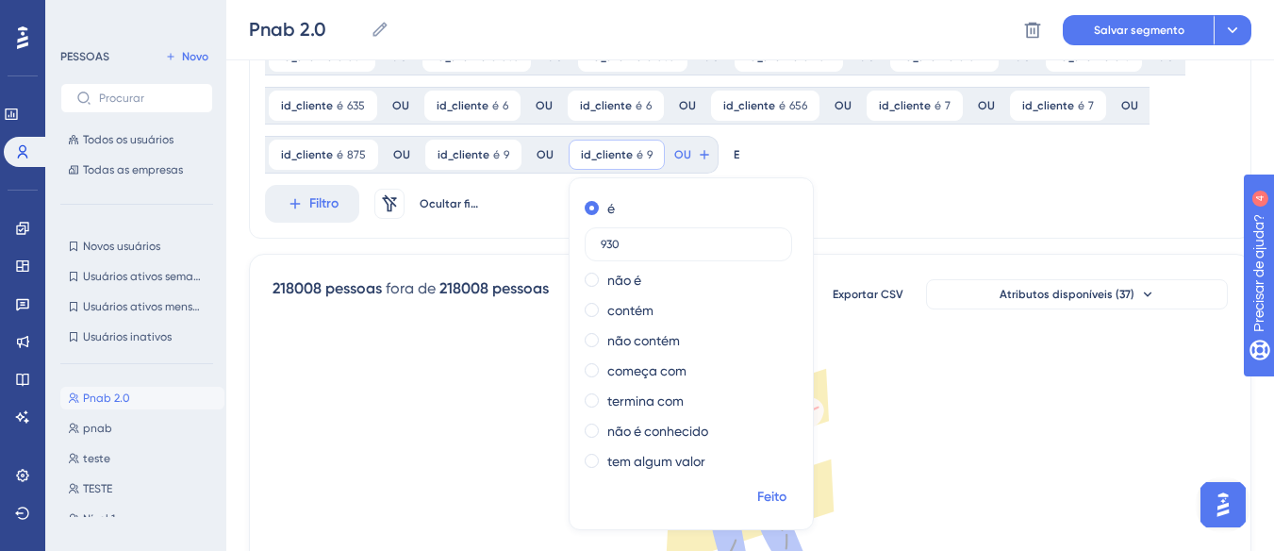
type input "930"
click at [787, 489] on font "Feito" at bounding box center [771, 497] width 29 height 16
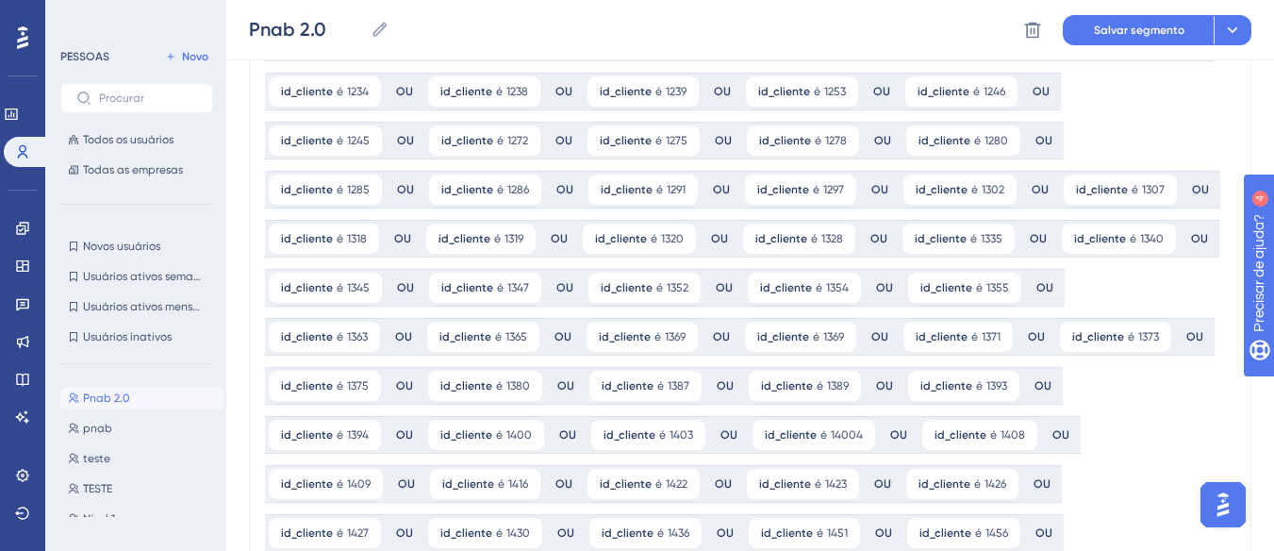
scroll to position [0, 0]
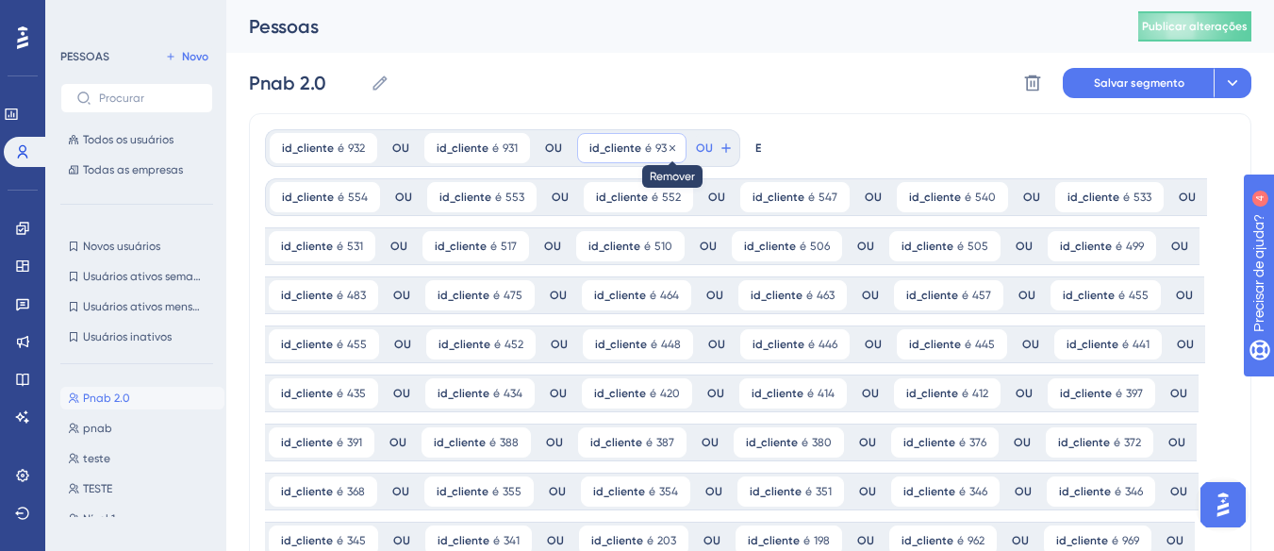
click at [670, 146] on icon at bounding box center [673, 147] width 6 height 6
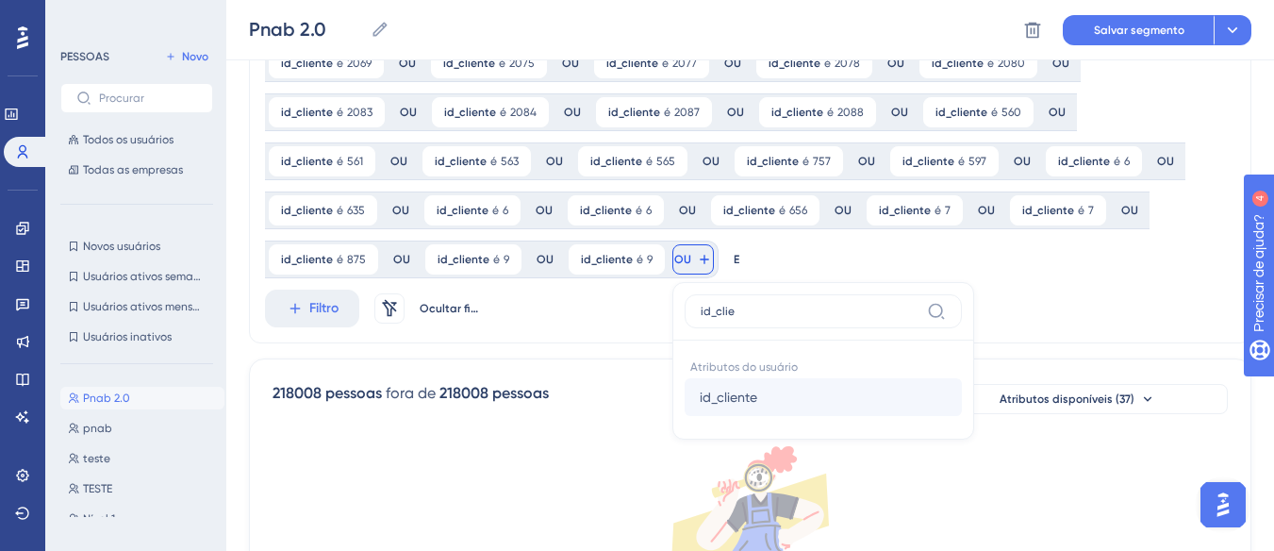
type input "id_clie"
click at [757, 390] on font "id_cliente" at bounding box center [729, 397] width 58 height 15
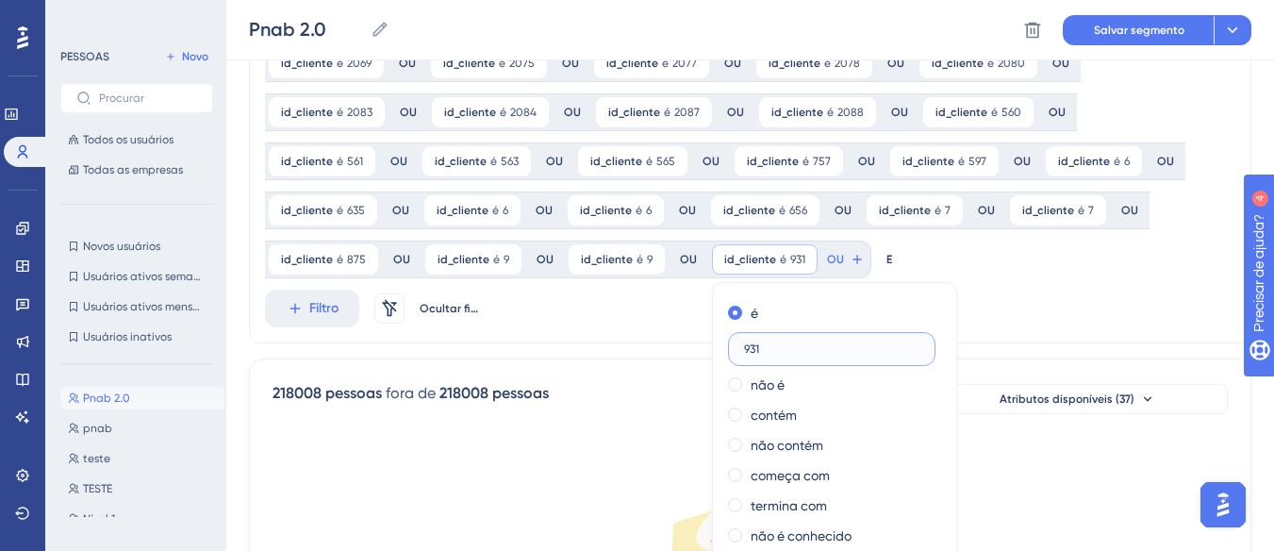
type input "931"
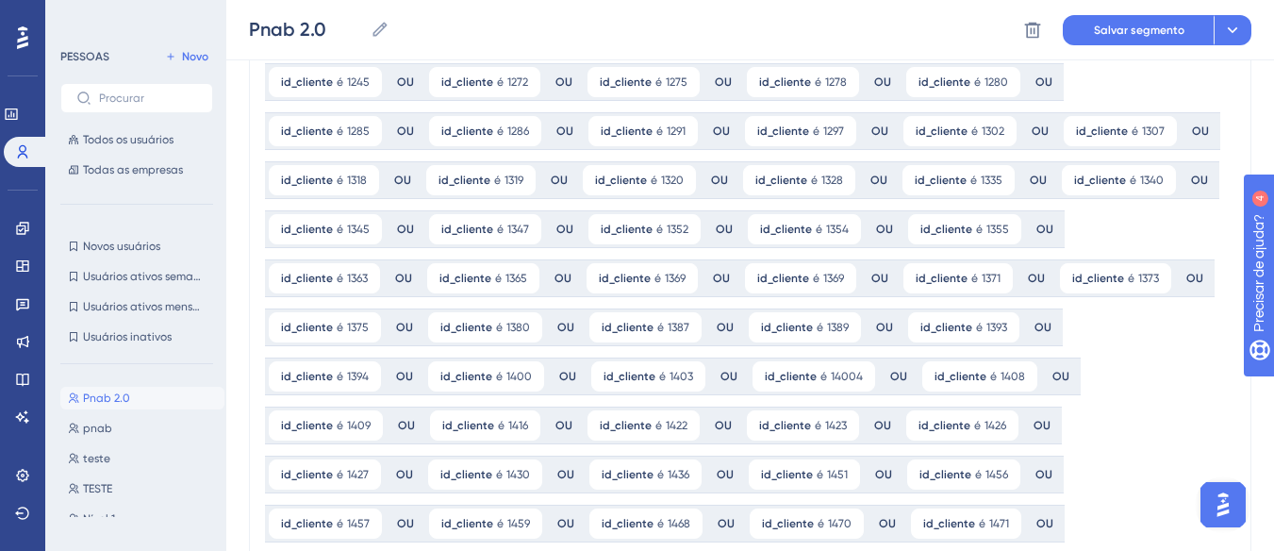
scroll to position [0, 0]
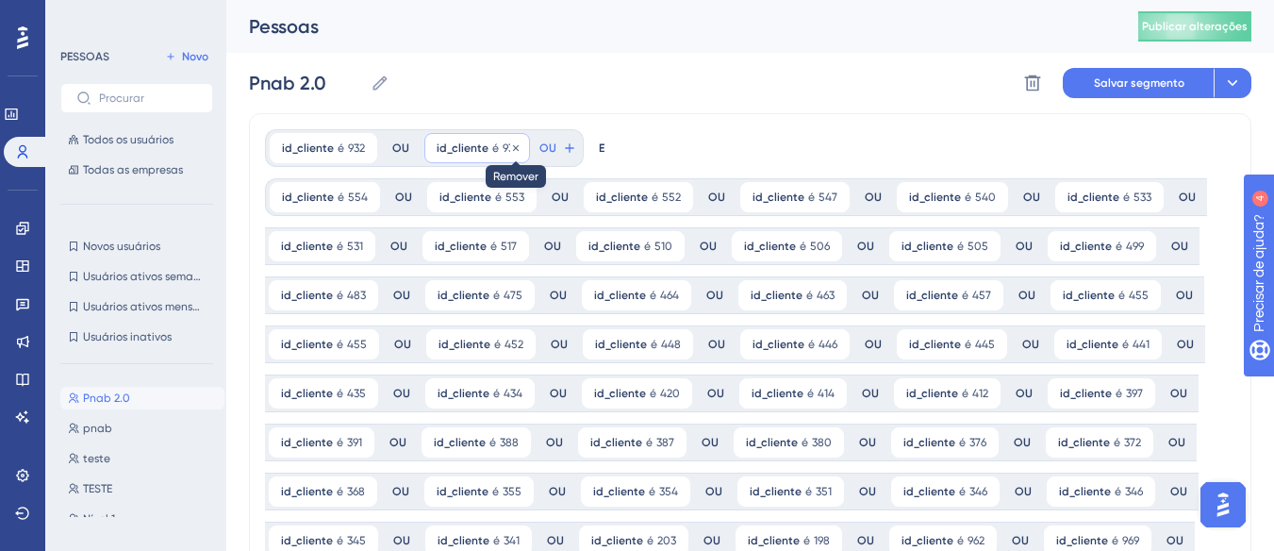
click at [516, 146] on icon at bounding box center [515, 147] width 11 height 11
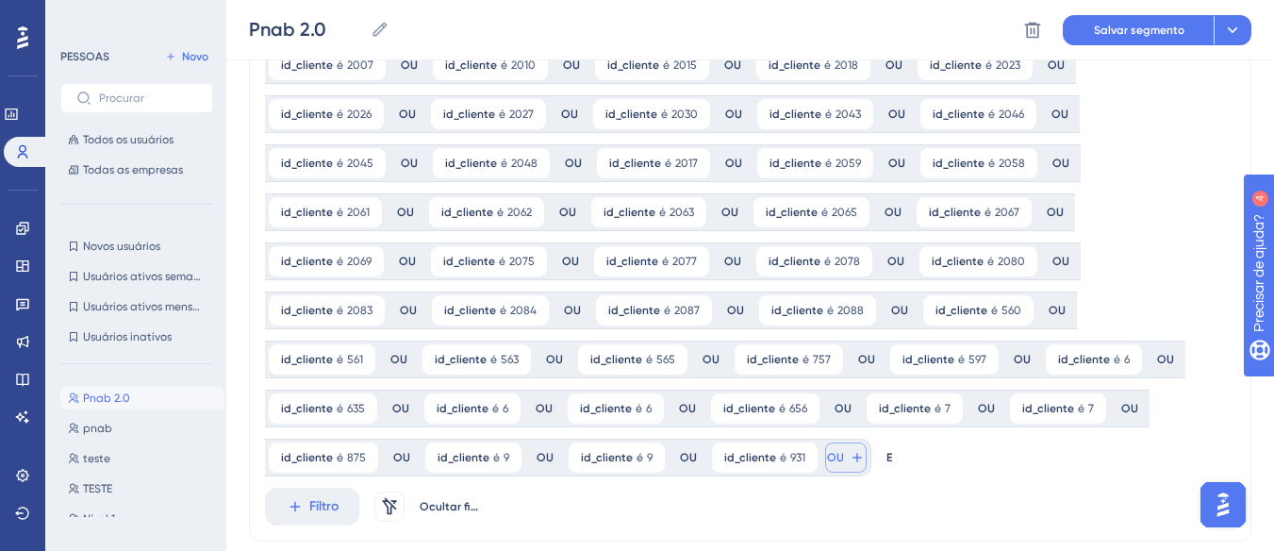
click at [867, 442] on button "OU" at bounding box center [846, 457] width 42 height 30
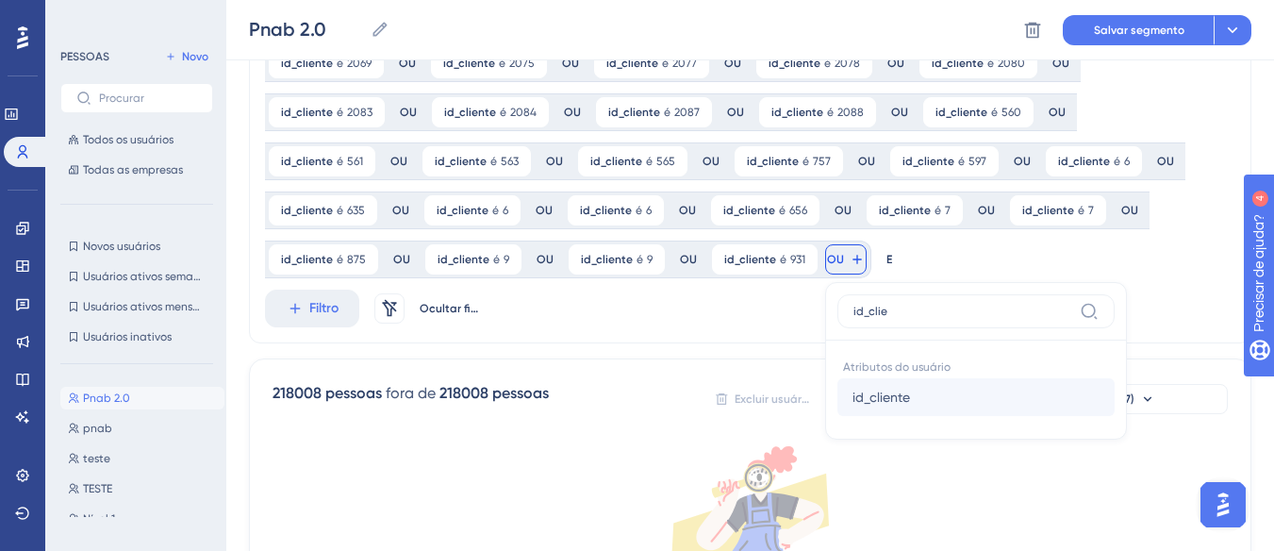
type input "id_clie"
click at [910, 390] on font "id_cliente" at bounding box center [882, 397] width 58 height 15
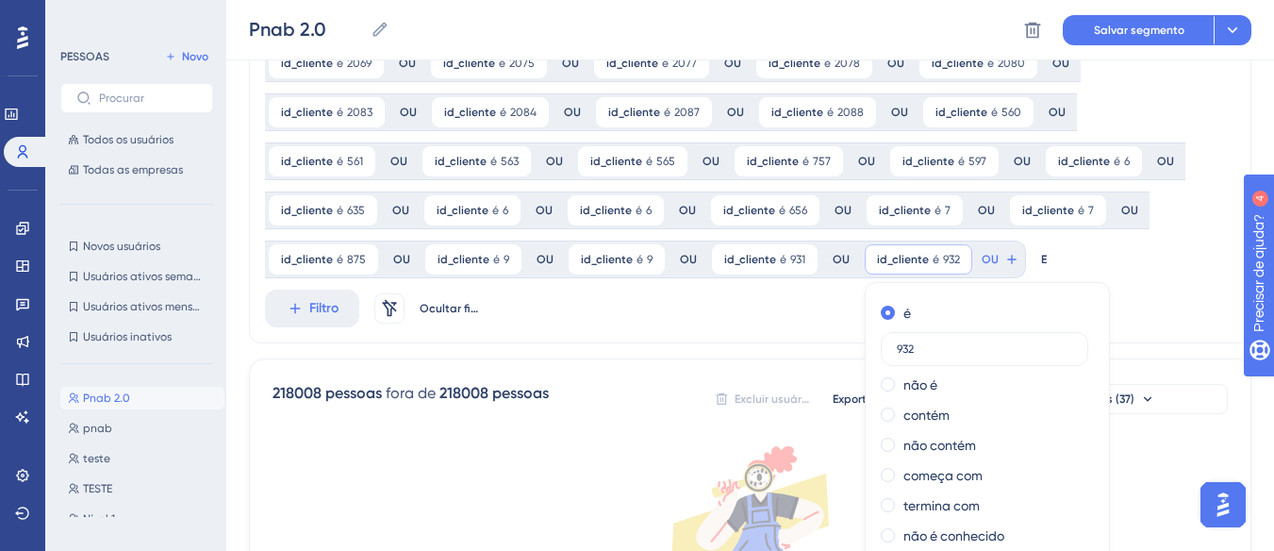
type input "932"
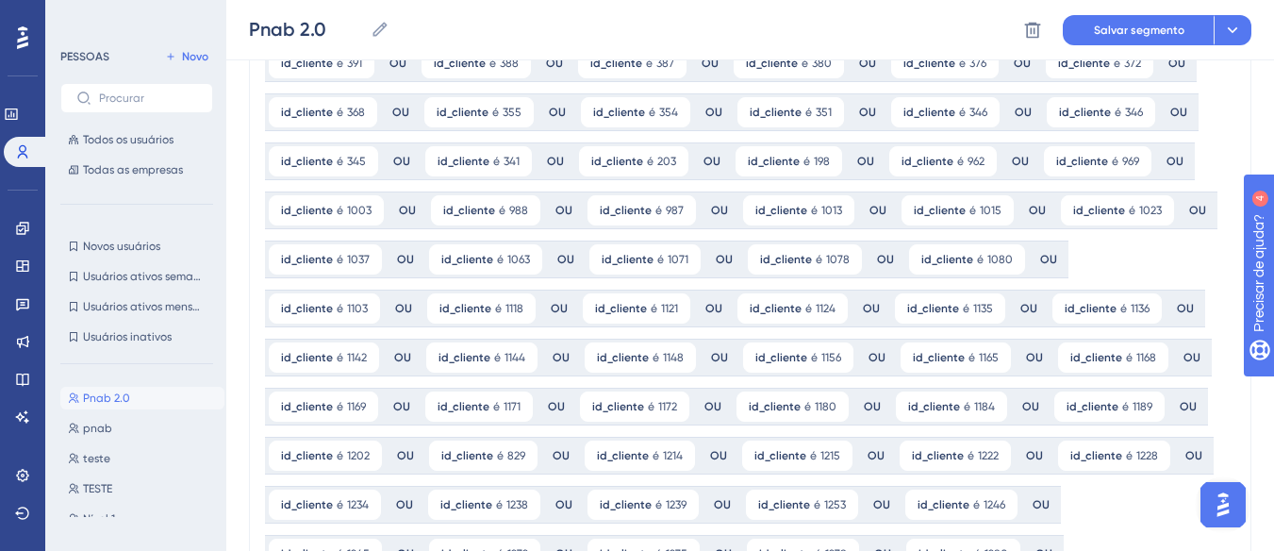
scroll to position [0, 0]
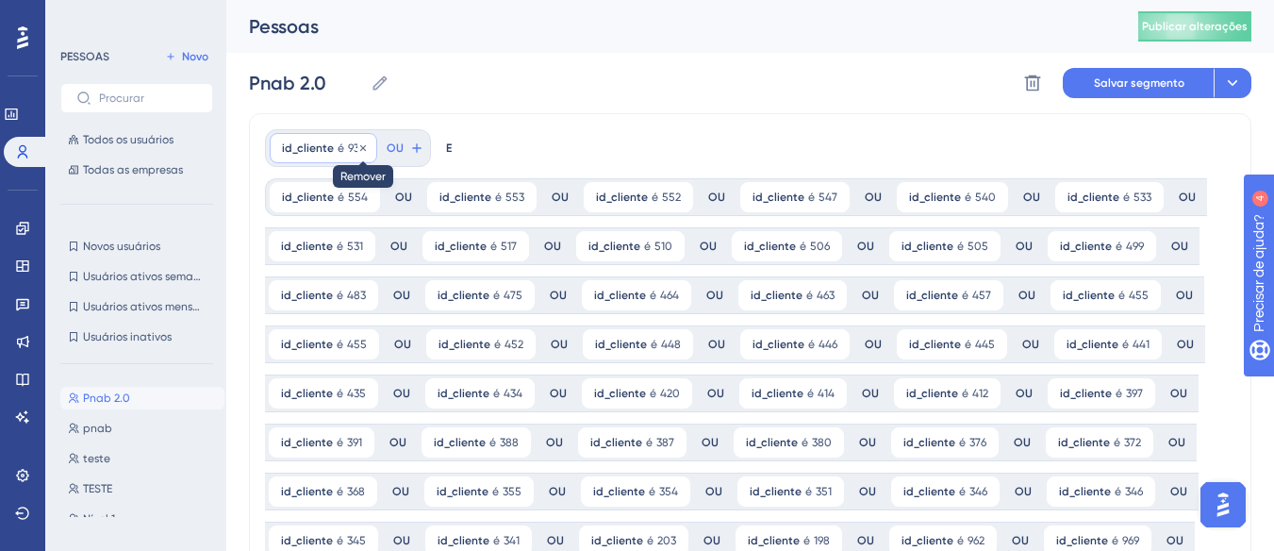
click at [364, 147] on icon at bounding box center [363, 147] width 11 height 11
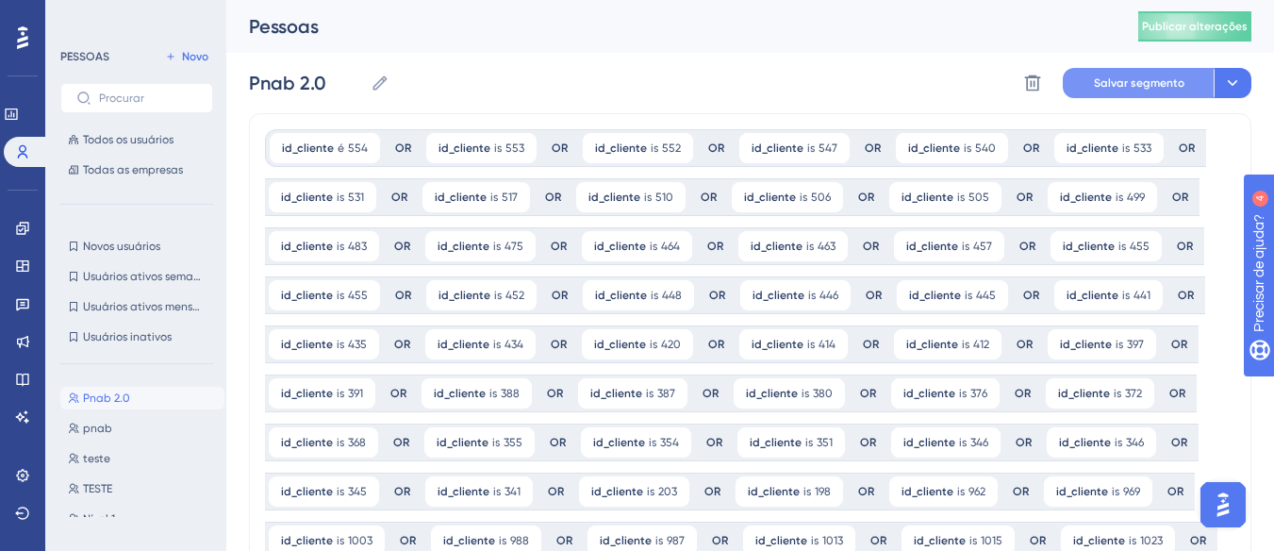
click at [1154, 79] on font "Salvar segmento" at bounding box center [1139, 82] width 91 height 13
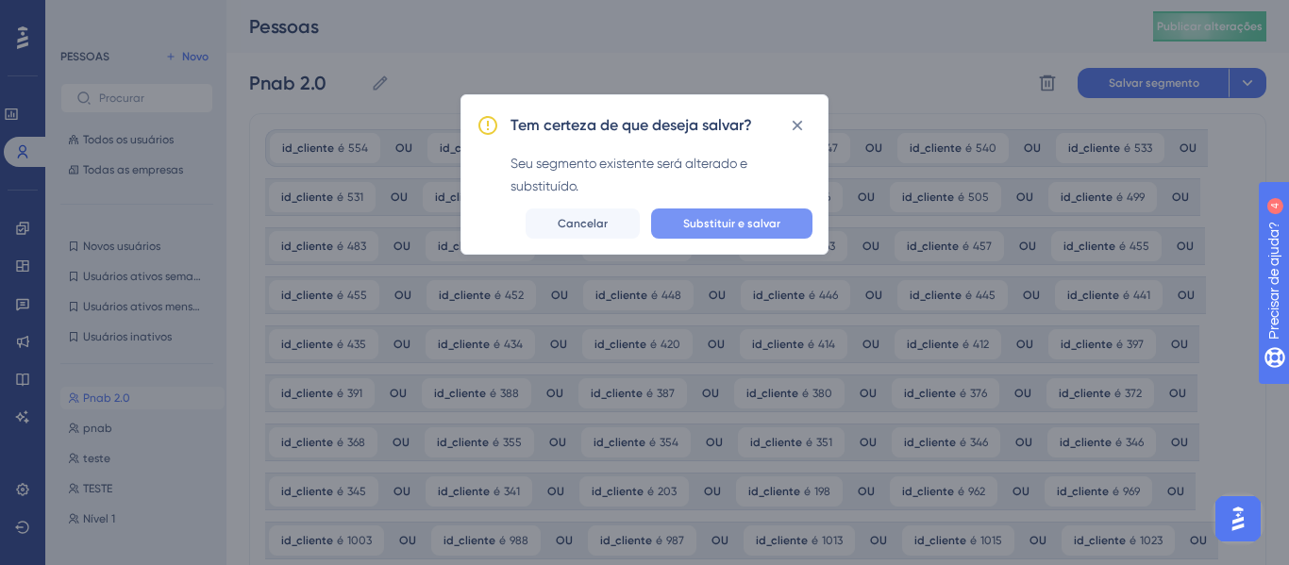
click at [735, 225] on font "Substituir e salvar" at bounding box center [731, 223] width 97 height 13
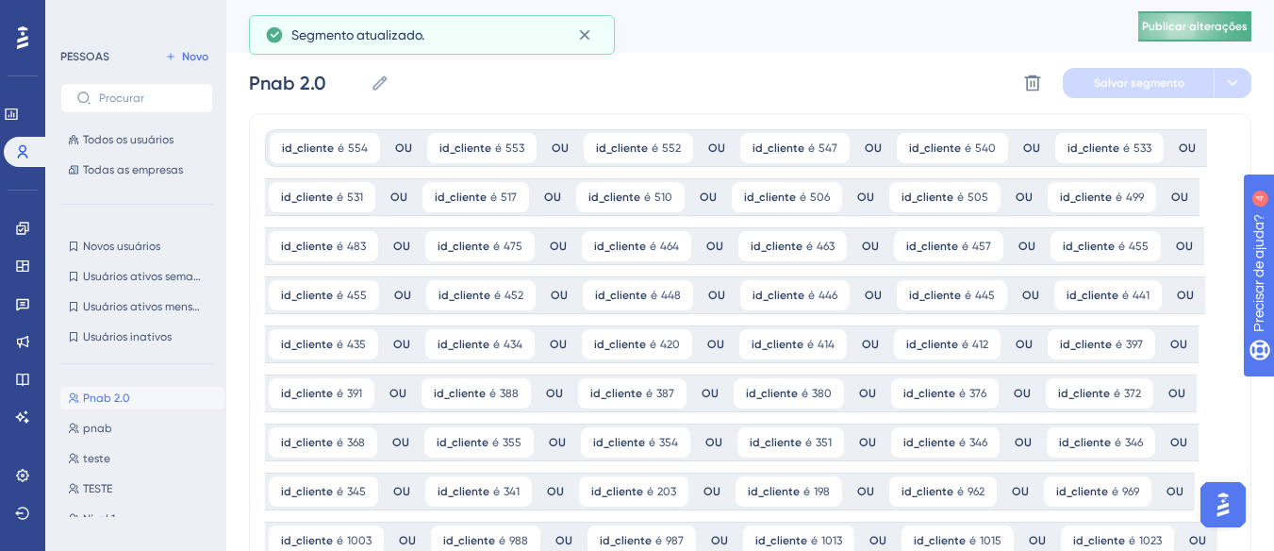
click at [1180, 31] on font "Publicar alterações" at bounding box center [1195, 26] width 106 height 13
click at [577, 31] on icon at bounding box center [584, 34] width 19 height 19
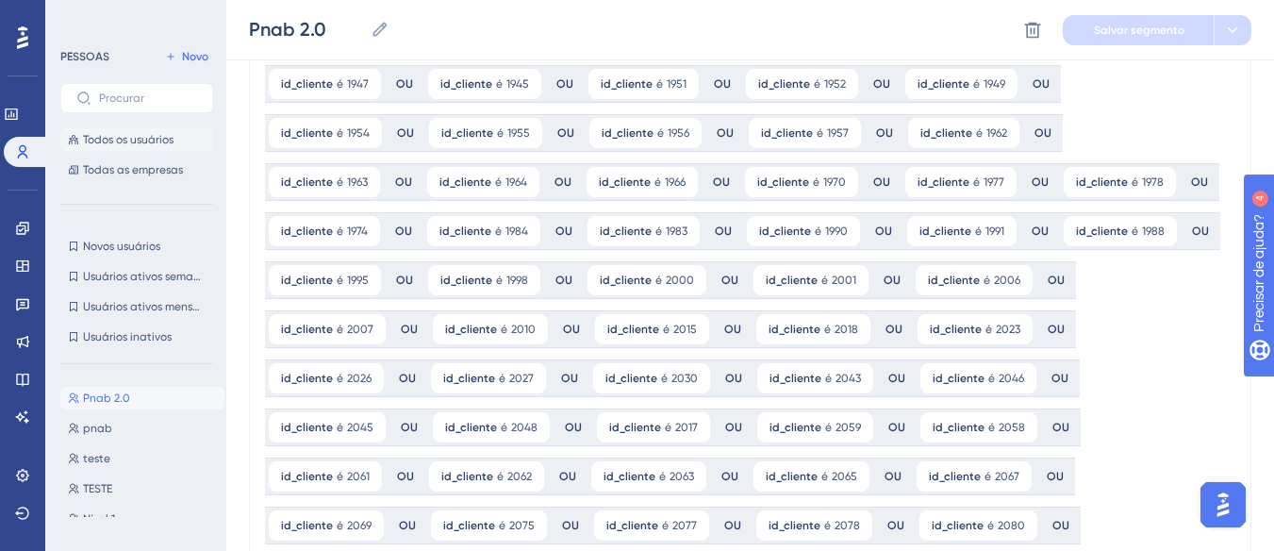
scroll to position [3018, 0]
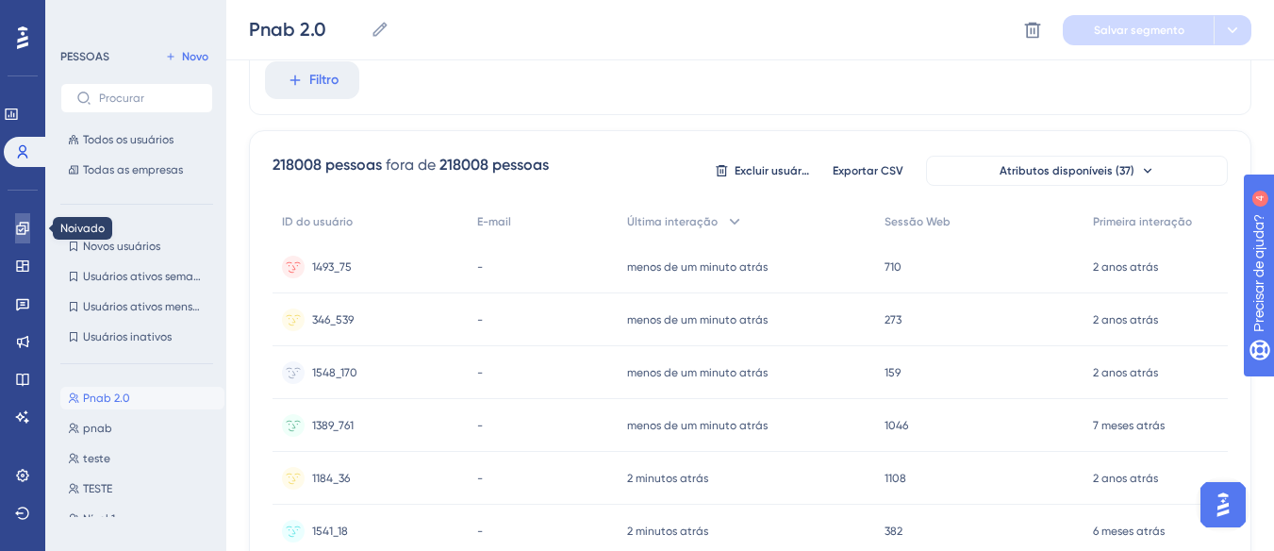
drag, startPoint x: 17, startPoint y: 221, endPoint x: 29, endPoint y: 207, distance: 18.7
click at [16, 222] on icon at bounding box center [22, 228] width 15 height 15
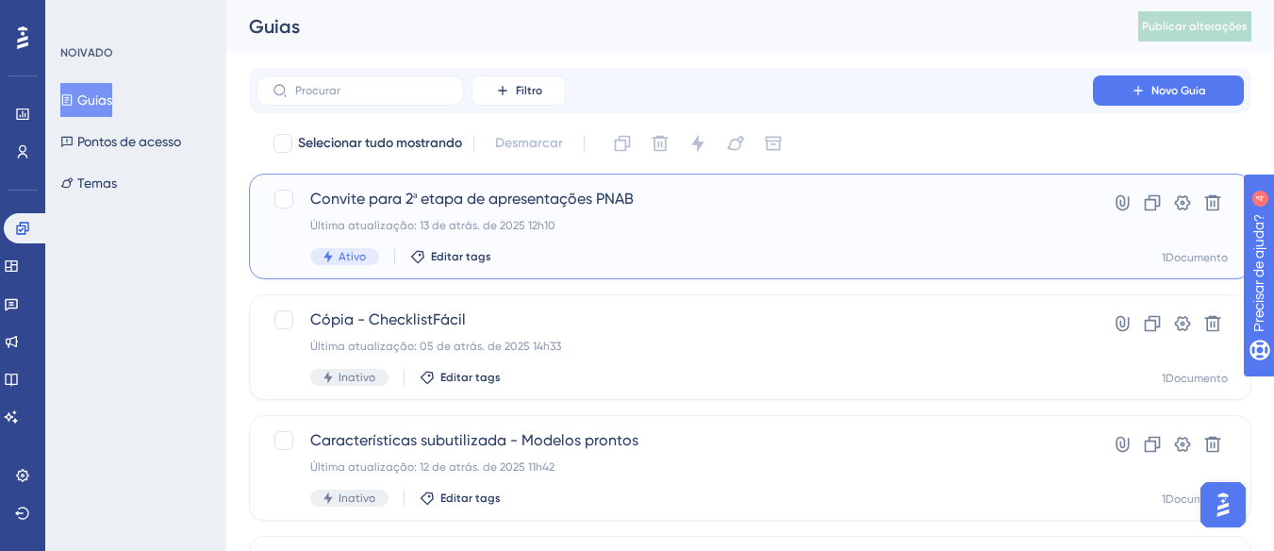
click at [417, 208] on span "Convite para 2ª etapa de apresentações PNAB" at bounding box center [674, 199] width 729 height 23
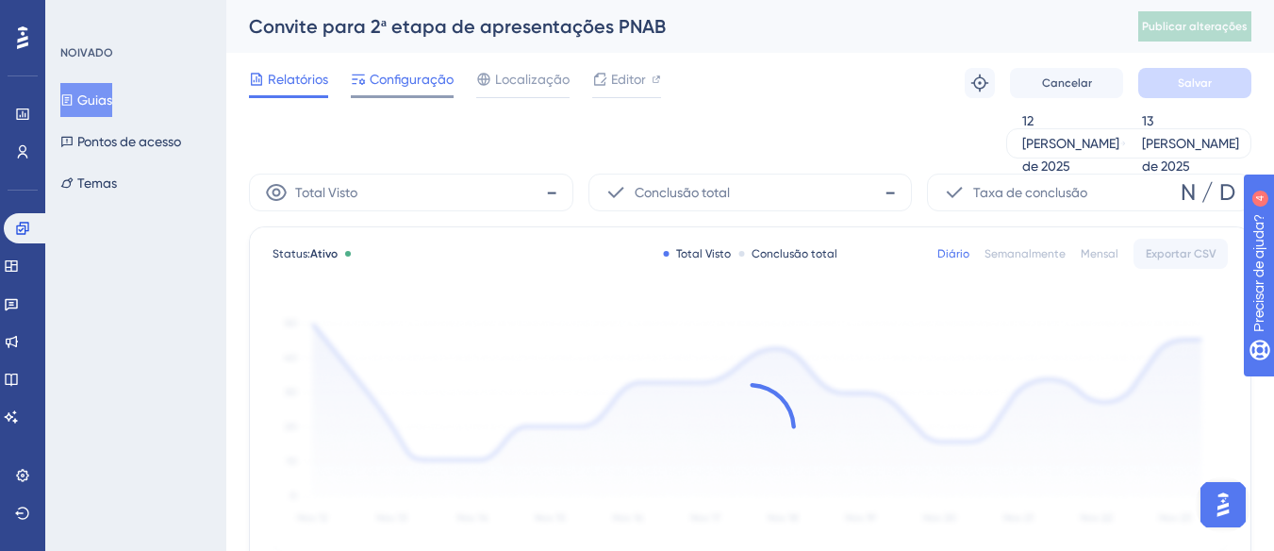
click at [412, 75] on font "Configuração" at bounding box center [412, 79] width 84 height 15
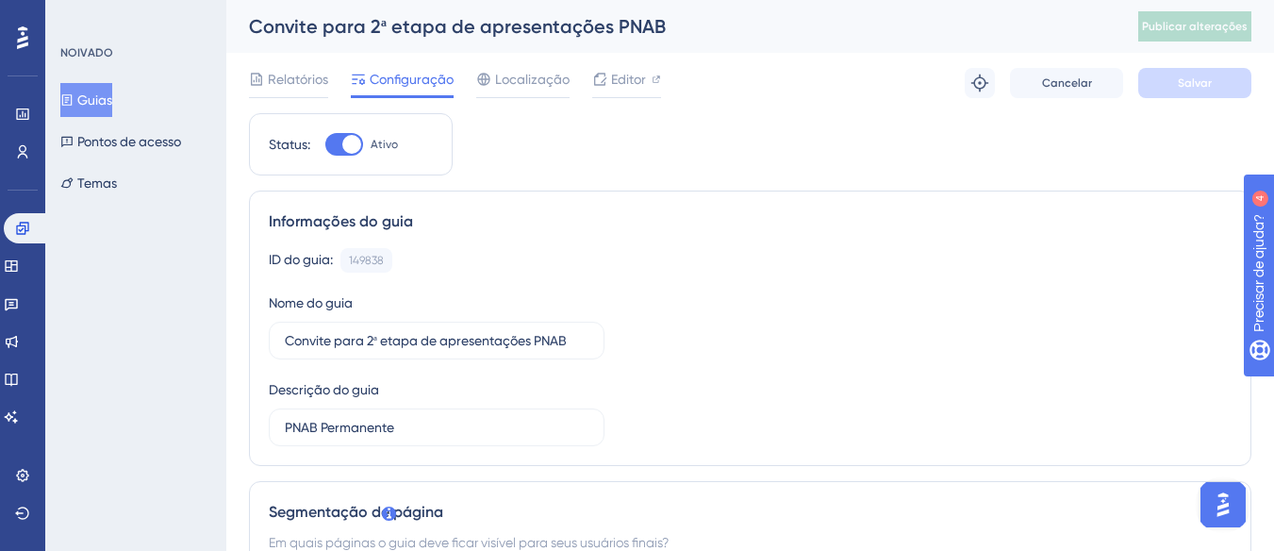
click at [359, 134] on div at bounding box center [344, 144] width 38 height 23
click at [325, 144] on input "Ativo" at bounding box center [324, 144] width 1 height 1
checkbox input "false"
click at [1190, 98] on div "Relatórios Configuração Localização Editor [PERSON_NAME]" at bounding box center [750, 83] width 1003 height 60
click at [1190, 95] on button "Salvar" at bounding box center [1195, 83] width 113 height 30
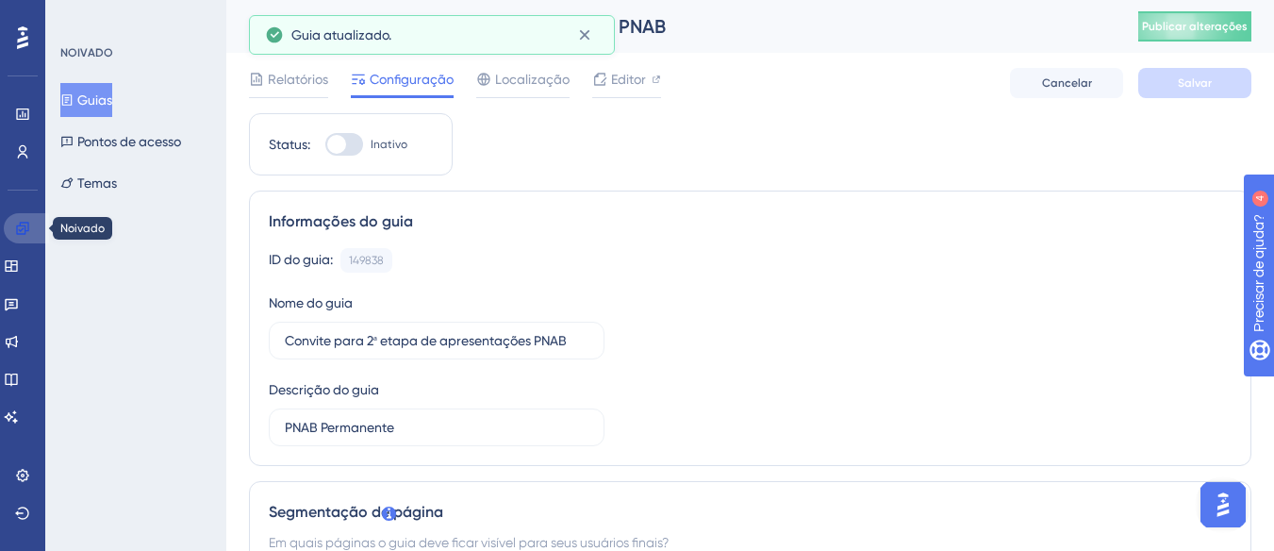
click at [25, 230] on icon at bounding box center [22, 228] width 12 height 12
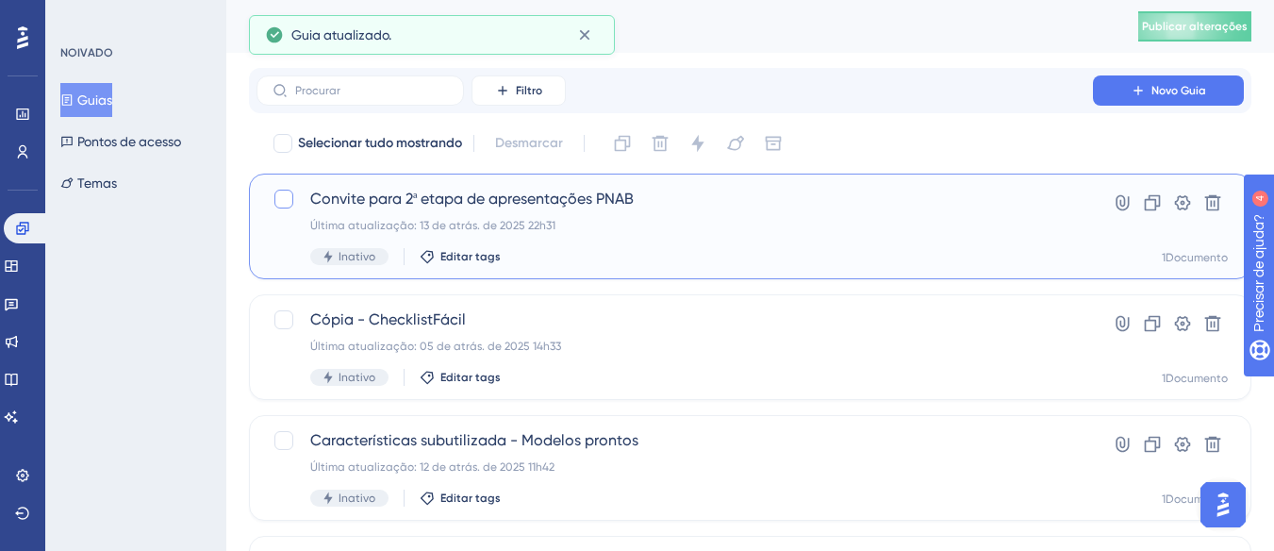
click at [283, 201] on div at bounding box center [283, 199] width 19 height 19
checkbox input "true"
click at [1154, 205] on icon at bounding box center [1152, 202] width 19 height 19
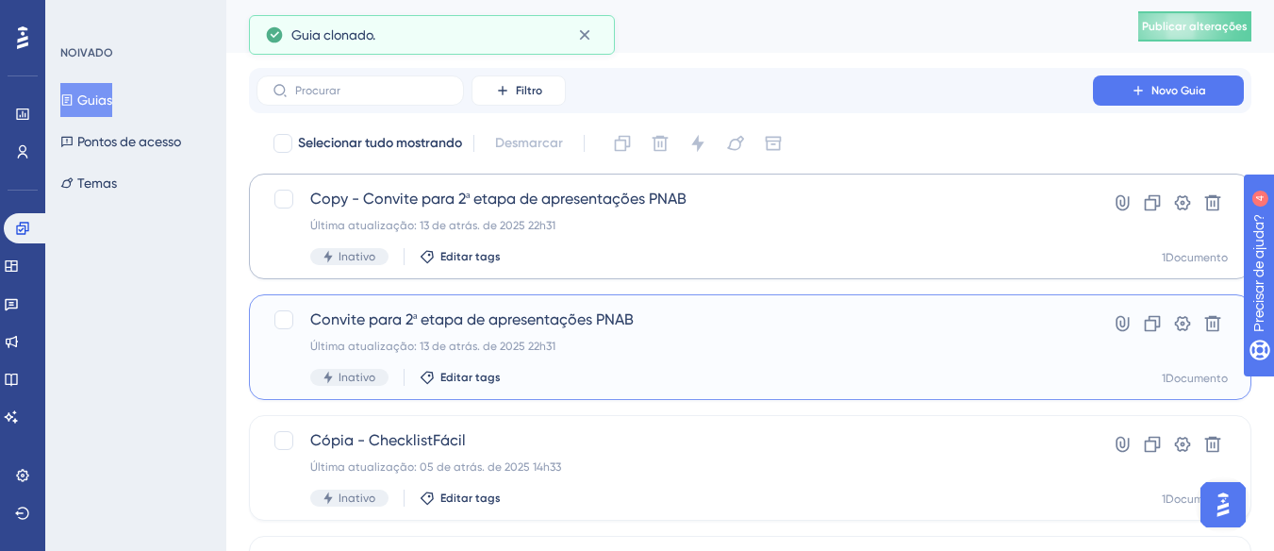
drag, startPoint x: 289, startPoint y: 323, endPoint x: 300, endPoint y: 320, distance: 11.7
click at [288, 323] on div at bounding box center [283, 319] width 19 height 19
checkbox input "true"
click at [1220, 322] on icon at bounding box center [1213, 323] width 19 height 19
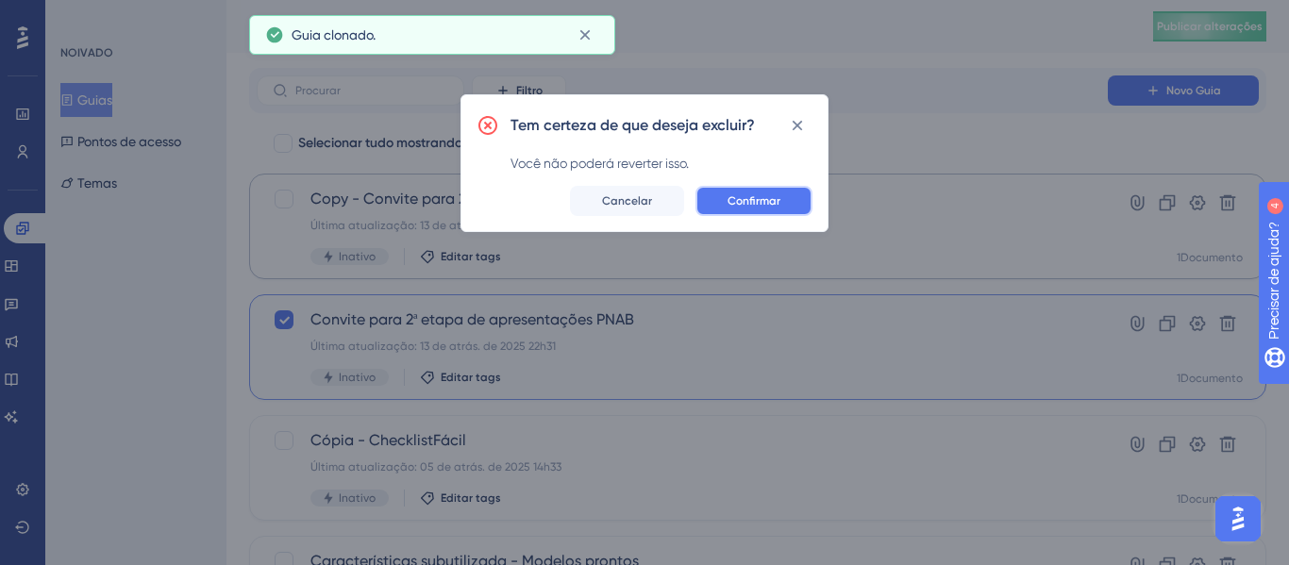
click at [761, 208] on button "Confirmar" at bounding box center [753, 201] width 117 height 30
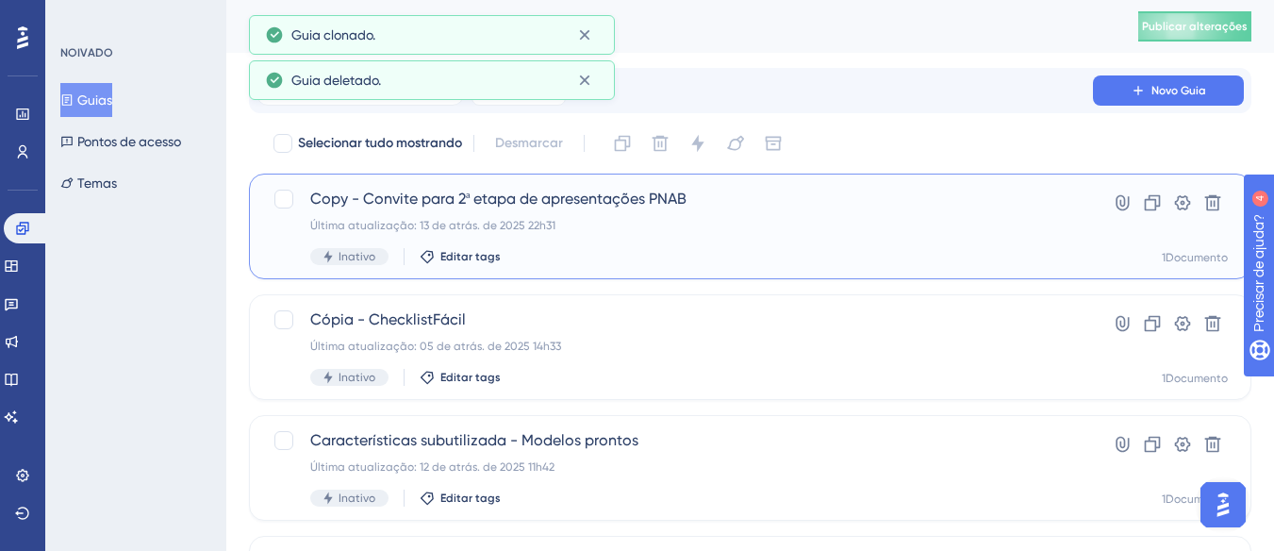
click at [400, 201] on font "Copy - Convite para 2ª etapa de apresentações PNAB" at bounding box center [498, 199] width 376 height 18
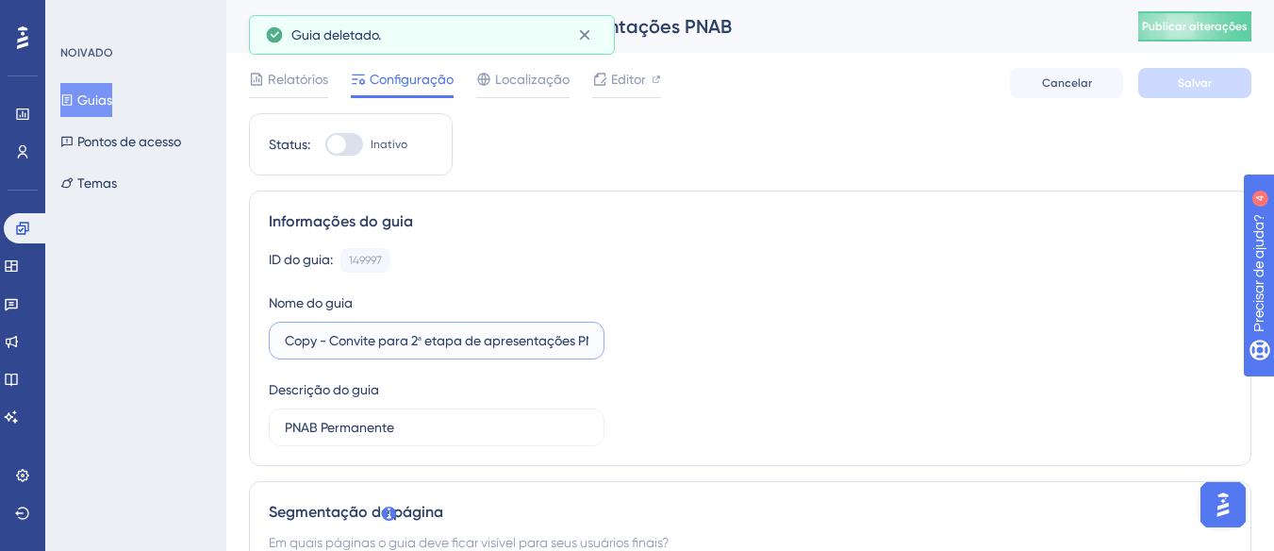
drag, startPoint x: 334, startPoint y: 344, endPoint x: 263, endPoint y: 344, distance: 70.7
click at [263, 344] on div "Informações do guia ID do guia: 149997 Cópia Nome do guia Copy - Convite para 2…" at bounding box center [750, 328] width 1003 height 275
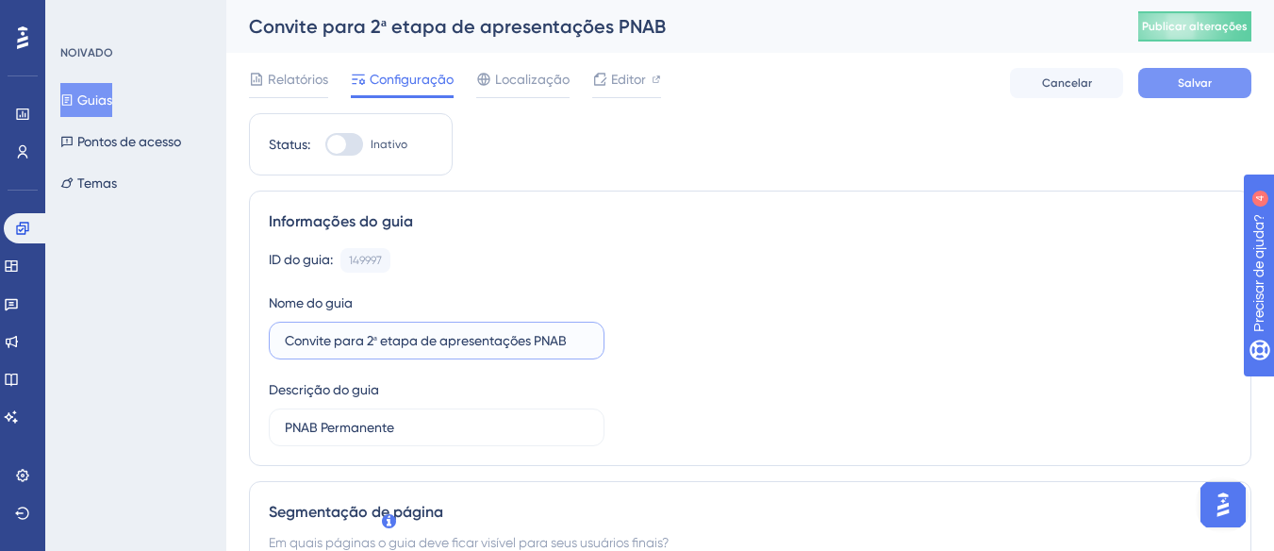
type input "Convite para 2ª etapa de apresentações PNAB"
click at [1210, 83] on font "Salvar" at bounding box center [1195, 82] width 34 height 13
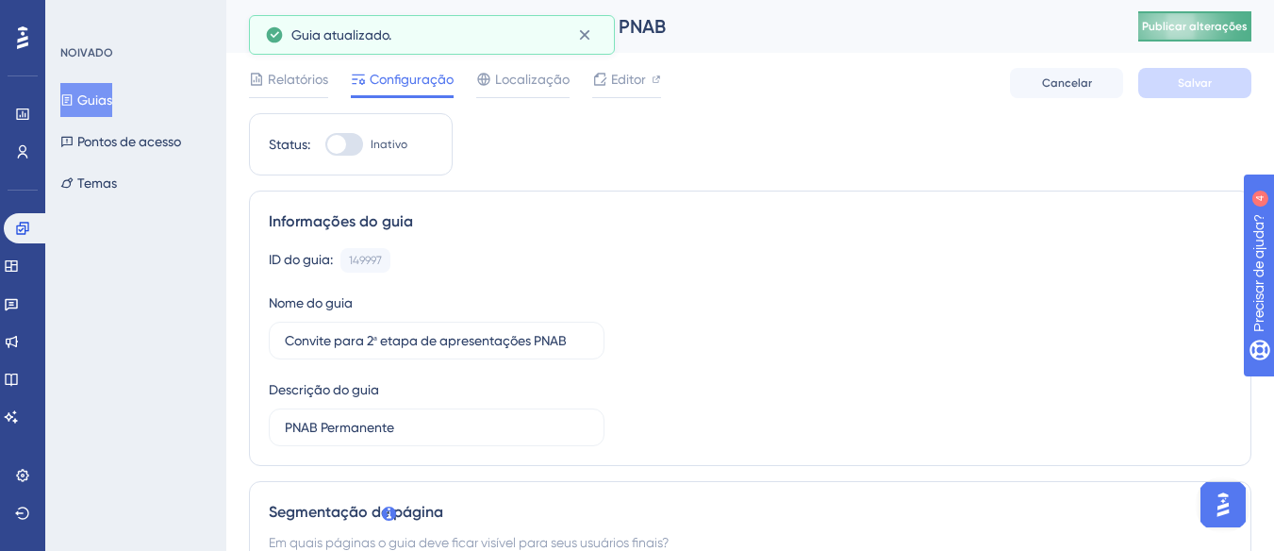
click at [1217, 16] on button "Publicar alterações" at bounding box center [1195, 26] width 113 height 30
click at [624, 85] on font "Editor" at bounding box center [628, 79] width 35 height 15
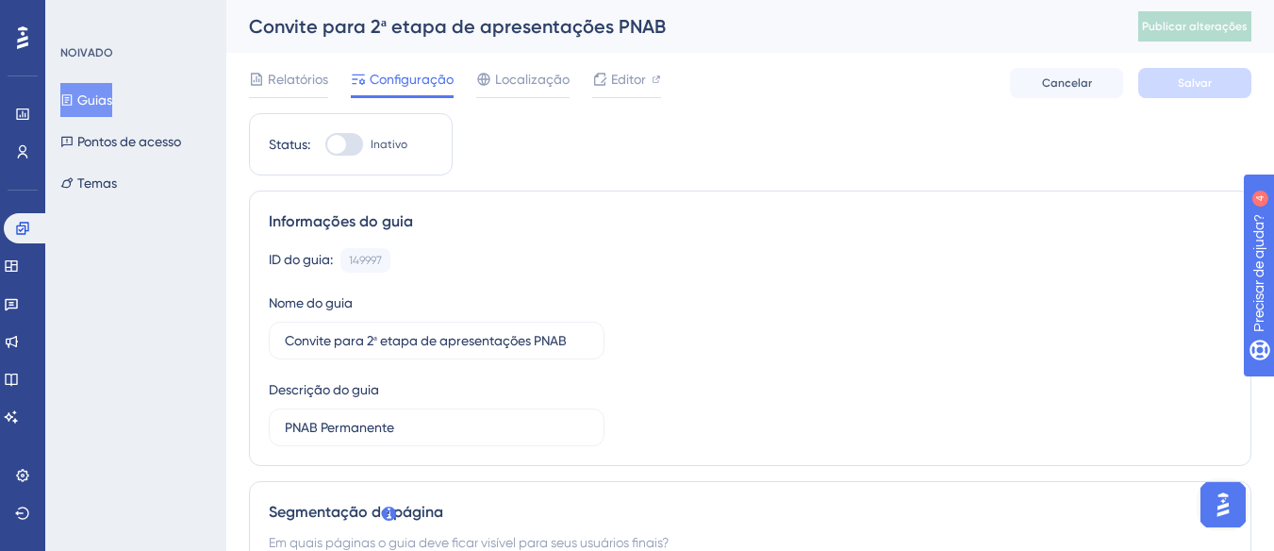
click at [347, 144] on div at bounding box center [344, 144] width 38 height 23
click at [325, 144] on input "Inativo" at bounding box center [324, 144] width 1 height 1
checkbox input "true"
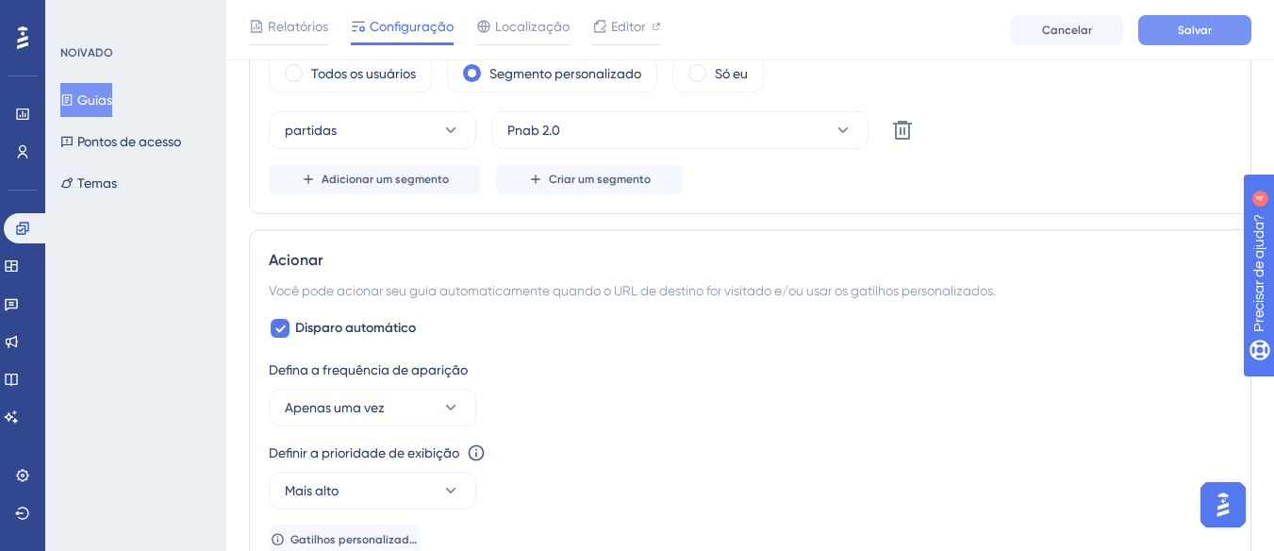
scroll to position [755, 0]
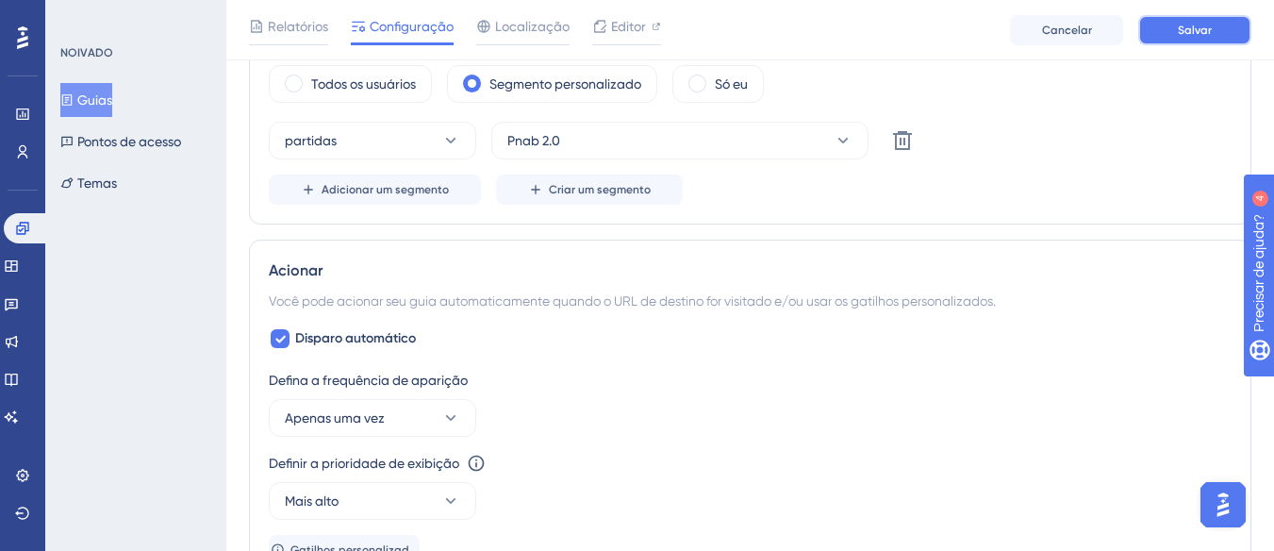
click at [1205, 33] on font "Salvar" at bounding box center [1195, 30] width 34 height 13
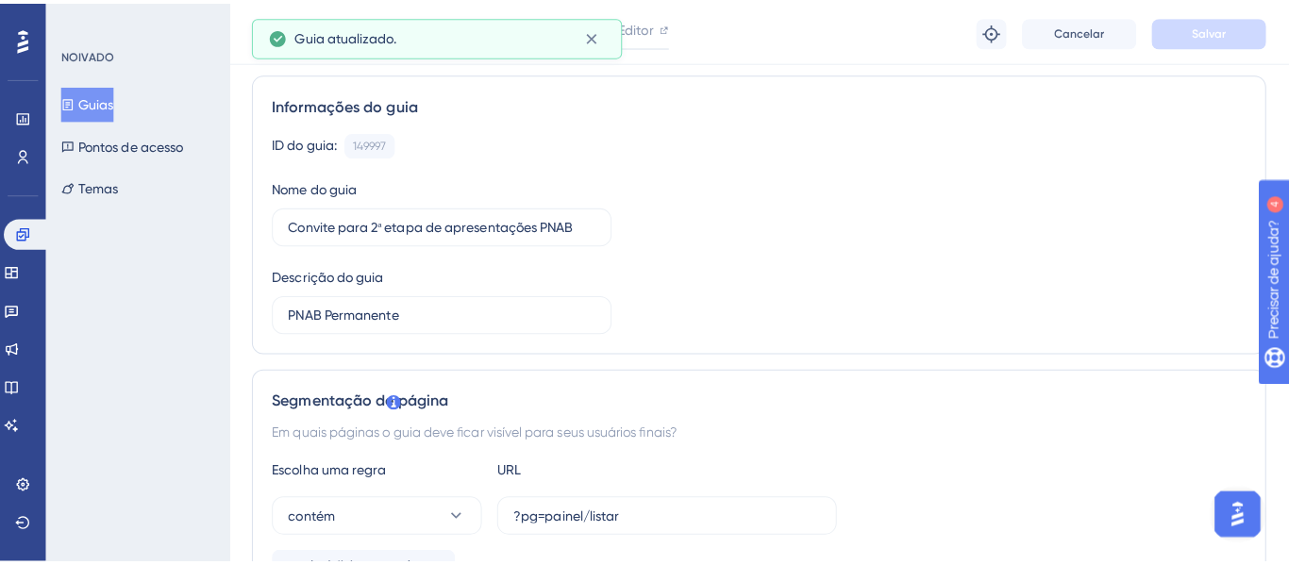
scroll to position [0, 0]
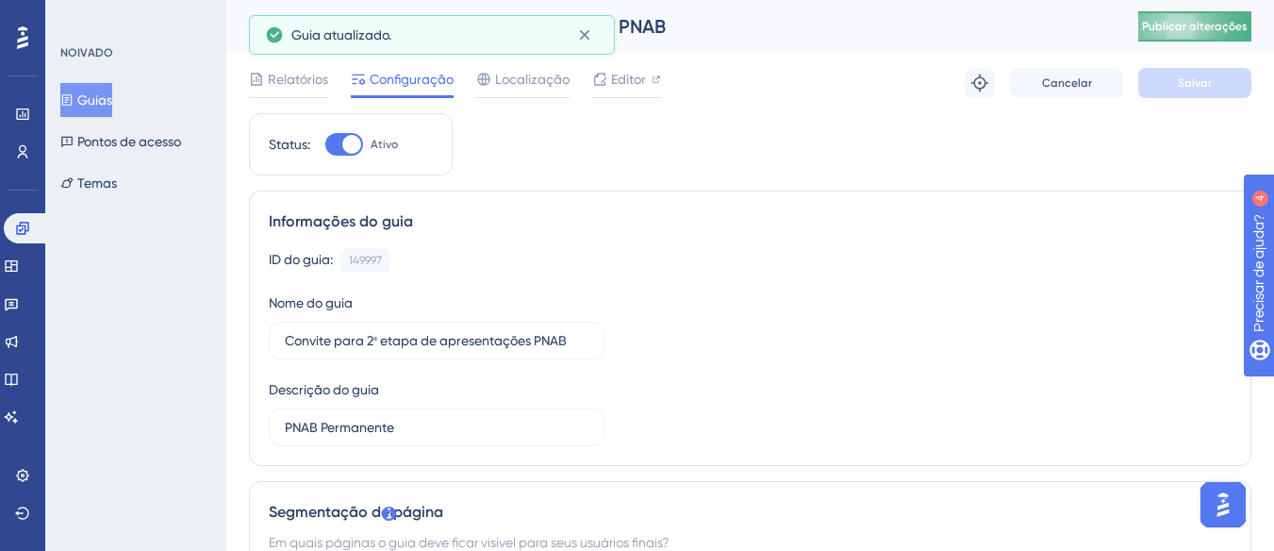
click at [1192, 26] on font "Publicar alterações" at bounding box center [1195, 26] width 106 height 13
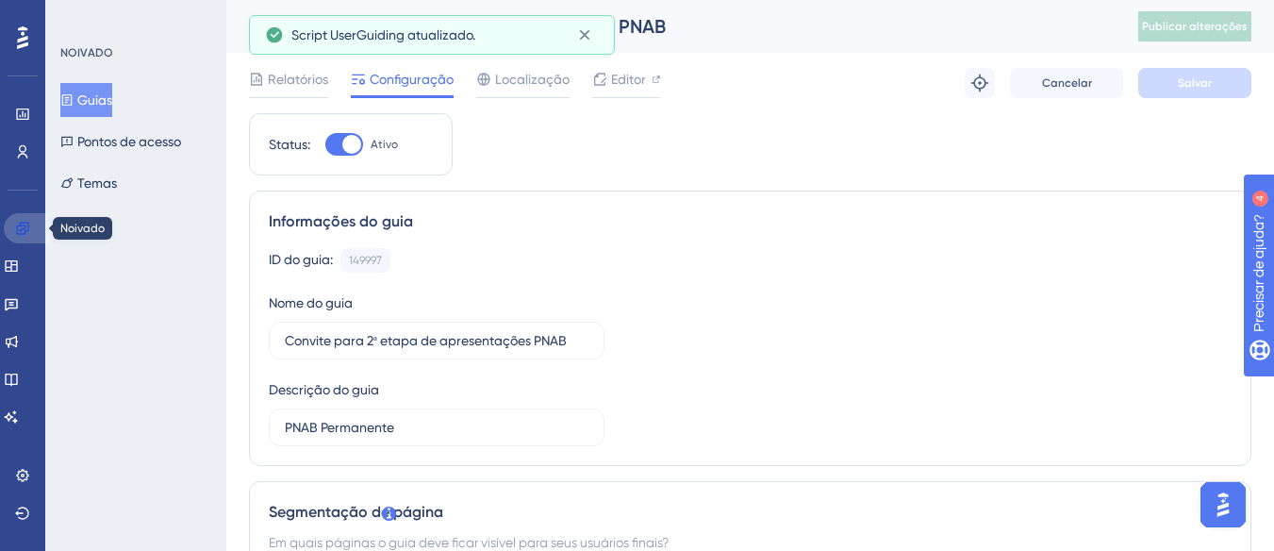
click at [27, 225] on icon at bounding box center [22, 228] width 15 height 15
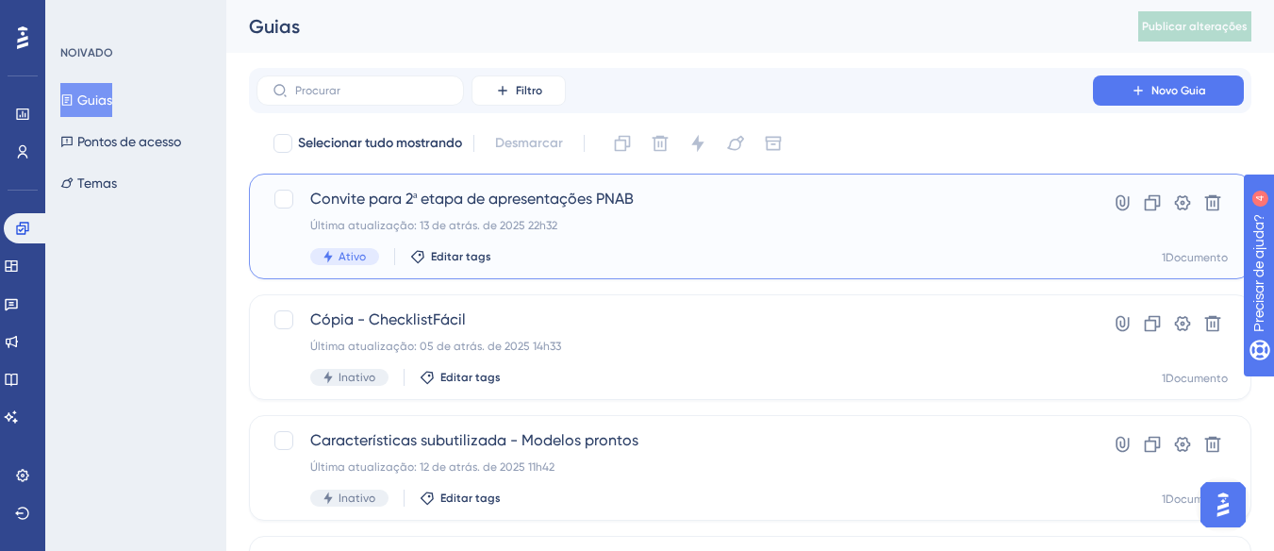
click at [500, 214] on div "Convite para 2ª etapa de apresentações PNAB Última atualização: 13 de atrás. de…" at bounding box center [674, 226] width 729 height 77
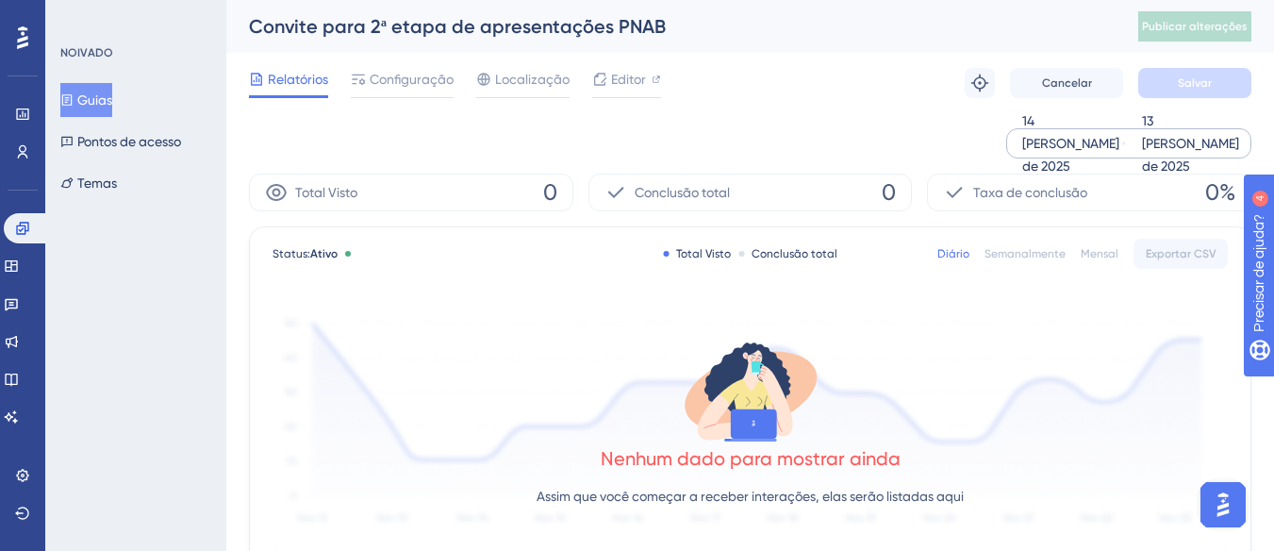
click at [1064, 136] on font "14 [PERSON_NAME] de 2025" at bounding box center [1071, 143] width 97 height 60
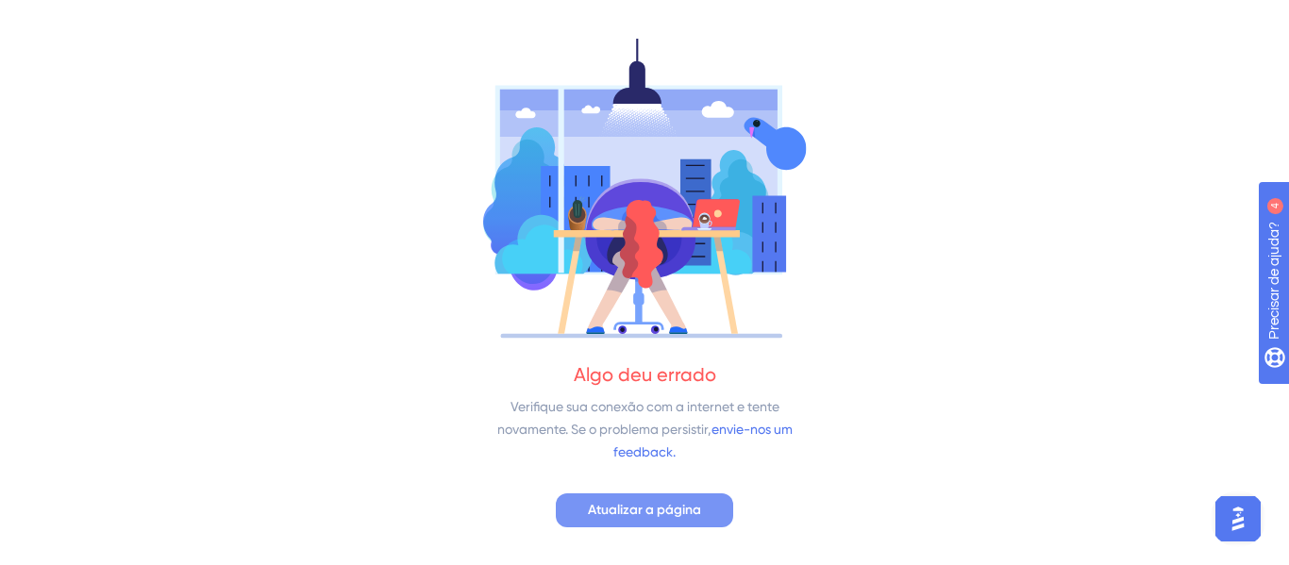
click at [665, 517] on font "Atualizar a página" at bounding box center [644, 510] width 113 height 16
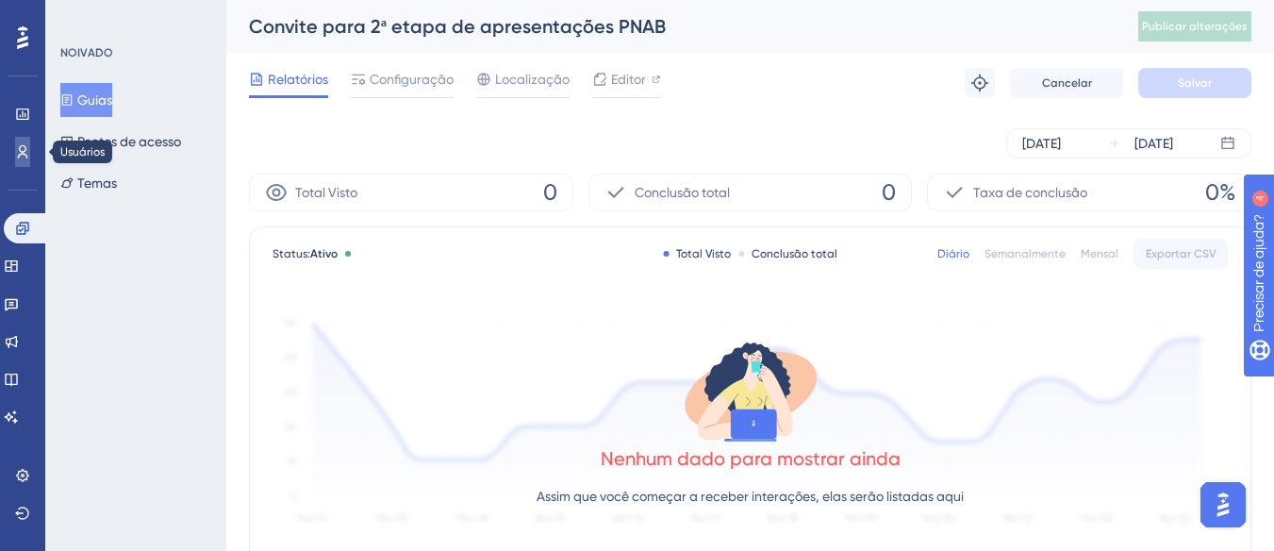
click at [16, 138] on link at bounding box center [22, 152] width 15 height 30
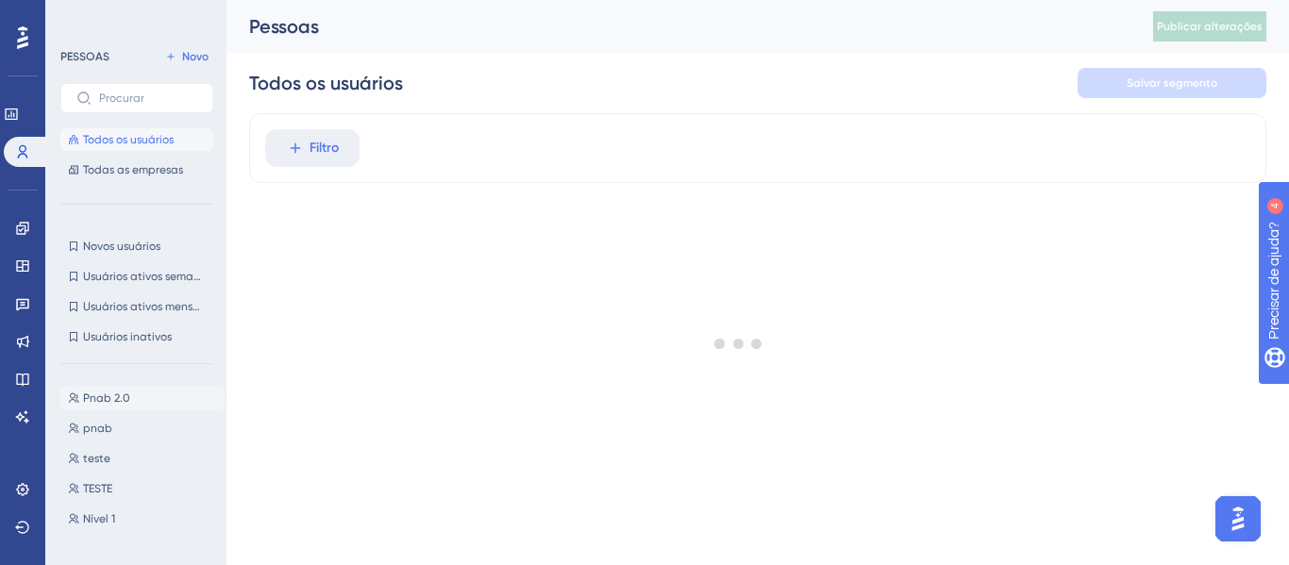
click at [144, 403] on button "Pnab 2.0 Pnab 2.0" at bounding box center [142, 398] width 164 height 23
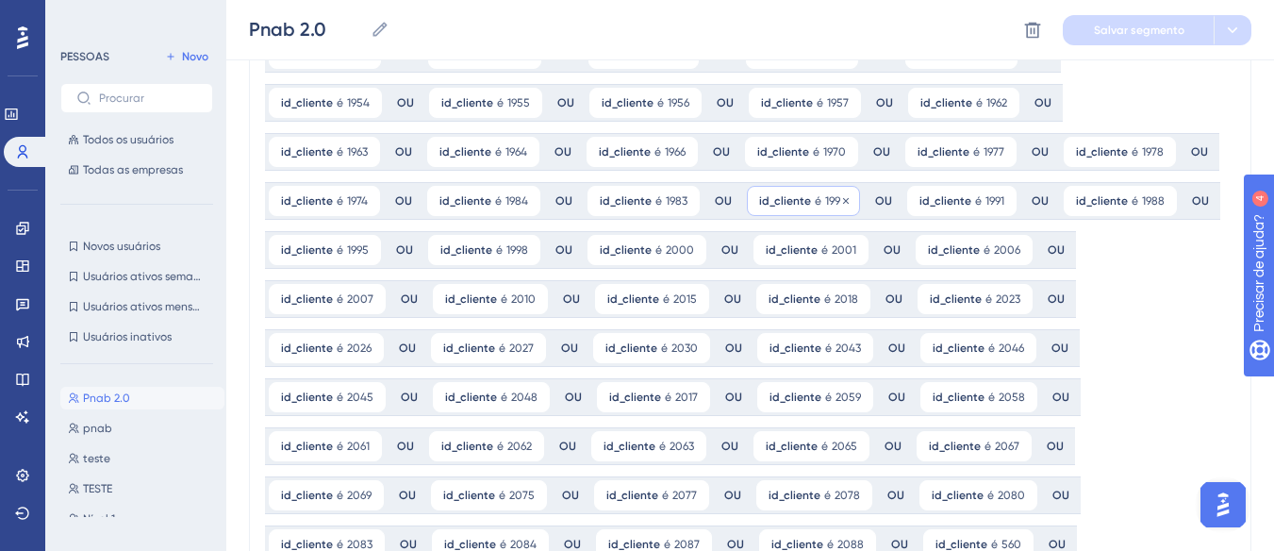
scroll to position [2547, 0]
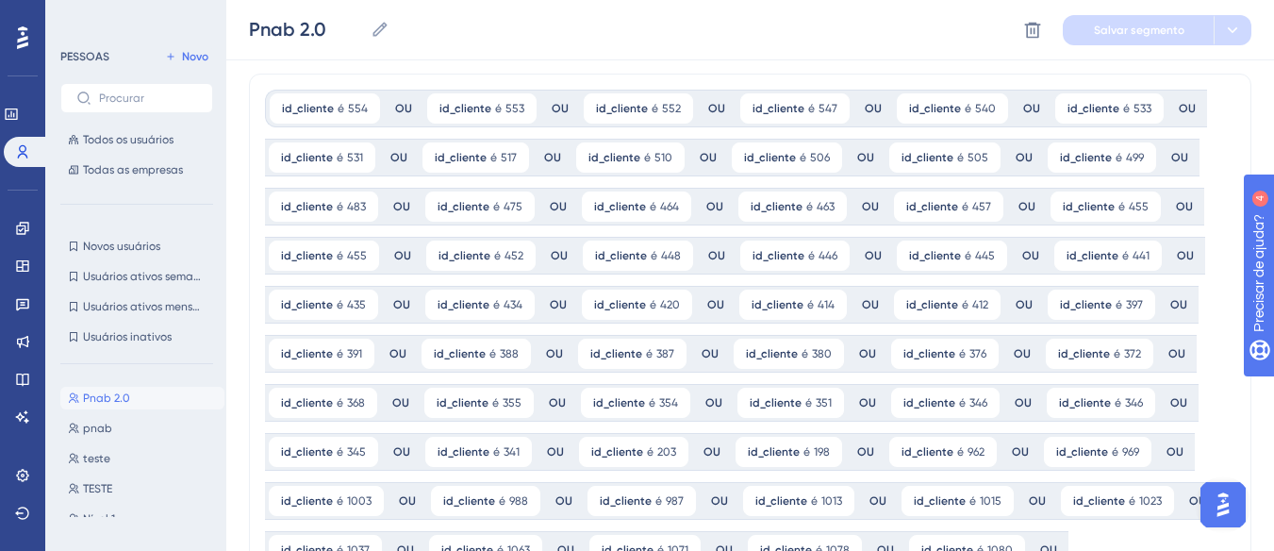
scroll to position [0, 0]
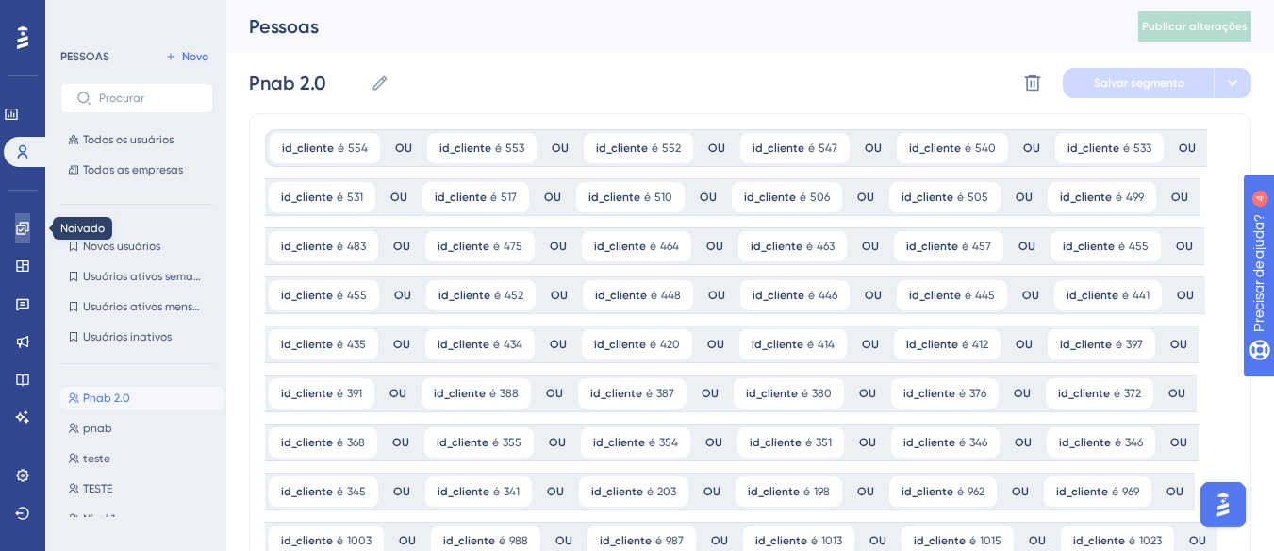
click at [23, 229] on icon at bounding box center [22, 228] width 12 height 12
